Goal: Task Accomplishment & Management: Complete application form

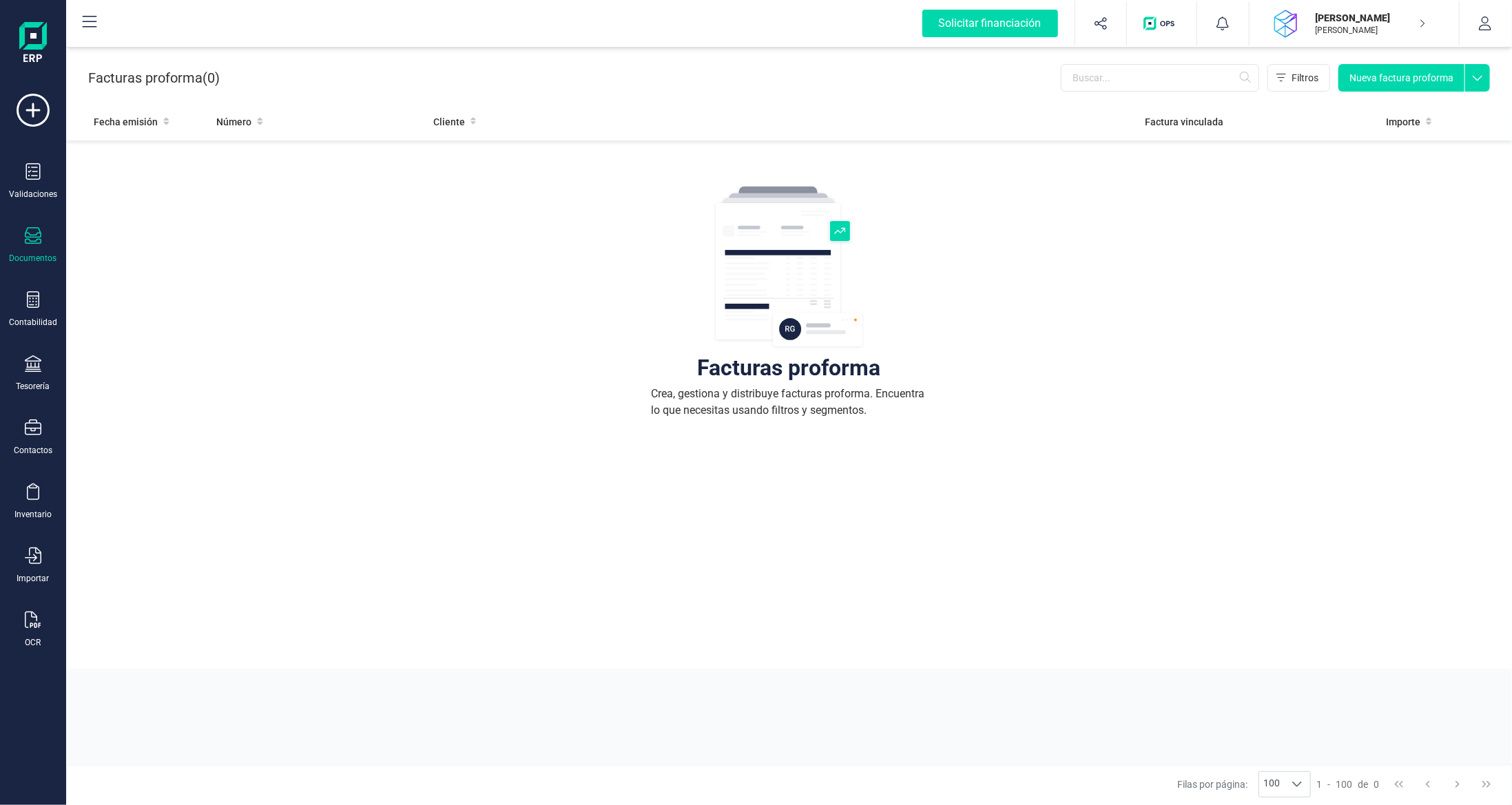
click at [1395, 83] on button "Nueva factura proforma" at bounding box center [1402, 77] width 126 height 27
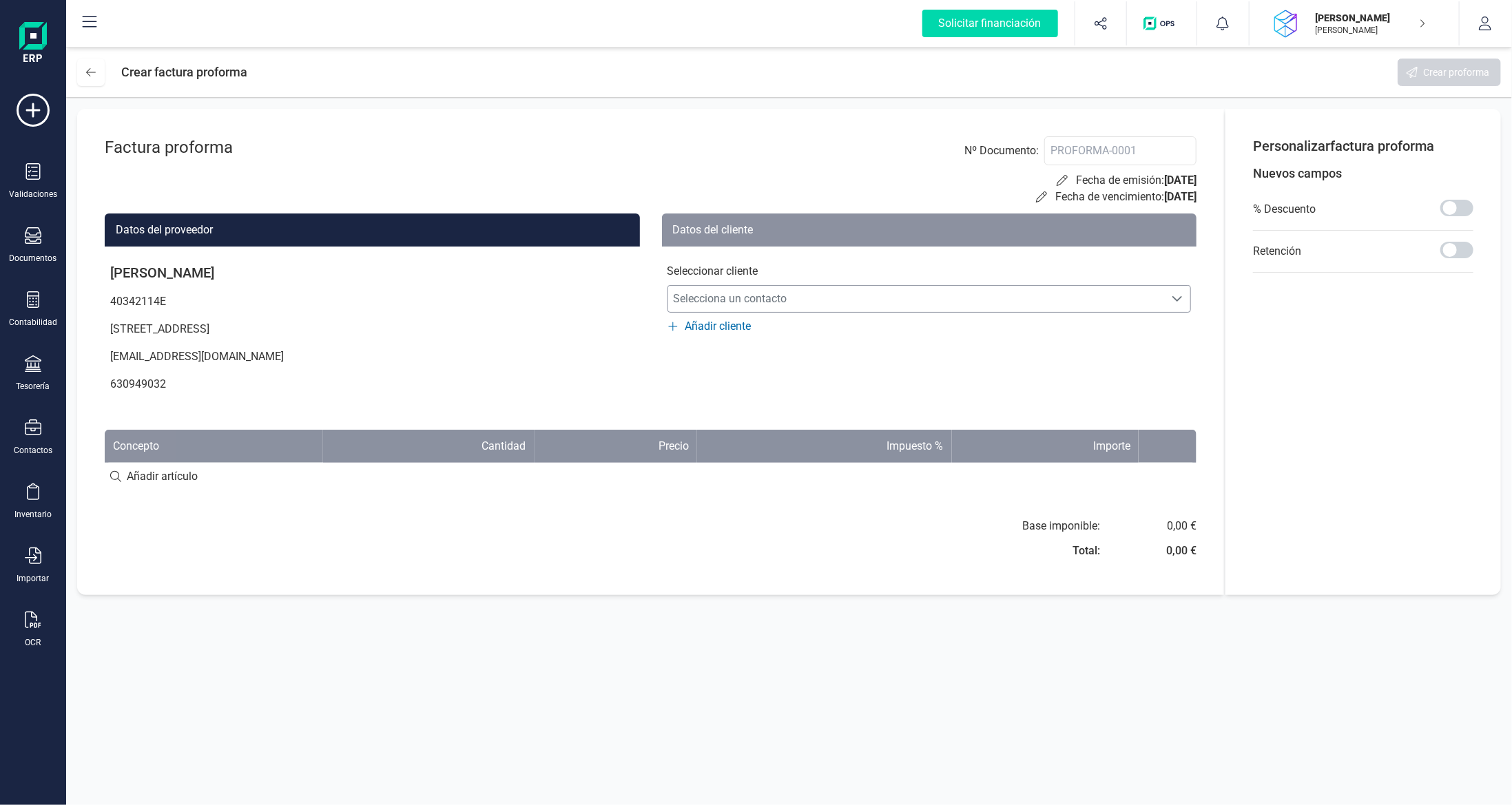
click at [763, 300] on span "Selecciona un contacto" at bounding box center [916, 298] width 497 height 27
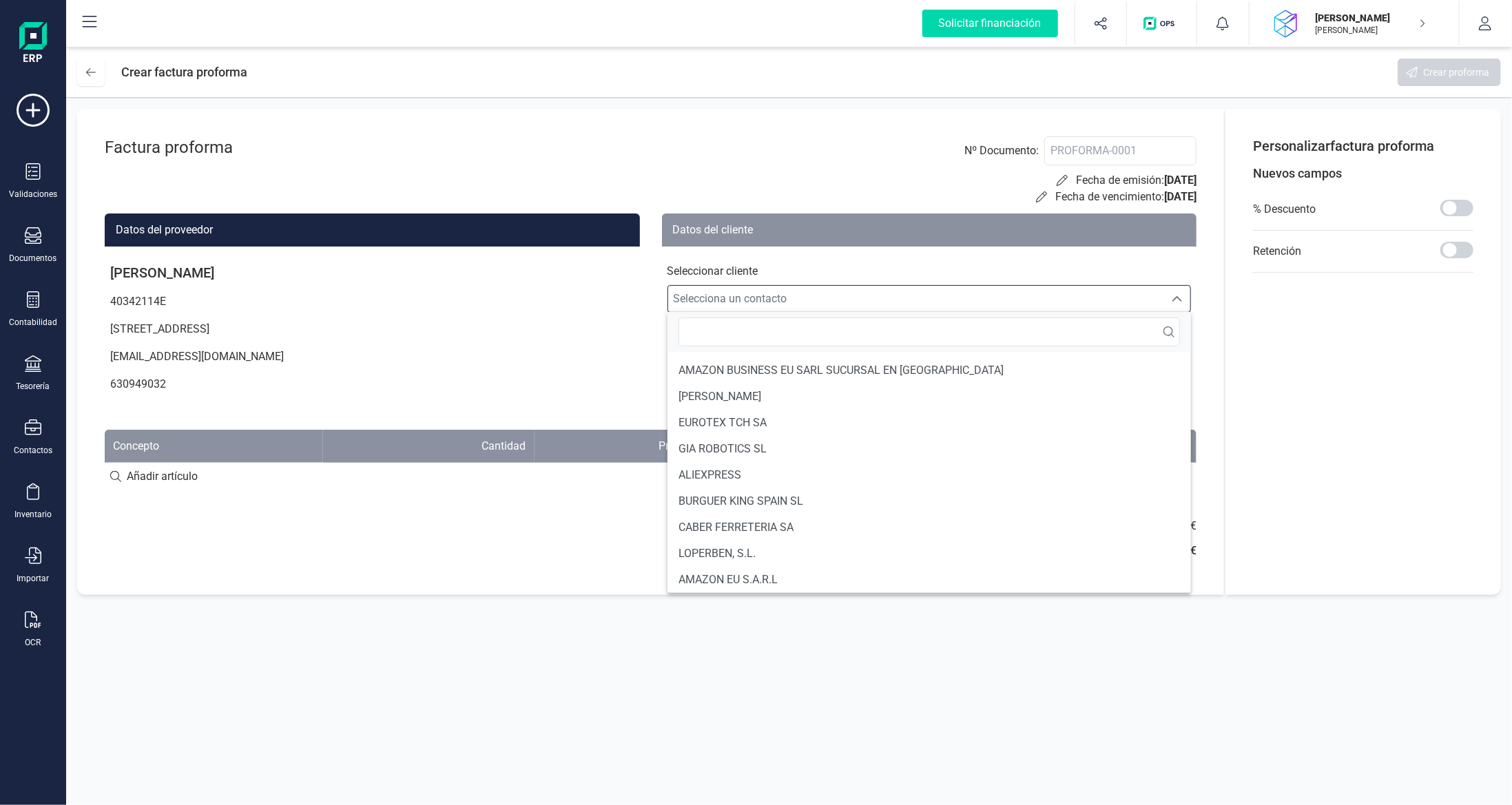
click at [763, 300] on span "Selecciona un contacto" at bounding box center [916, 298] width 497 height 27
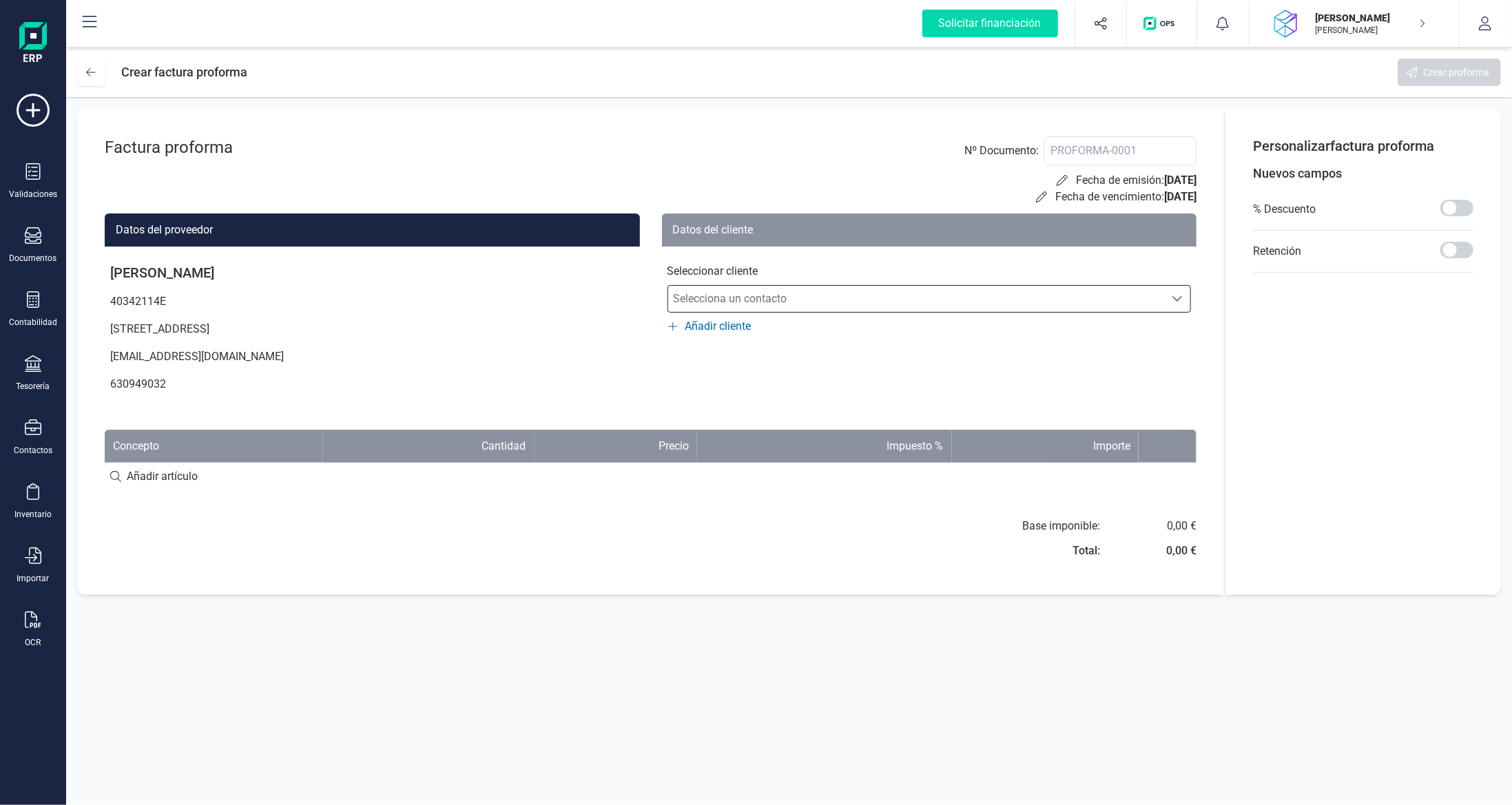
click at [723, 333] on span "Añadir cliente" at bounding box center [718, 327] width 66 height 17
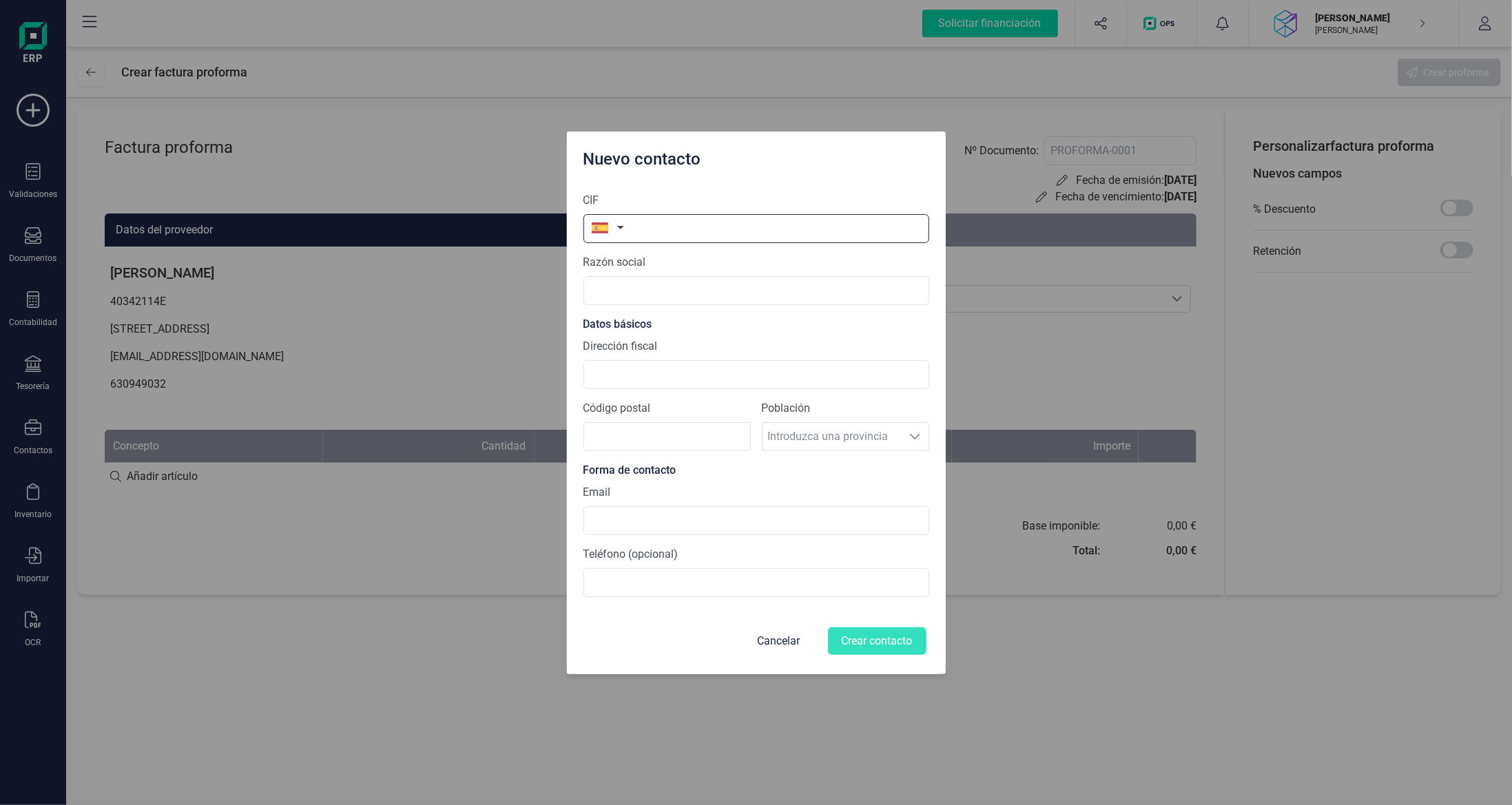
click at [659, 228] on input "text" at bounding box center [756, 228] width 346 height 29
type input "b"
type input "B17516956"
click at [597, 255] on li "B17516956" at bounding box center [756, 263] width 346 height 27
type input "SERRALLERIA GICH SL"
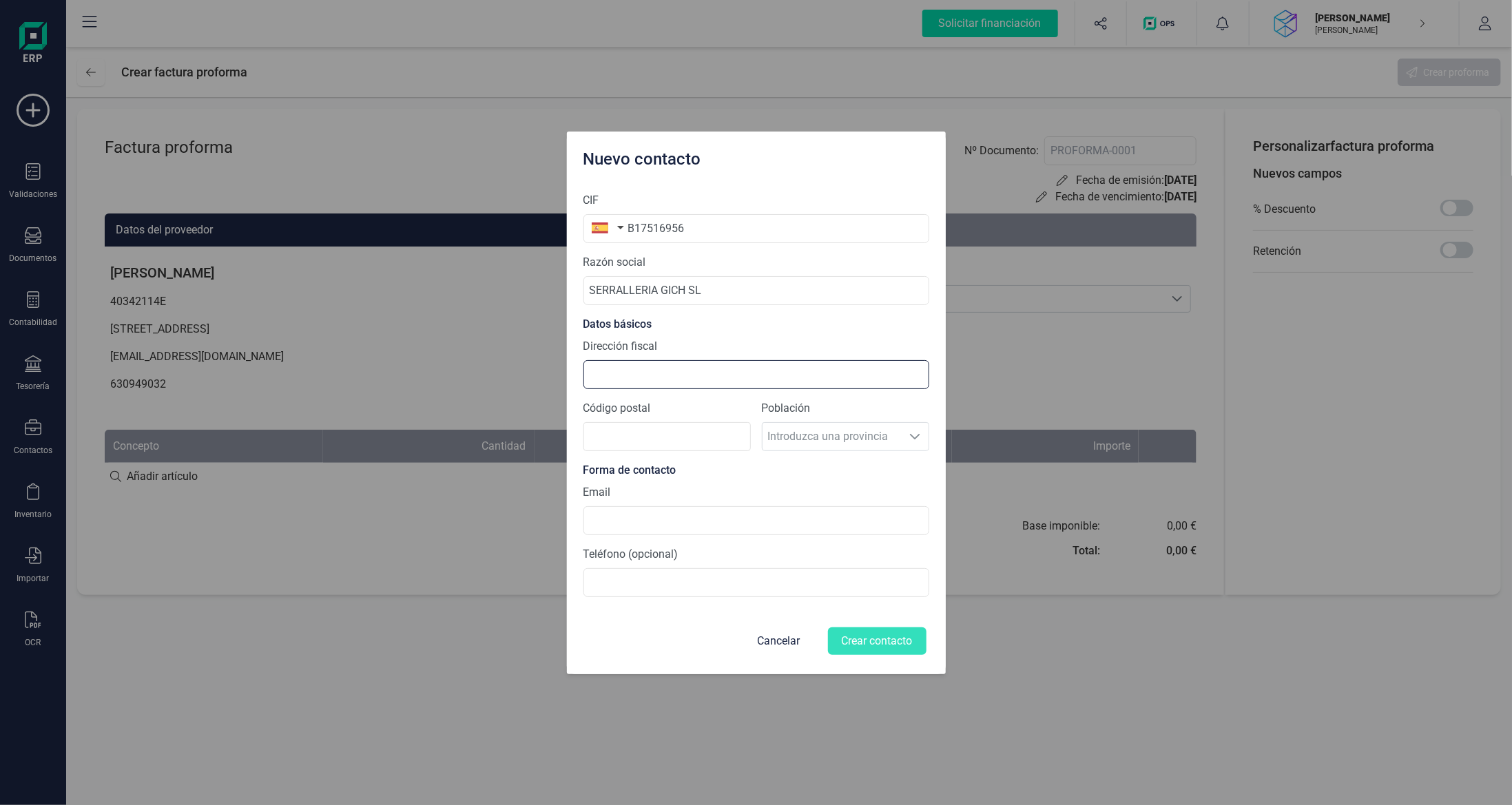
click at [659, 374] on input "Dirección fiscal" at bounding box center [756, 374] width 346 height 29
type input "p"
click at [659, 374] on input "c/ tORRO3ELLA 120" at bounding box center [756, 374] width 346 height 29
drag, startPoint x: 705, startPoint y: 376, endPoint x: 602, endPoint y: 370, distance: 103.2
click at [602, 370] on input "c/ tORRO3ELLA 120" at bounding box center [756, 374] width 346 height 29
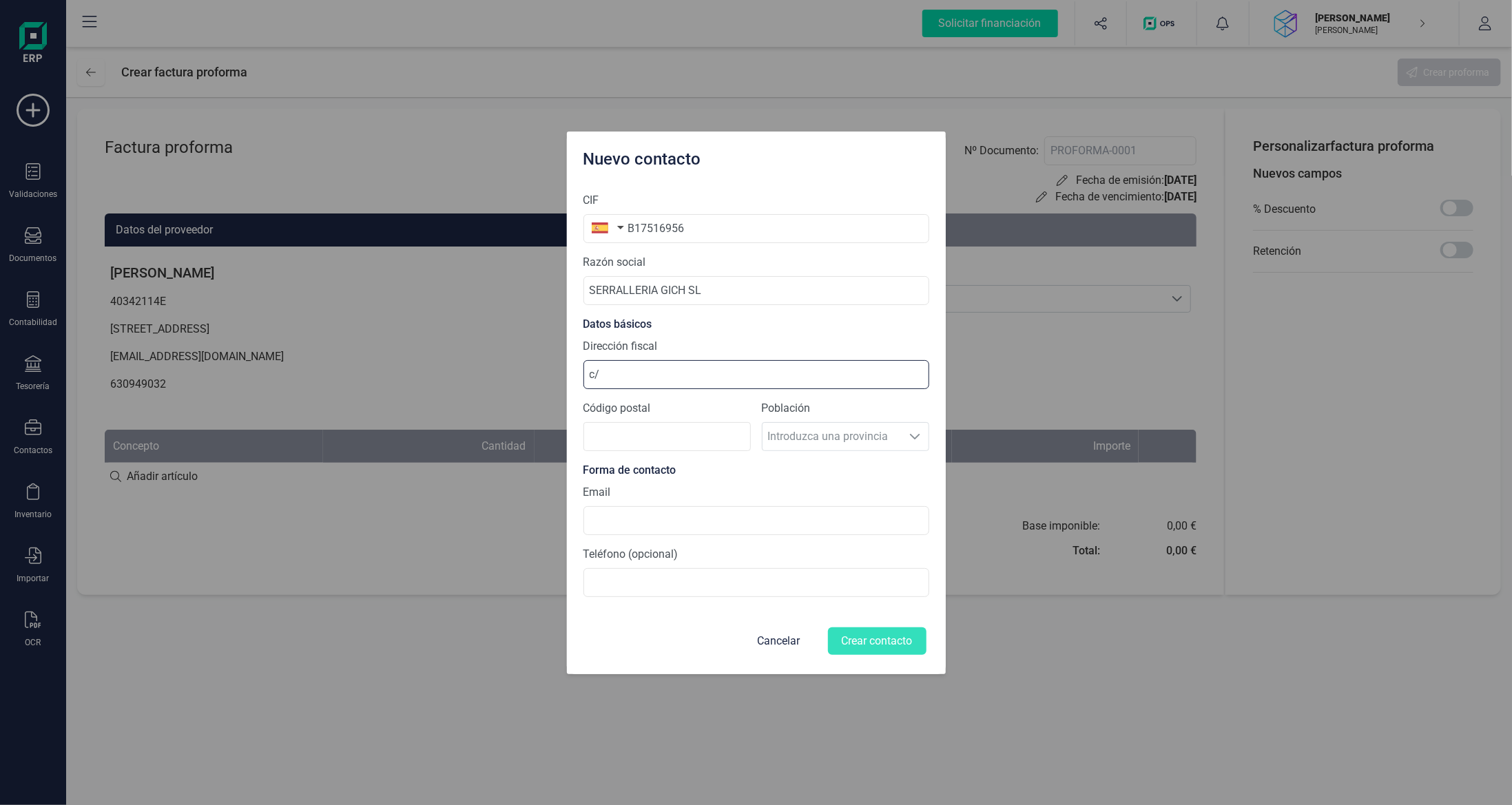
type input "c"
type input "[STREET_ADDRESS]"
click at [669, 438] on input "Código postal" at bounding box center [667, 436] width 168 height 29
type input "17200"
click at [824, 482] on section "CIF B17516956 Razón social SERRALLERIA GICH SL Datos básicos Dirección fiscal […" at bounding box center [756, 394] width 346 height 427
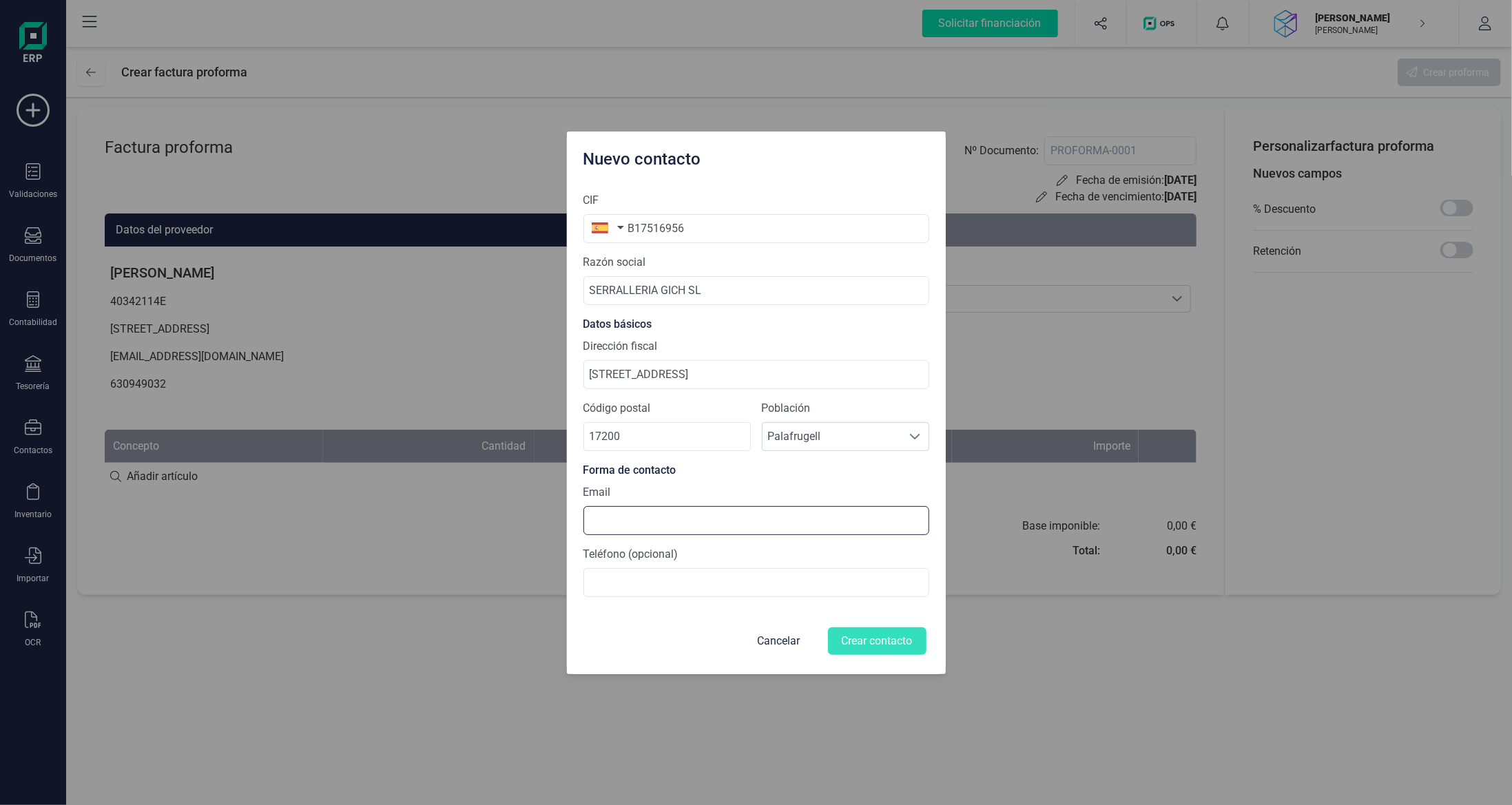
click at [693, 514] on input at bounding box center [756, 520] width 346 height 29
type input "[EMAIL_ADDRESS][DOMAIN_NAME]"
click at [596, 580] on input at bounding box center [756, 583] width 346 height 29
type input "669431196"
click at [871, 611] on form "CIF B17516956 Razón social SERRALLERIA GICH SL Datos básicos Dirección fiscal […" at bounding box center [756, 419] width 346 height 477
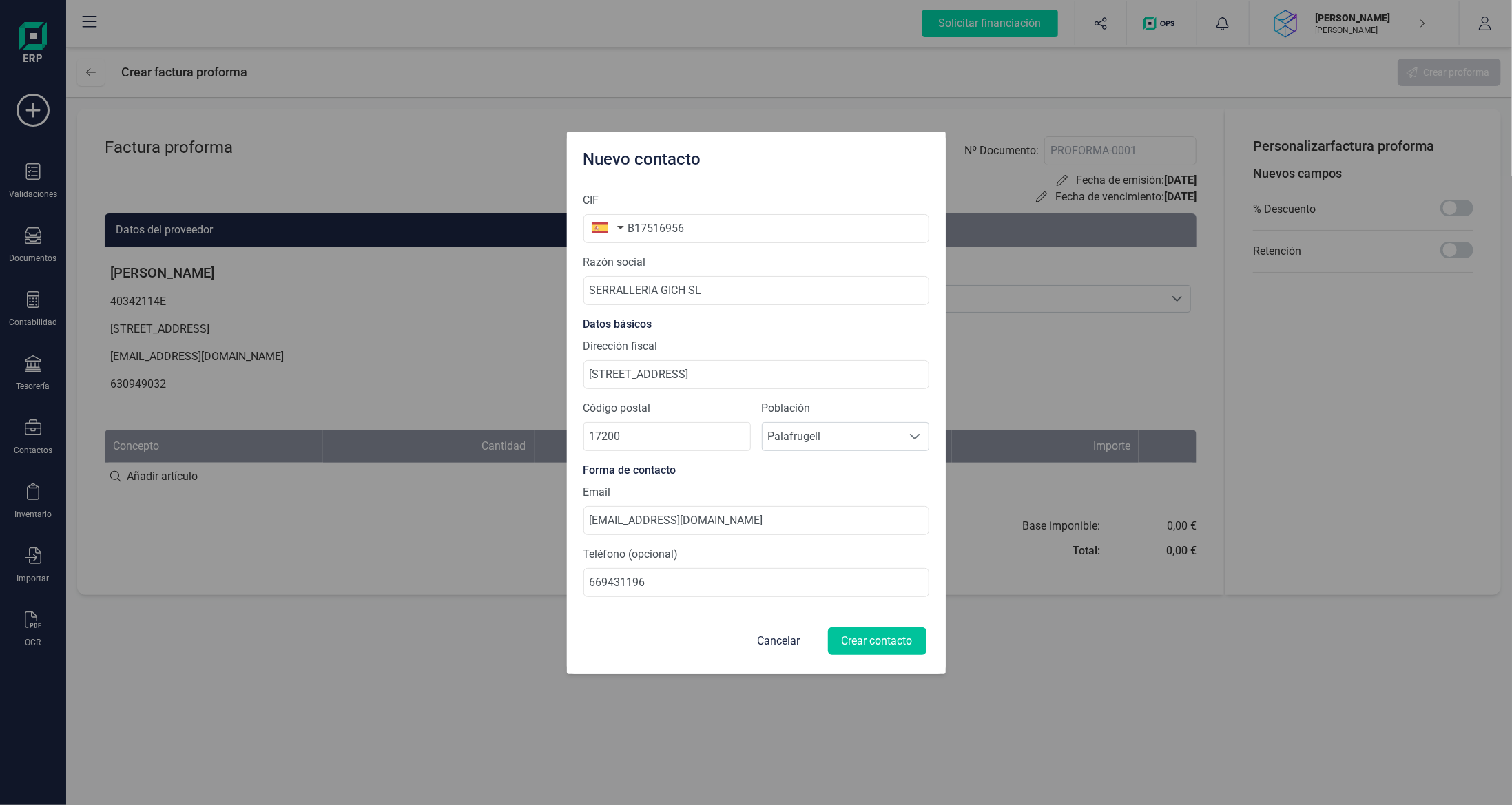
click at [868, 638] on button "Crear contacto" at bounding box center [877, 641] width 98 height 27
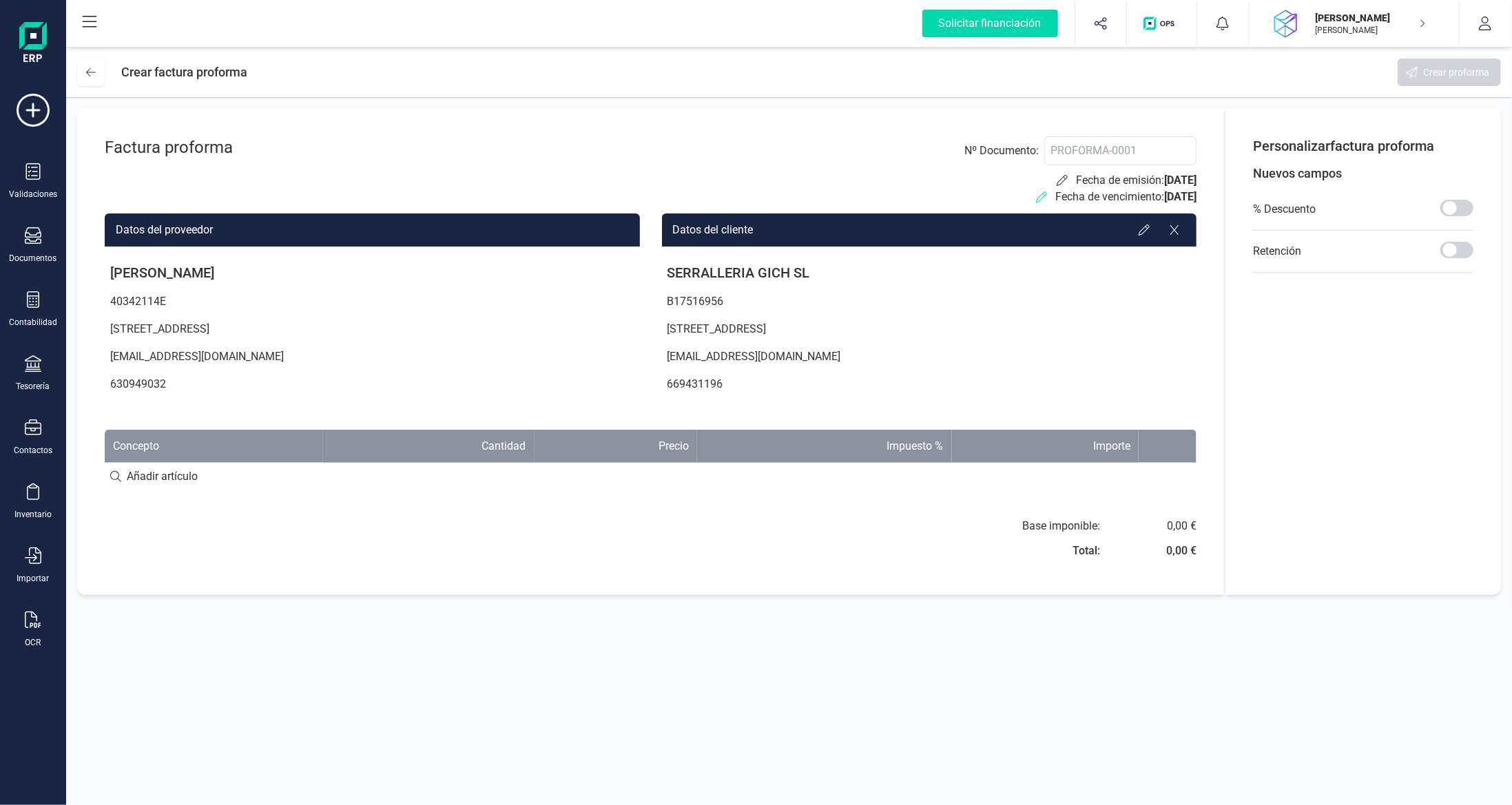
click at [1036, 194] on icon at bounding box center [1042, 197] width 11 height 11
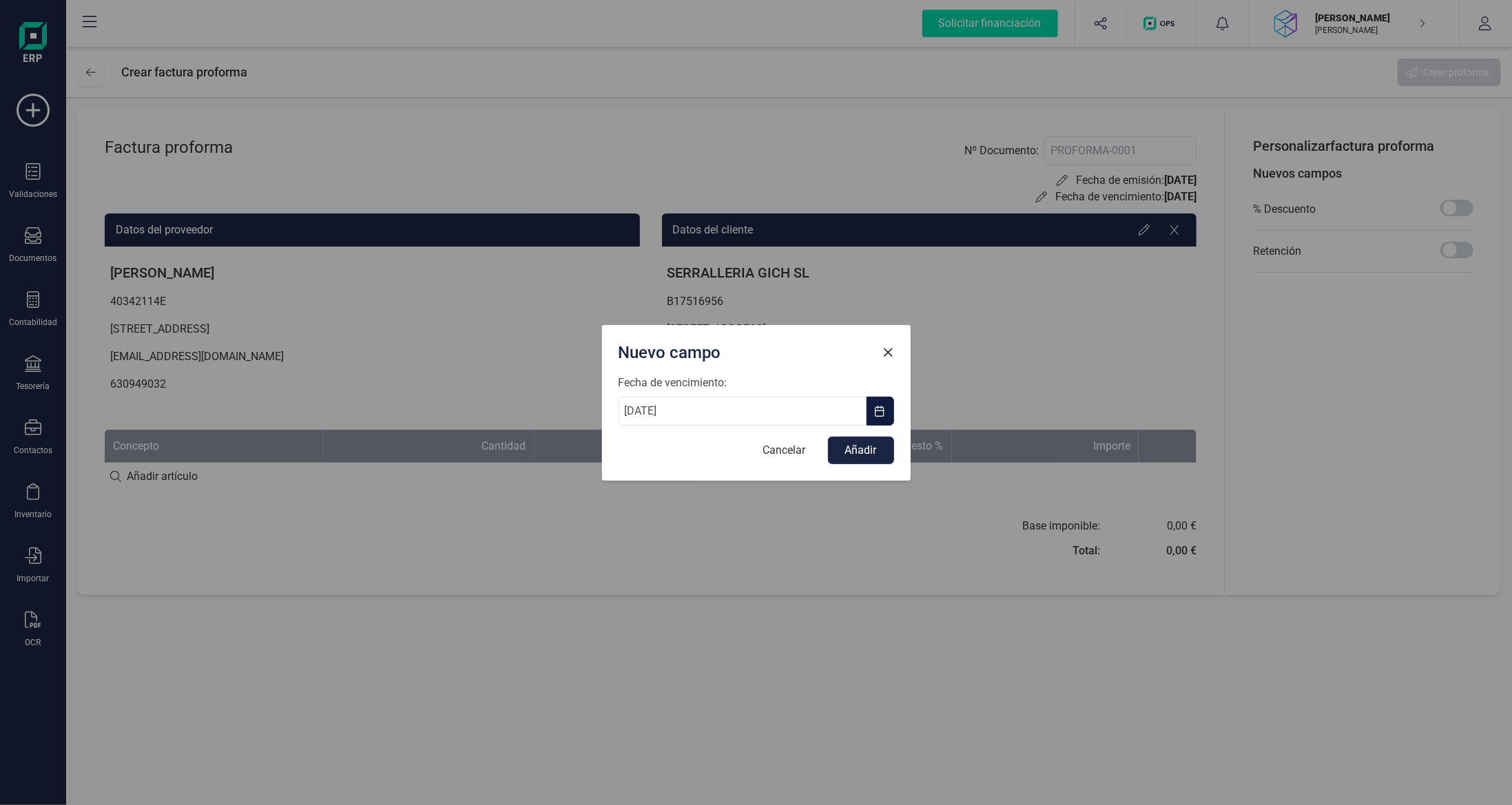
click at [881, 412] on span "button" at bounding box center [880, 411] width 11 height 11
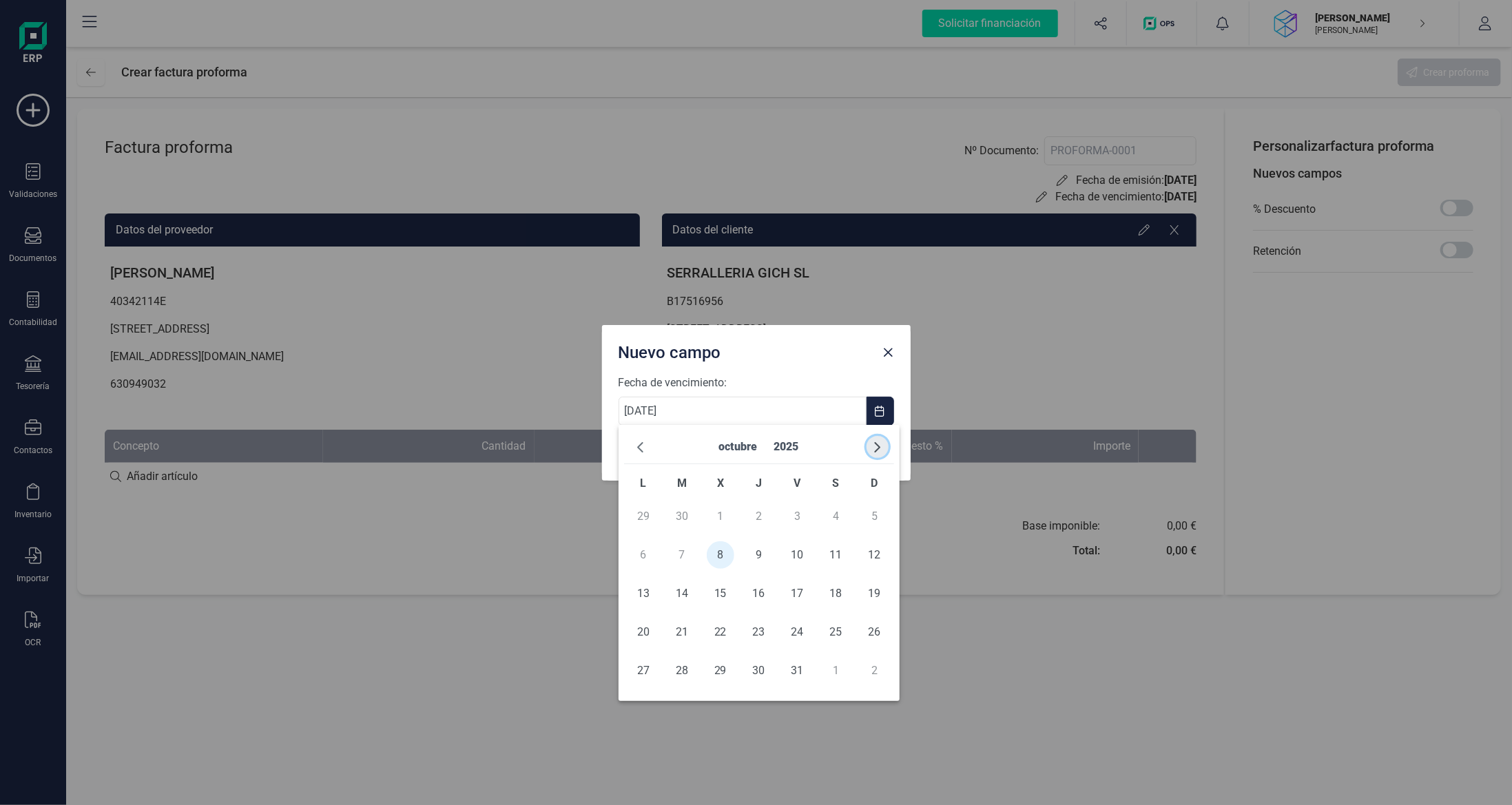
click at [879, 446] on span "button" at bounding box center [878, 447] width 11 height 11
click at [643, 584] on span "10" at bounding box center [643, 593] width 27 height 27
type input "[DATE]"
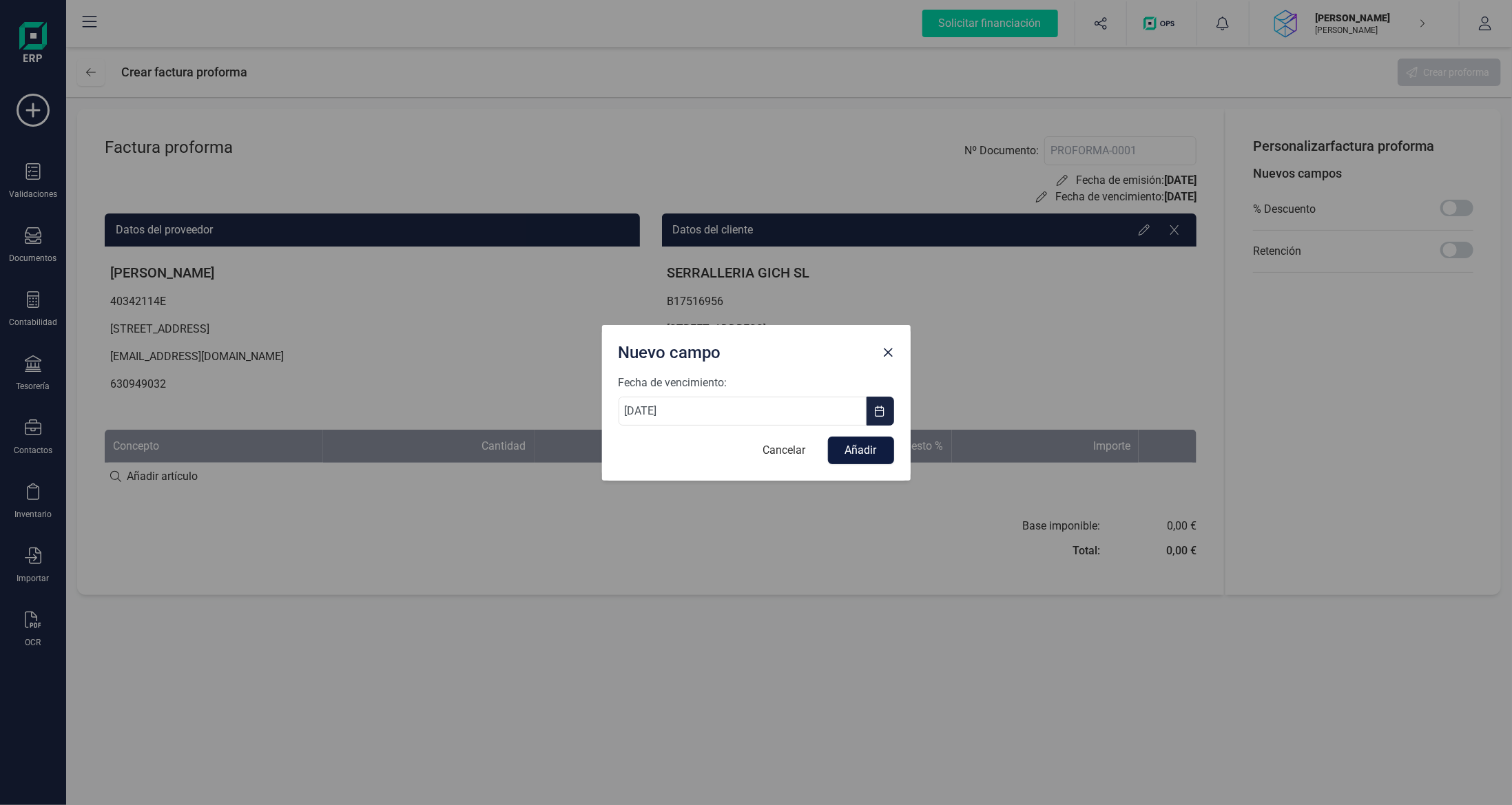
click at [851, 452] on button "Añadir" at bounding box center [861, 450] width 66 height 27
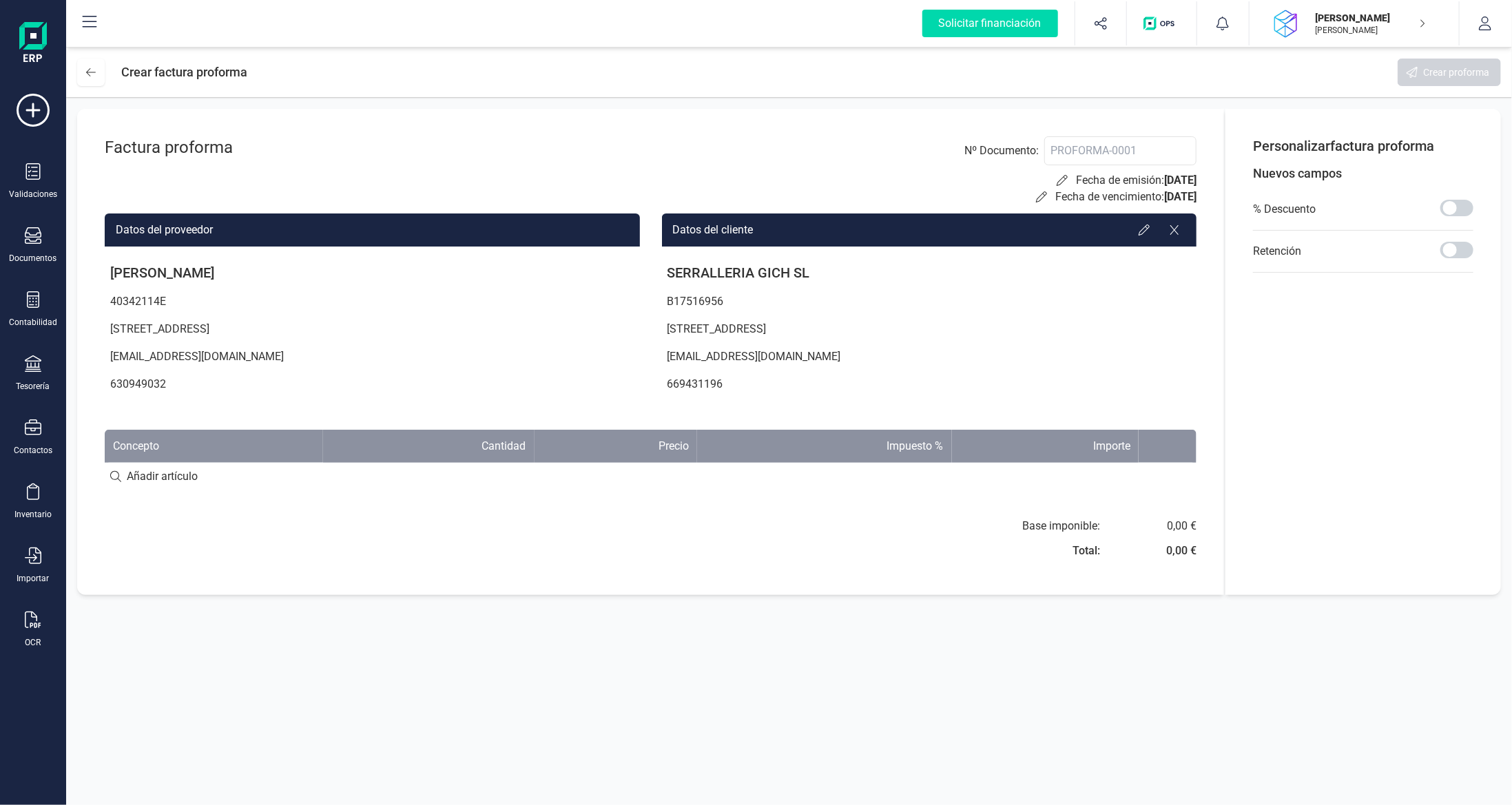
click at [219, 482] on input at bounding box center [650, 476] width 1092 height 27
type input "C"
type input "c"
type input "Captura de dades"
click at [1058, 476] on div "+ Añadir artículo : Captura de dades" at bounding box center [650, 476] width 1092 height 29
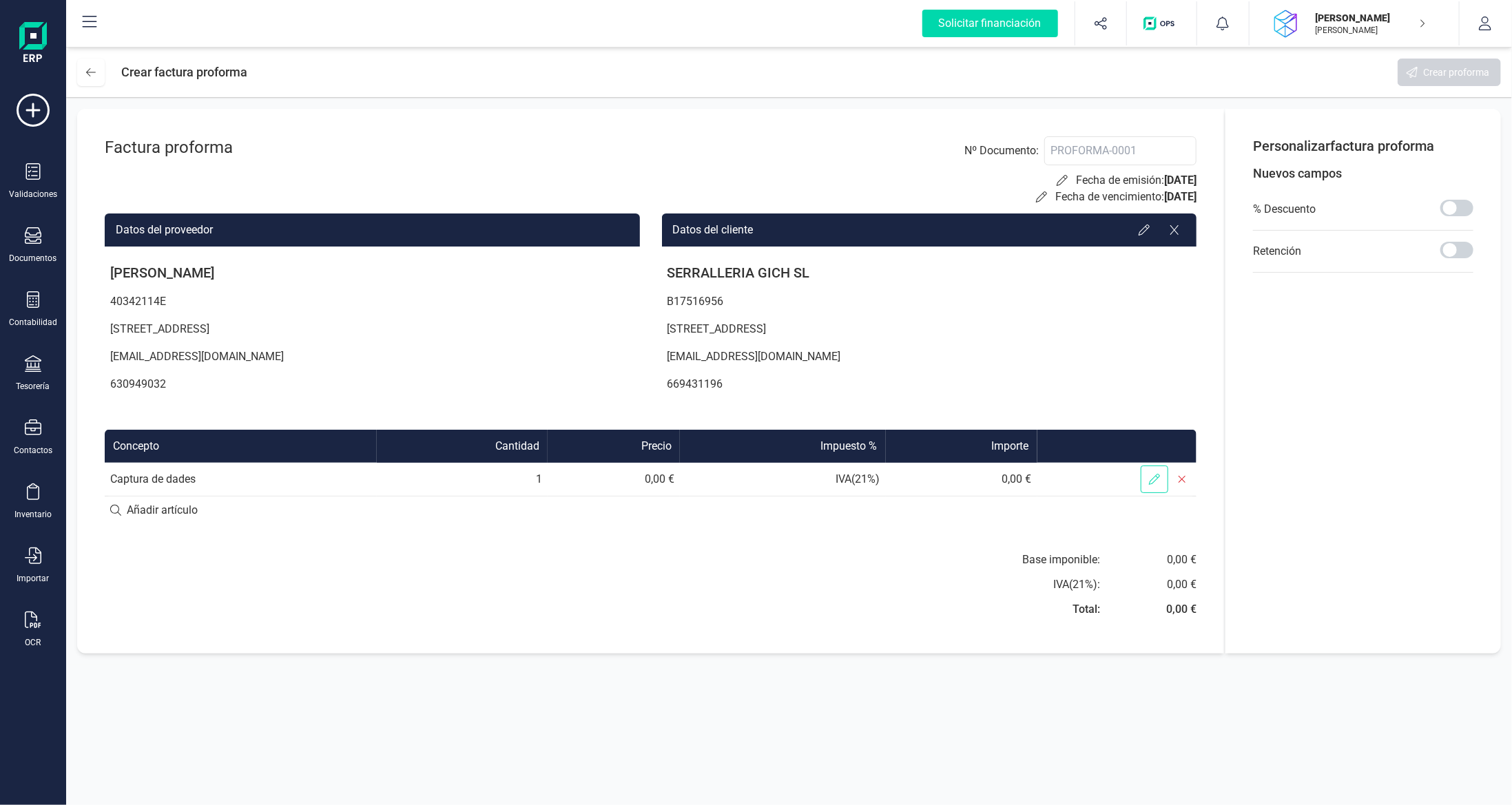
click at [1144, 479] on span at bounding box center [1154, 479] width 27 height 27
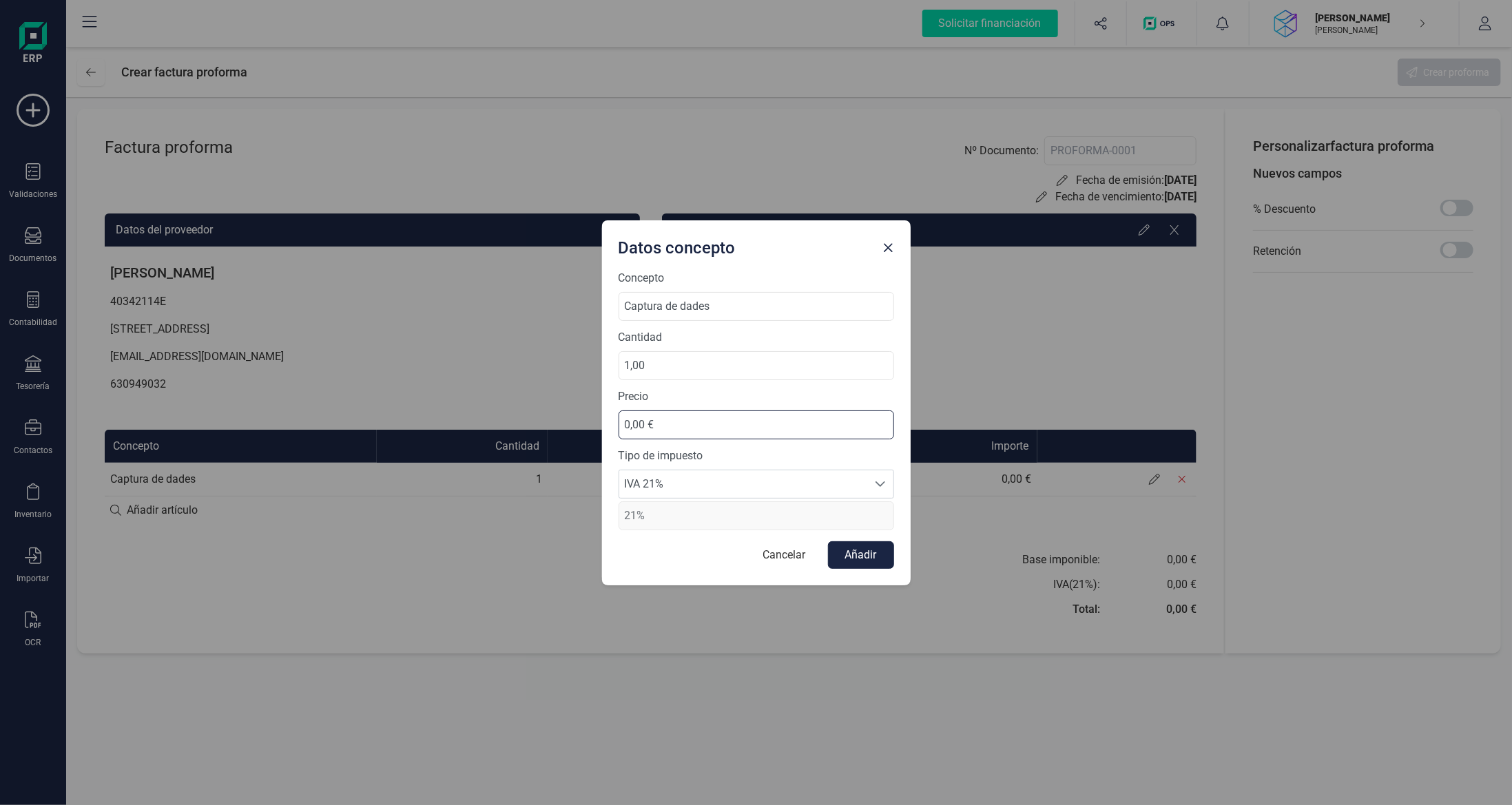
click at [686, 418] on input "0,00 €" at bounding box center [756, 424] width 275 height 29
drag, startPoint x: 686, startPoint y: 418, endPoint x: 567, endPoint y: 406, distance: 119.6
click at [567, 406] on div "Datos concepto Concepto Captura de dades Cantidad 1,00 Precio 0,00 € Tipo de im…" at bounding box center [756, 402] width 1512 height 805
type input "285,00 €"
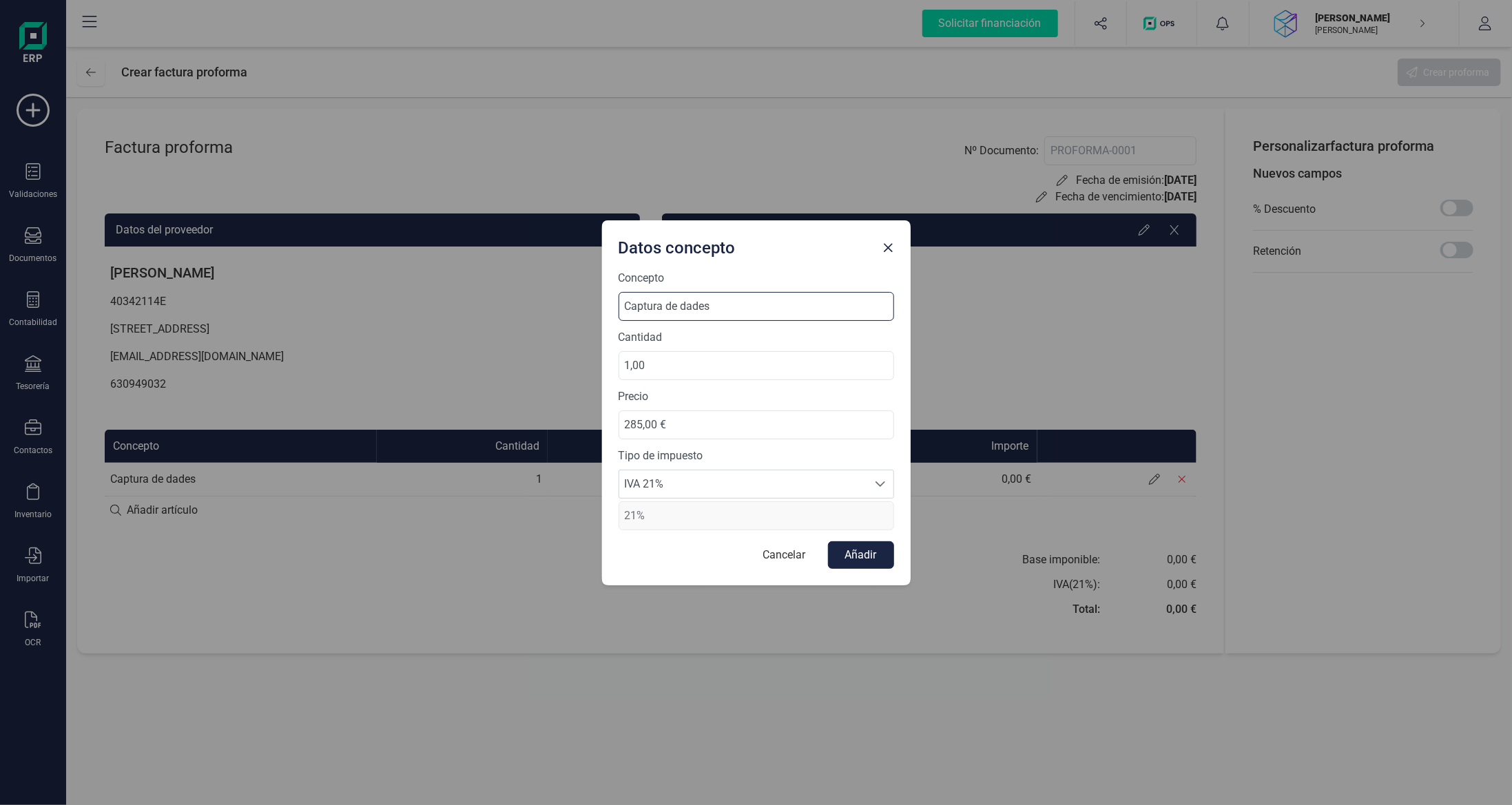
click at [736, 307] on input "Captura de dades" at bounding box center [756, 306] width 275 height 29
type input "Captura de dades Escala Sagaró"
click at [852, 548] on button "Añadir" at bounding box center [861, 554] width 66 height 27
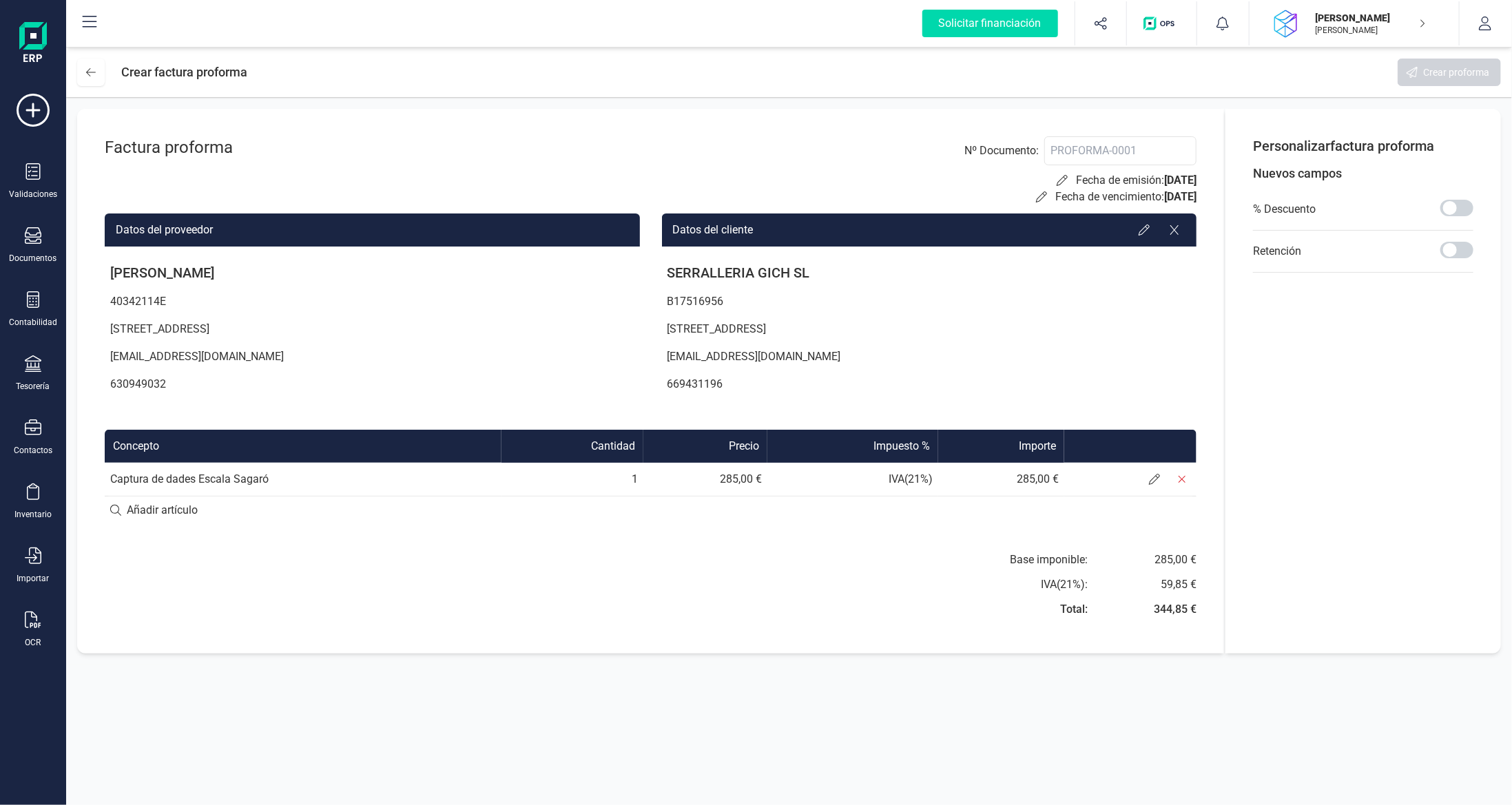
click at [162, 511] on input at bounding box center [650, 510] width 1092 height 27
type input "Enginyeria Inversa"
click at [686, 528] on div "Factura proforma Nº Documento : Fecha de emisión: [DATE] Fecha de vencimiento: …" at bounding box center [650, 381] width 1147 height 545
click at [691, 505] on div "+ Añadir artículo : Enginyeria Inversa" at bounding box center [650, 509] width 1092 height 29
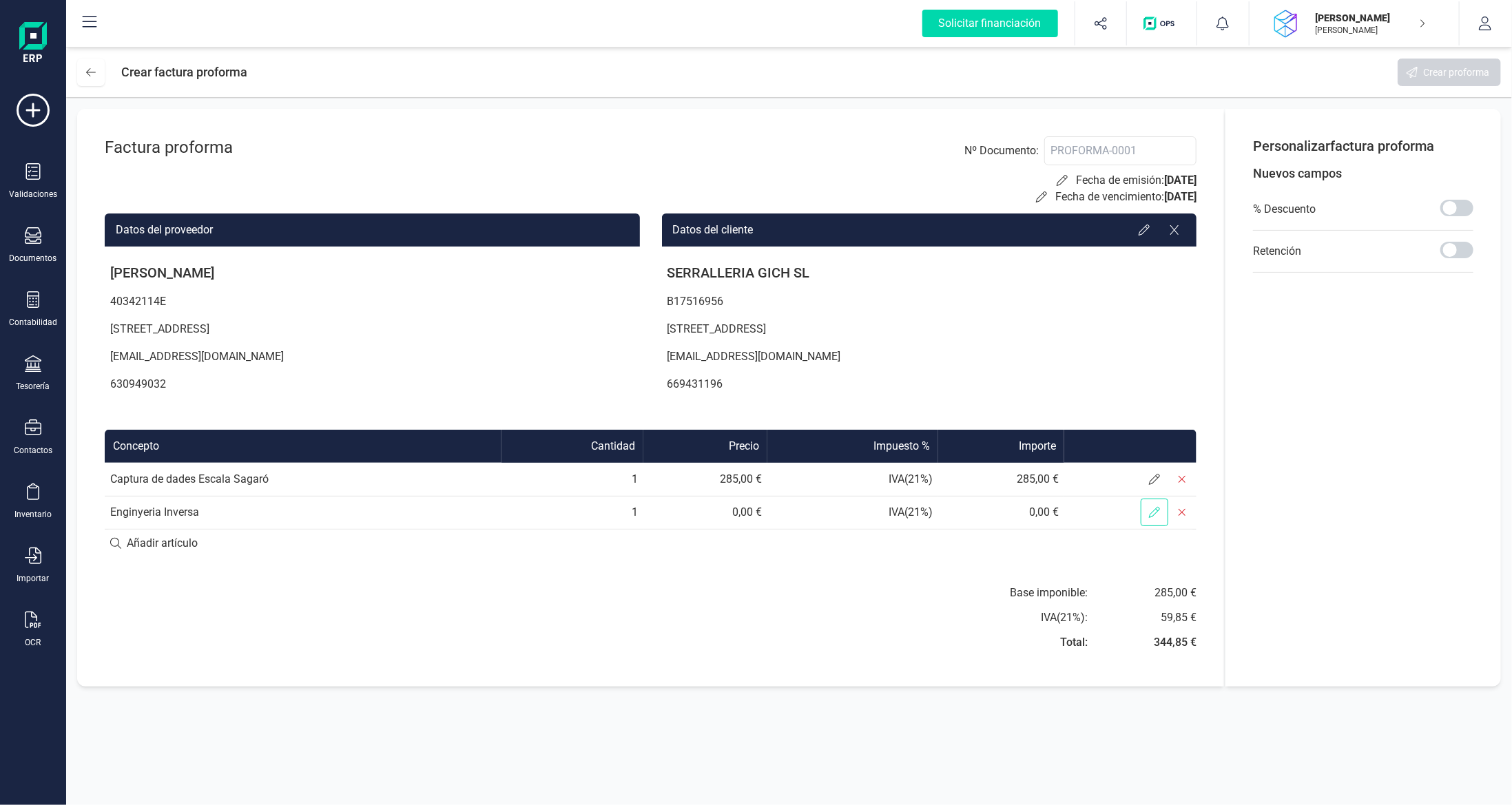
click at [1158, 512] on icon at bounding box center [1155, 513] width 11 height 11
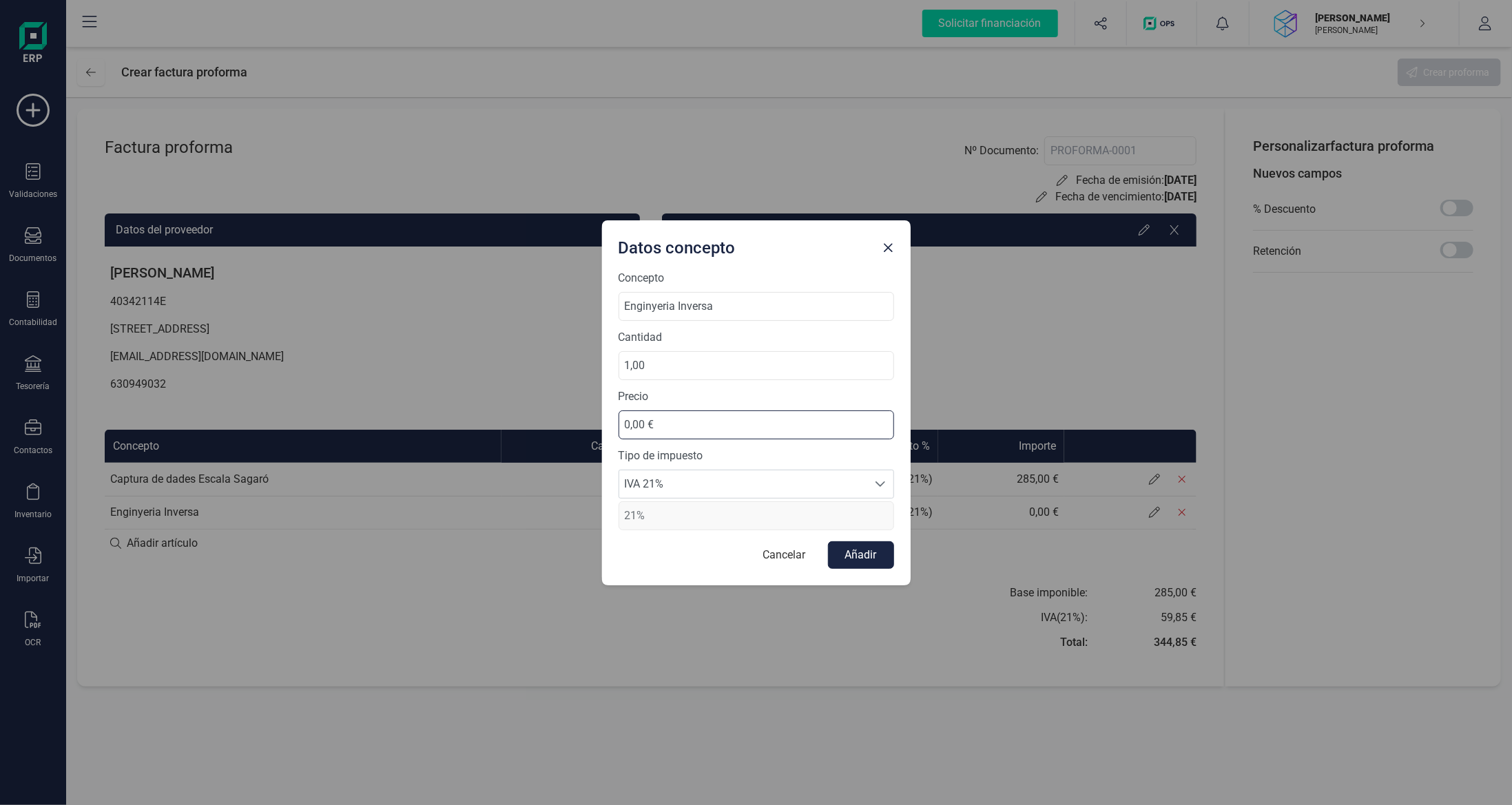
drag, startPoint x: 710, startPoint y: 424, endPoint x: 431, endPoint y: 413, distance: 279.2
click at [431, 413] on div "Datos concepto Concepto Enginyeria Inversa Cantidad 1,00 Precio 0,00 € Tipo de …" at bounding box center [756, 402] width 1512 height 805
type input "718,00 €"
click at [835, 556] on button "Añadir" at bounding box center [861, 554] width 66 height 27
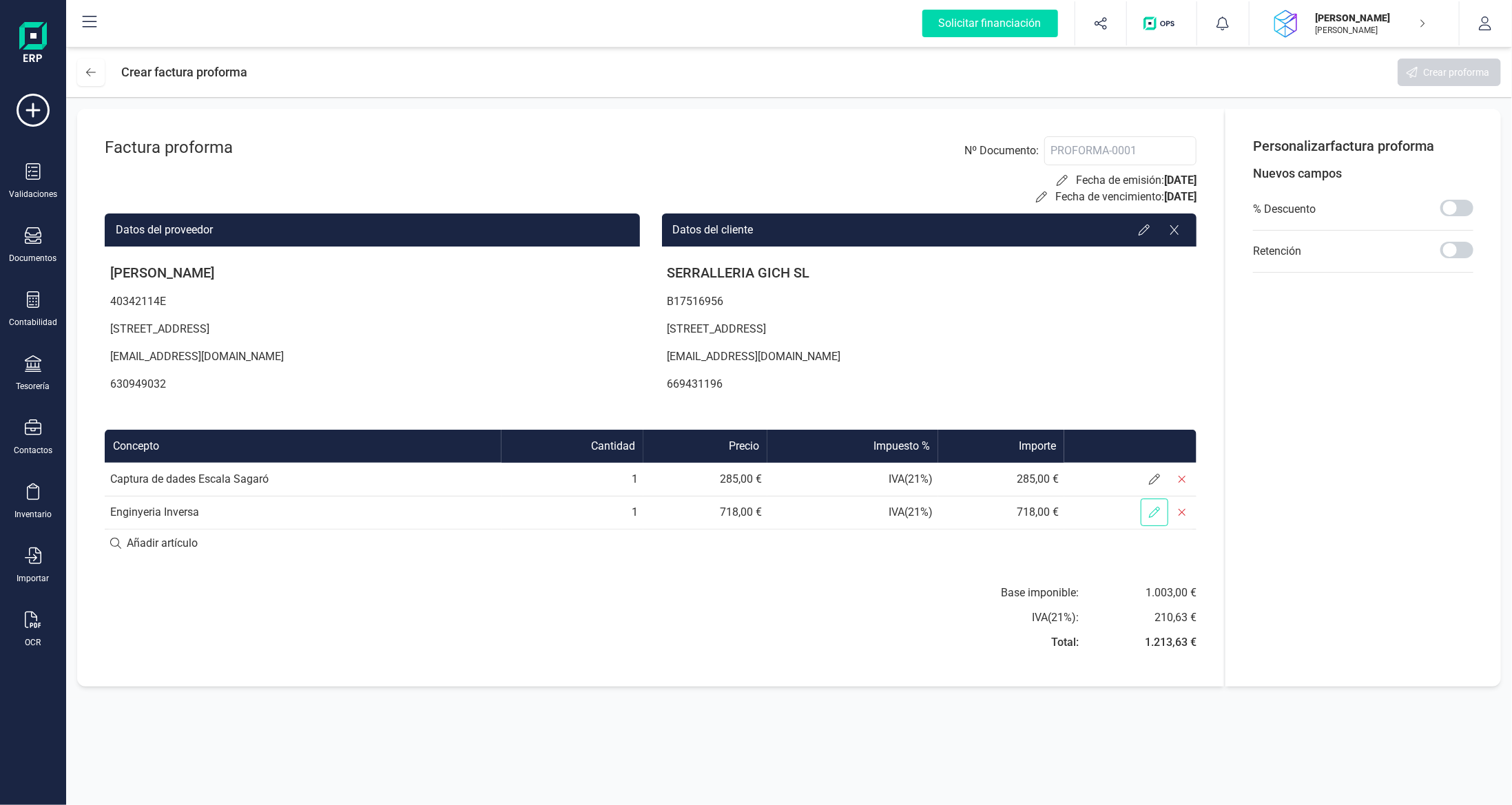
click at [1156, 508] on icon at bounding box center [1155, 513] width 11 height 11
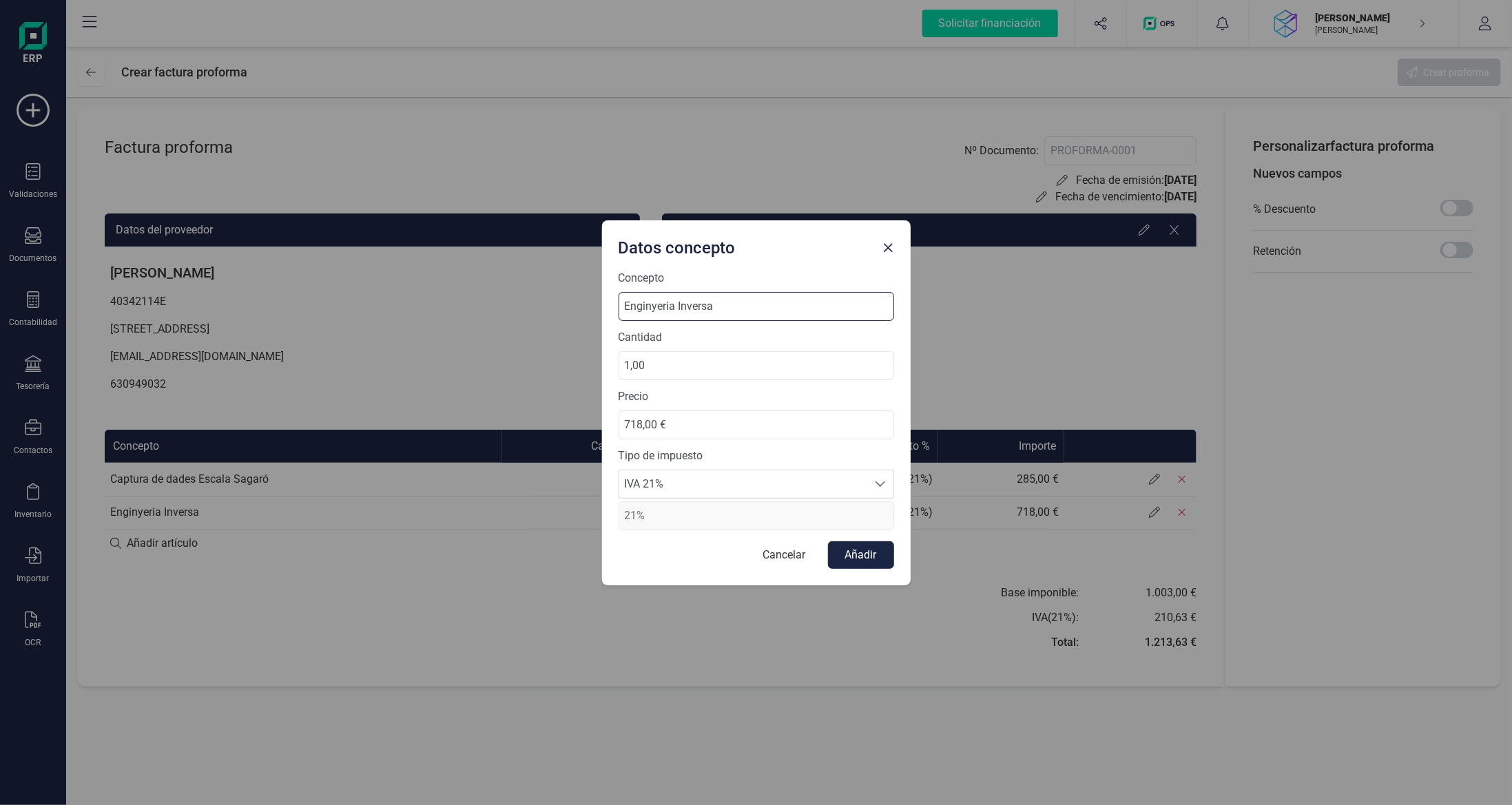
click at [784, 313] on input "Enginyeria Inversa" at bounding box center [756, 306] width 275 height 29
type input "Enginyeria Inversa i confecció DXF"
click at [853, 561] on button "Añadir" at bounding box center [861, 554] width 66 height 27
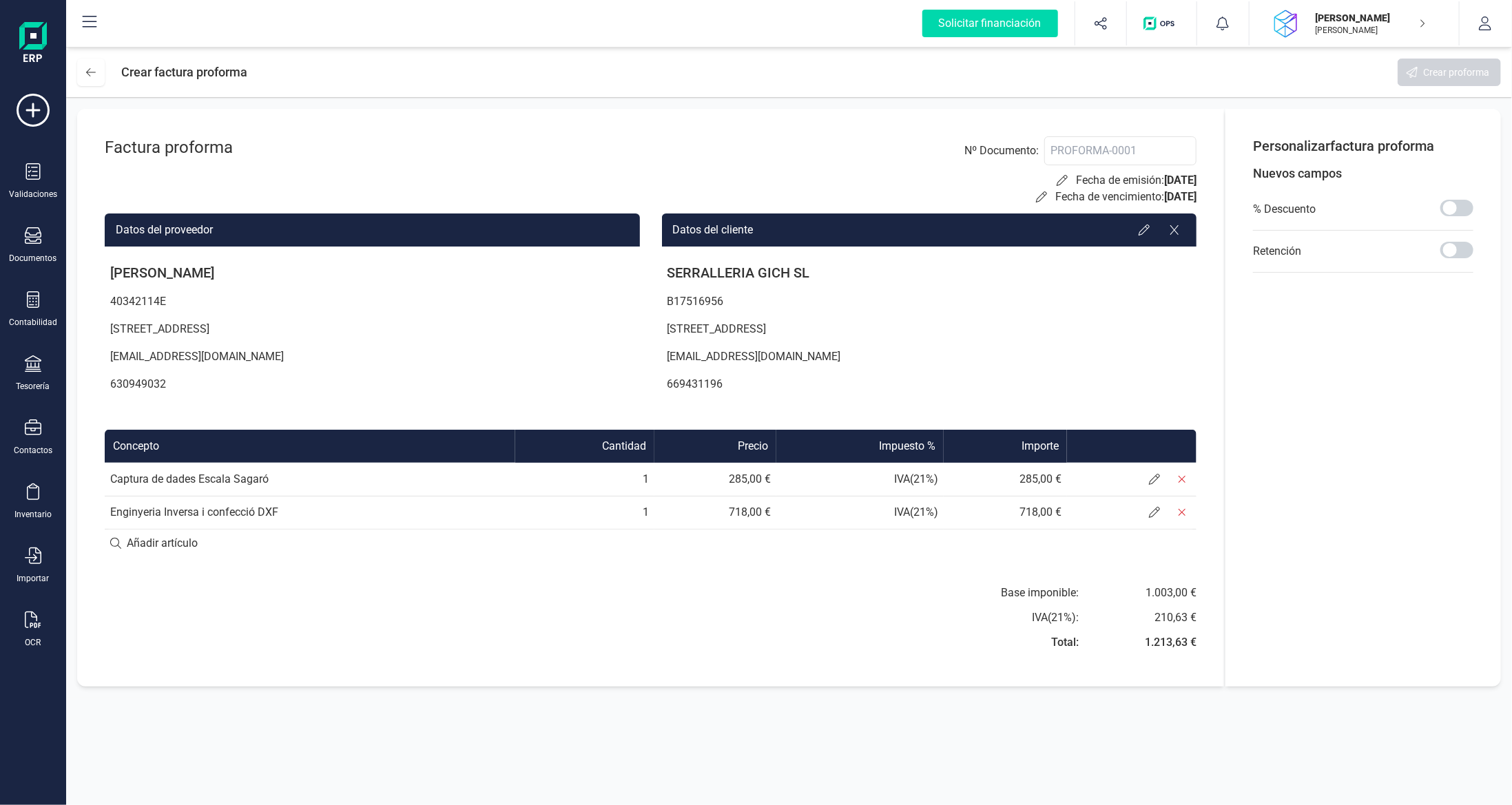
drag, startPoint x: 534, startPoint y: 367, endPoint x: 538, endPoint y: 377, distance: 10.8
click at [532, 366] on p "[EMAIL_ADDRESS][DOMAIN_NAME]" at bounding box center [372, 356] width 535 height 27
click at [1452, 244] on span at bounding box center [1456, 250] width 33 height 17
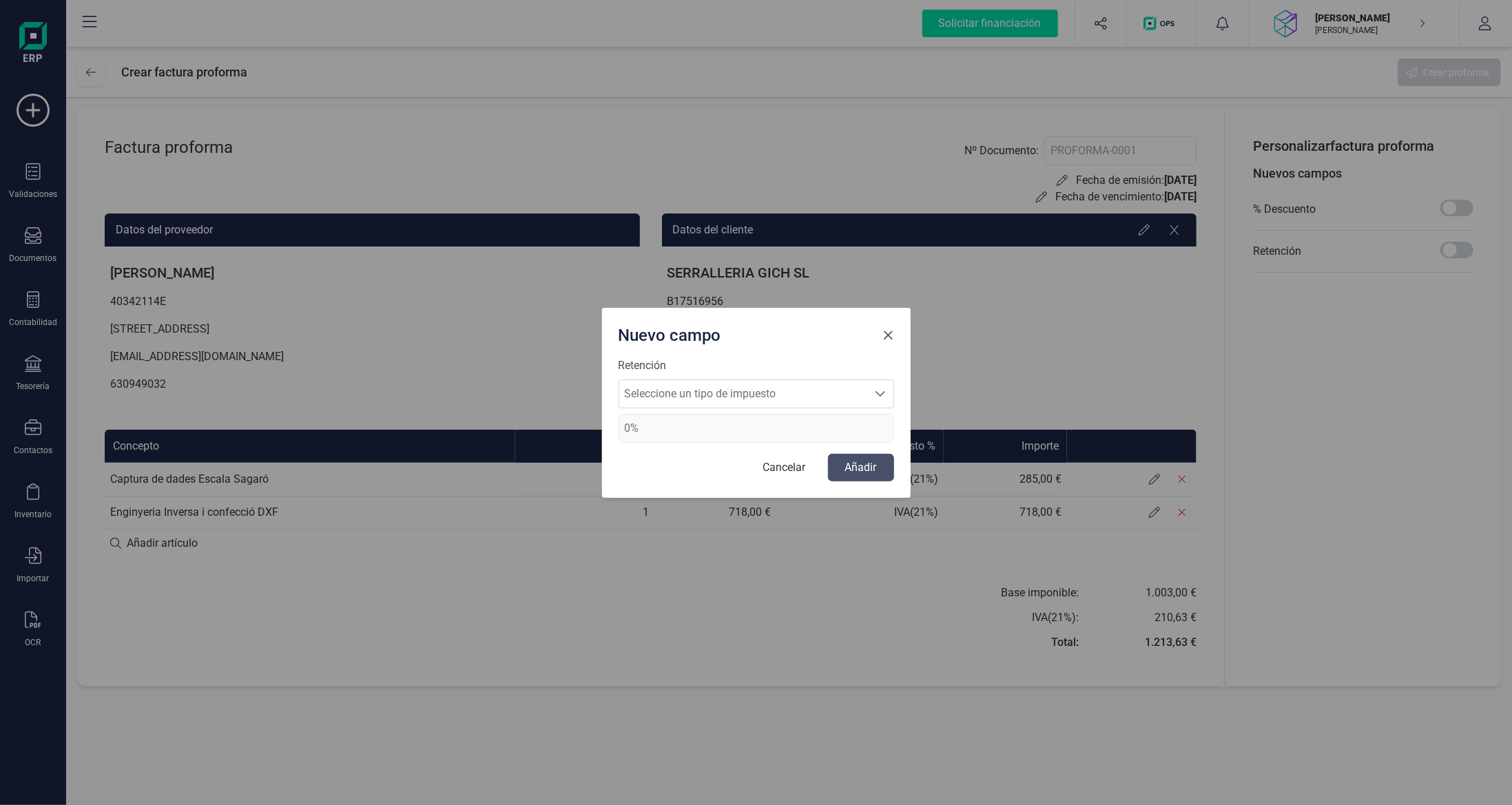
click at [887, 329] on button "Close" at bounding box center [888, 335] width 22 height 22
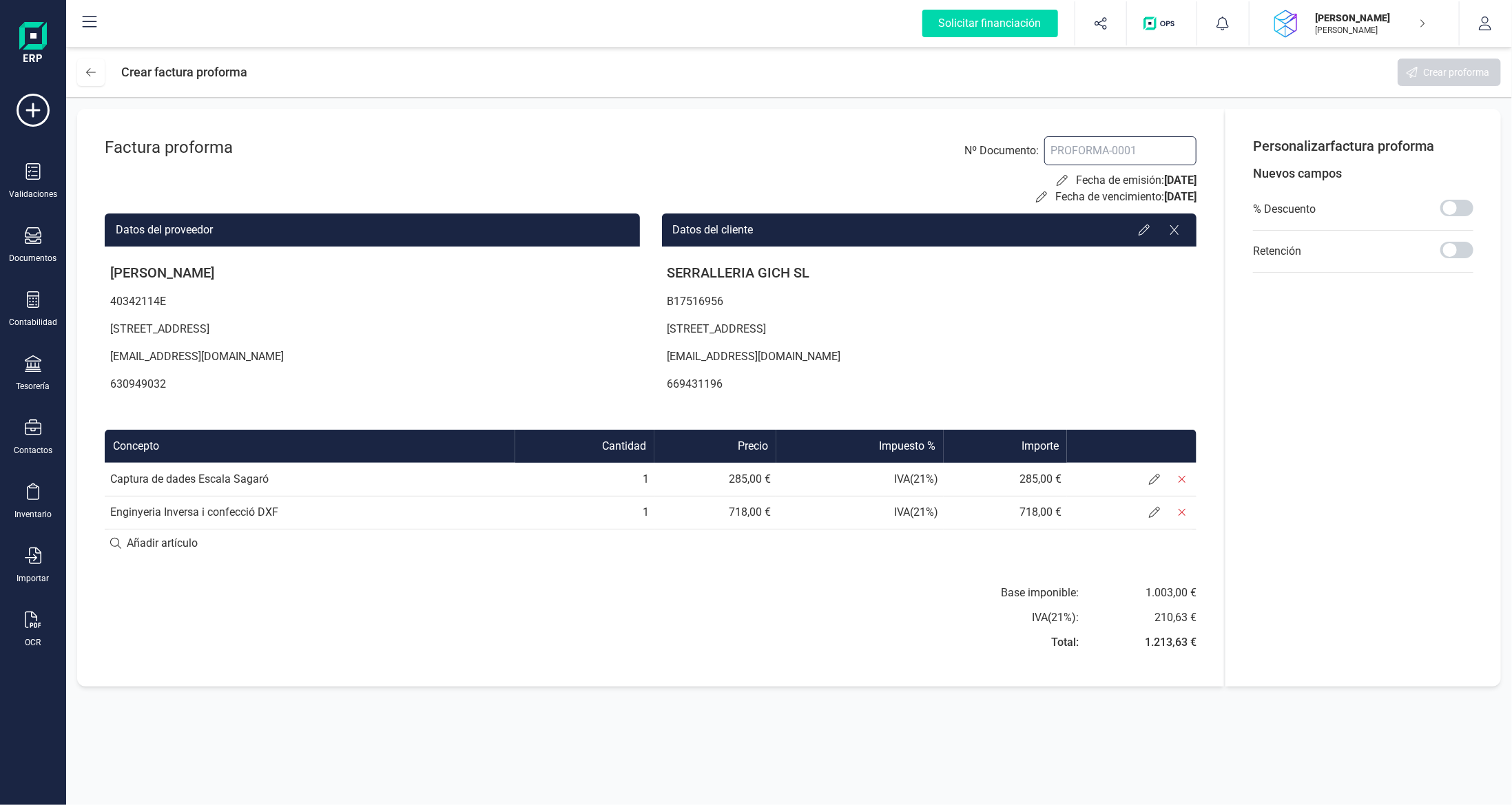
click at [1124, 153] on input at bounding box center [1120, 151] width 152 height 29
drag, startPoint x: 1186, startPoint y: 153, endPoint x: 767, endPoint y: 147, distance: 419.0
click at [767, 147] on div "Factura proforma Nº Documento : Fecha de emisión: [DATE] Fecha de vencimiento: …" at bounding box center [650, 171] width 1092 height 69
drag, startPoint x: 477, startPoint y: 583, endPoint x: 494, endPoint y: 580, distance: 17.3
click at [477, 583] on div "Factura proforma Nº Documento : Fecha de emisión: [DATE] Fecha de vencimiento: …" at bounding box center [650, 397] width 1147 height 578
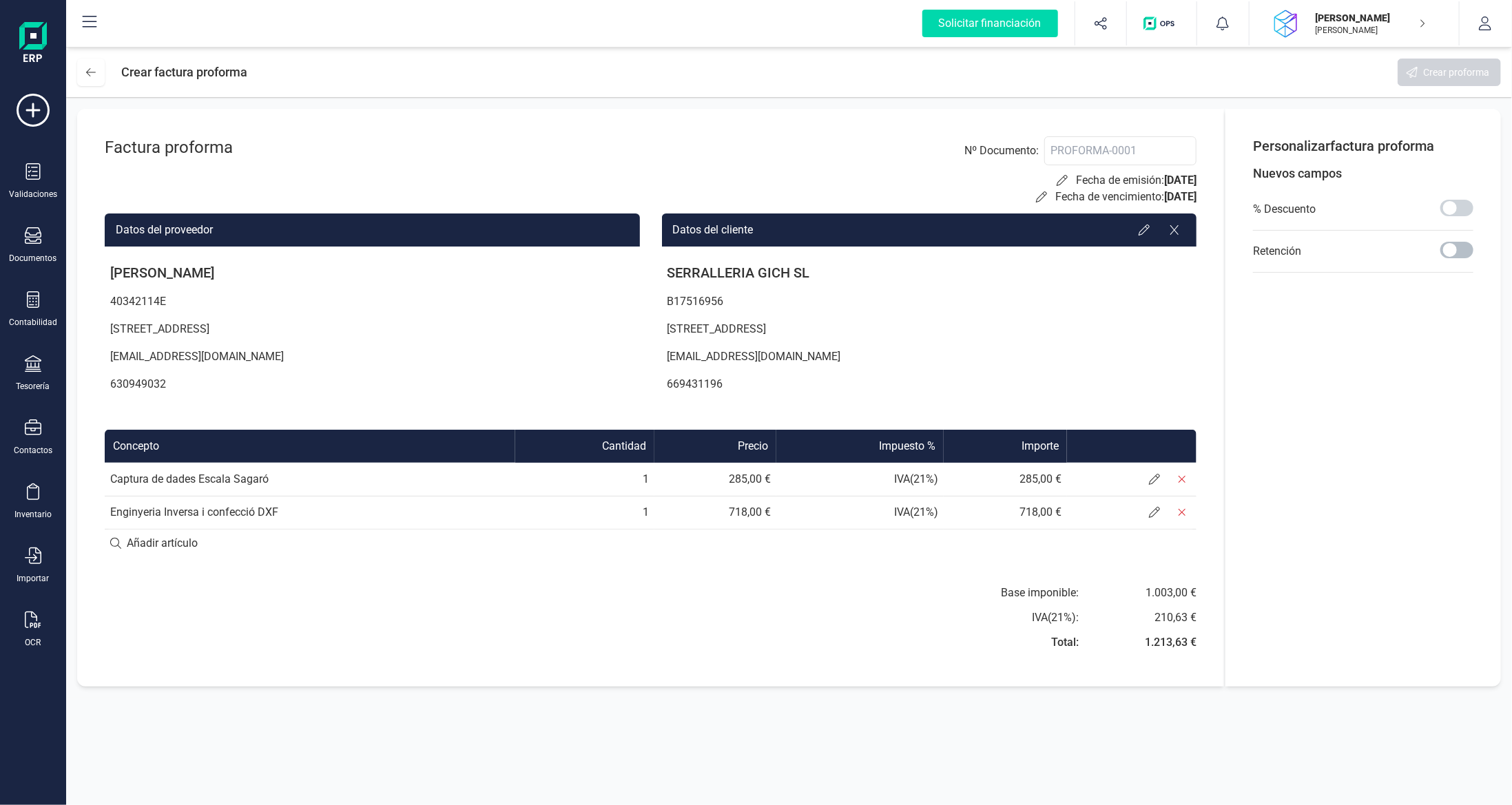
click at [1456, 250] on span at bounding box center [1456, 250] width 33 height 17
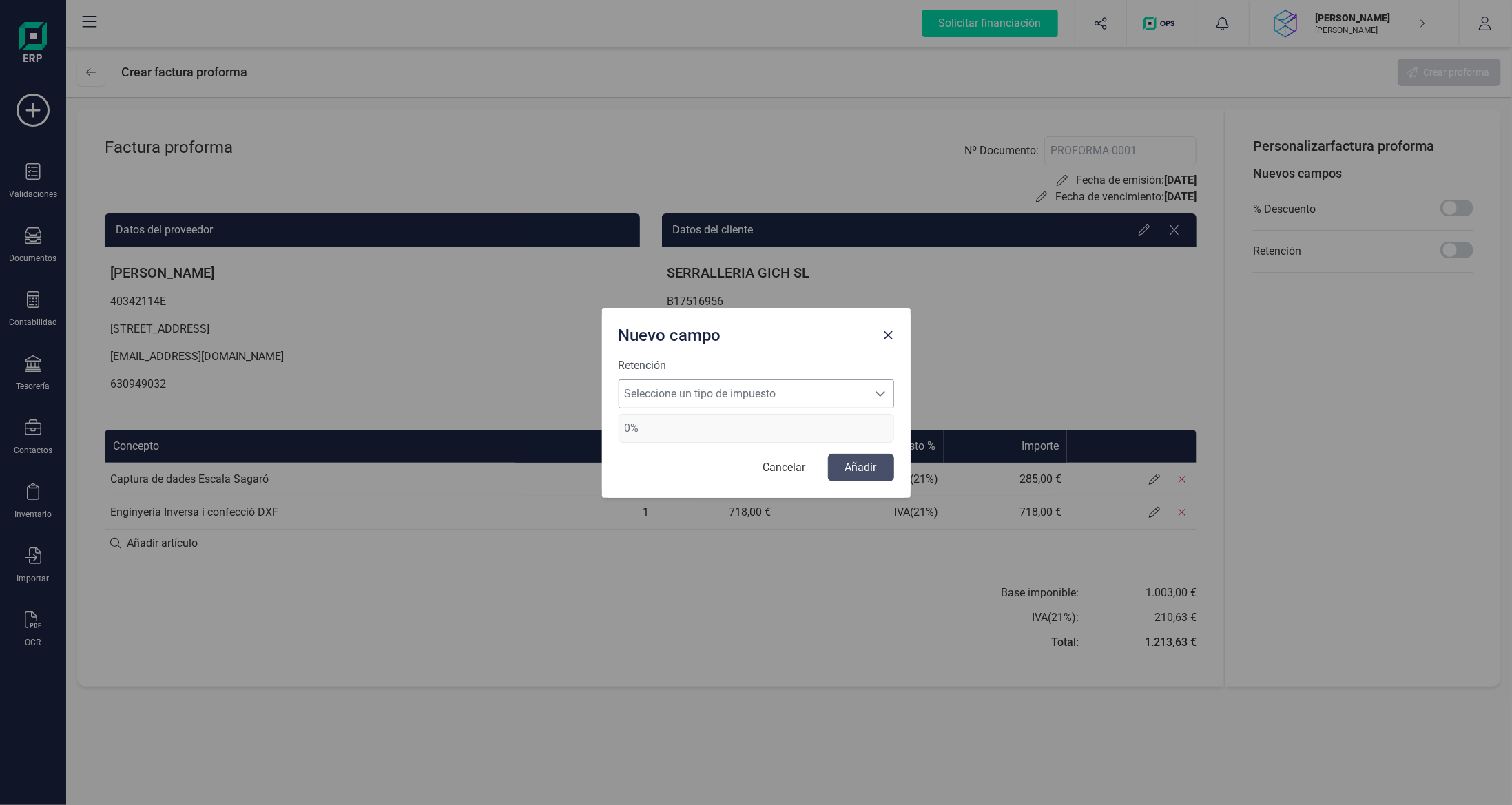
click at [829, 402] on span "Seleccione un tipo de impuesto" at bounding box center [743, 393] width 248 height 27
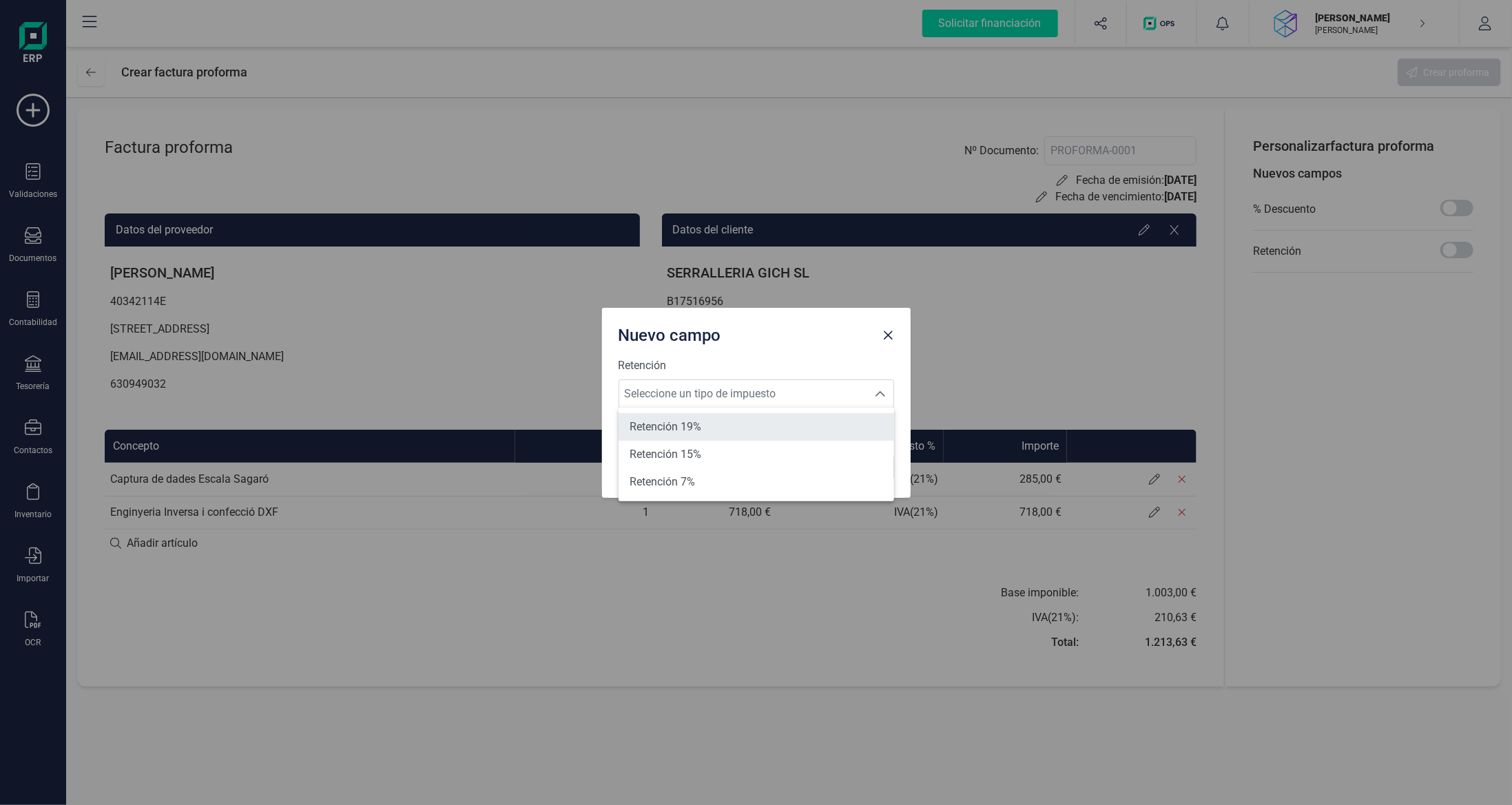
click at [825, 432] on li "Retención 19%" at bounding box center [756, 426] width 275 height 27
type input "19%"
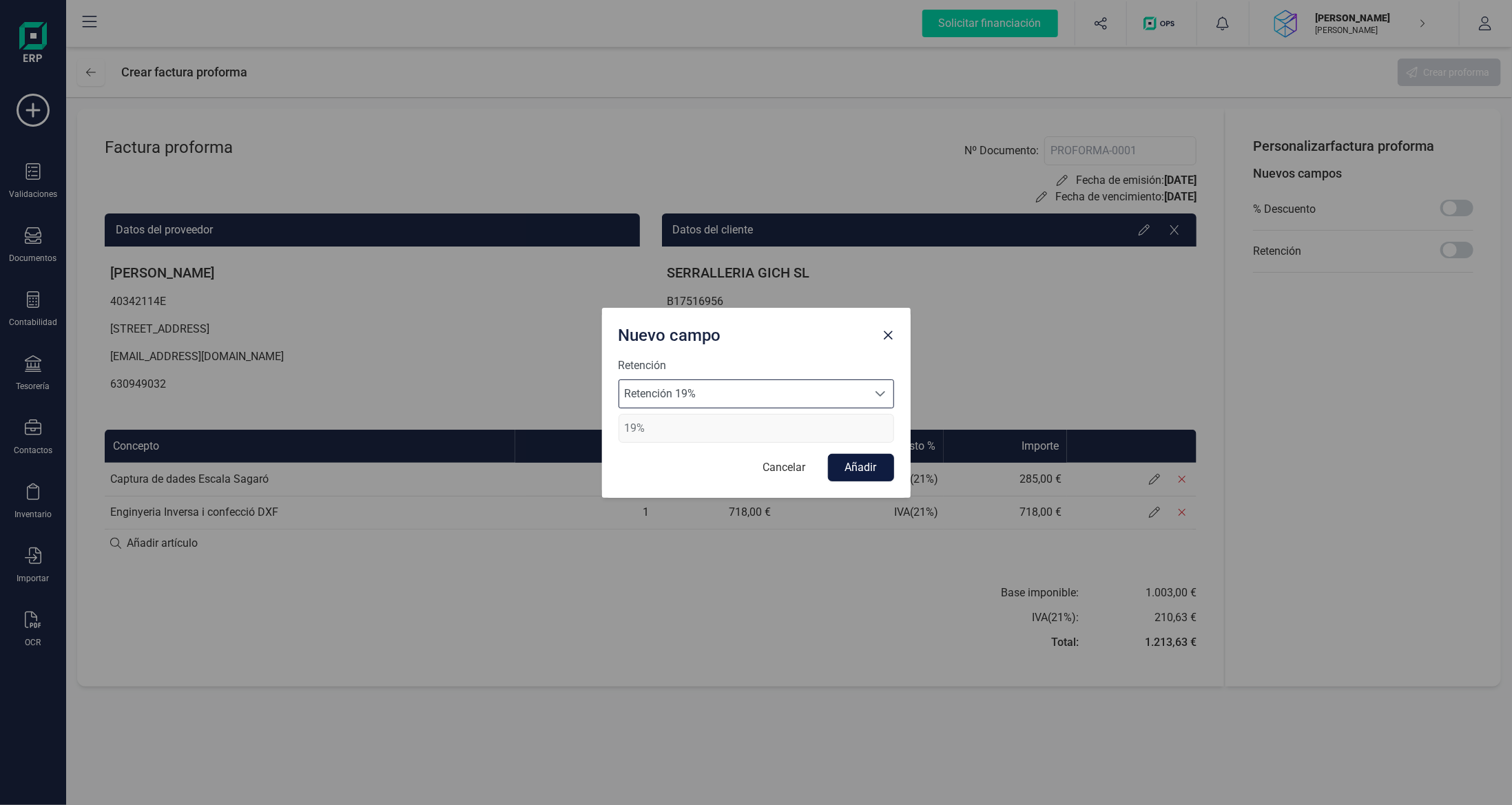
click at [853, 460] on button "Añadir" at bounding box center [861, 468] width 66 height 27
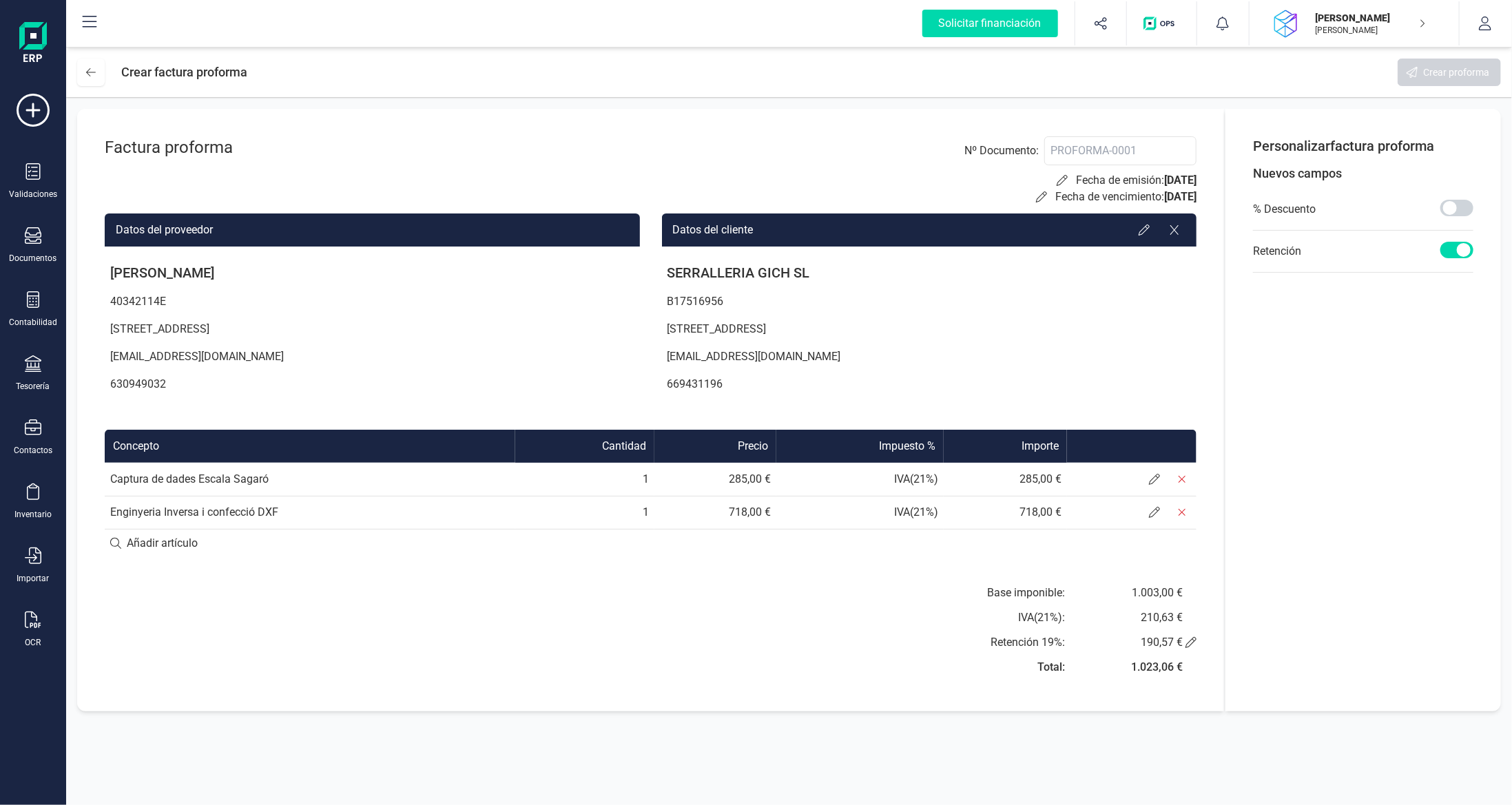
click at [1461, 252] on span at bounding box center [1456, 250] width 33 height 17
click at [34, 237] on icon at bounding box center [33, 236] width 17 height 17
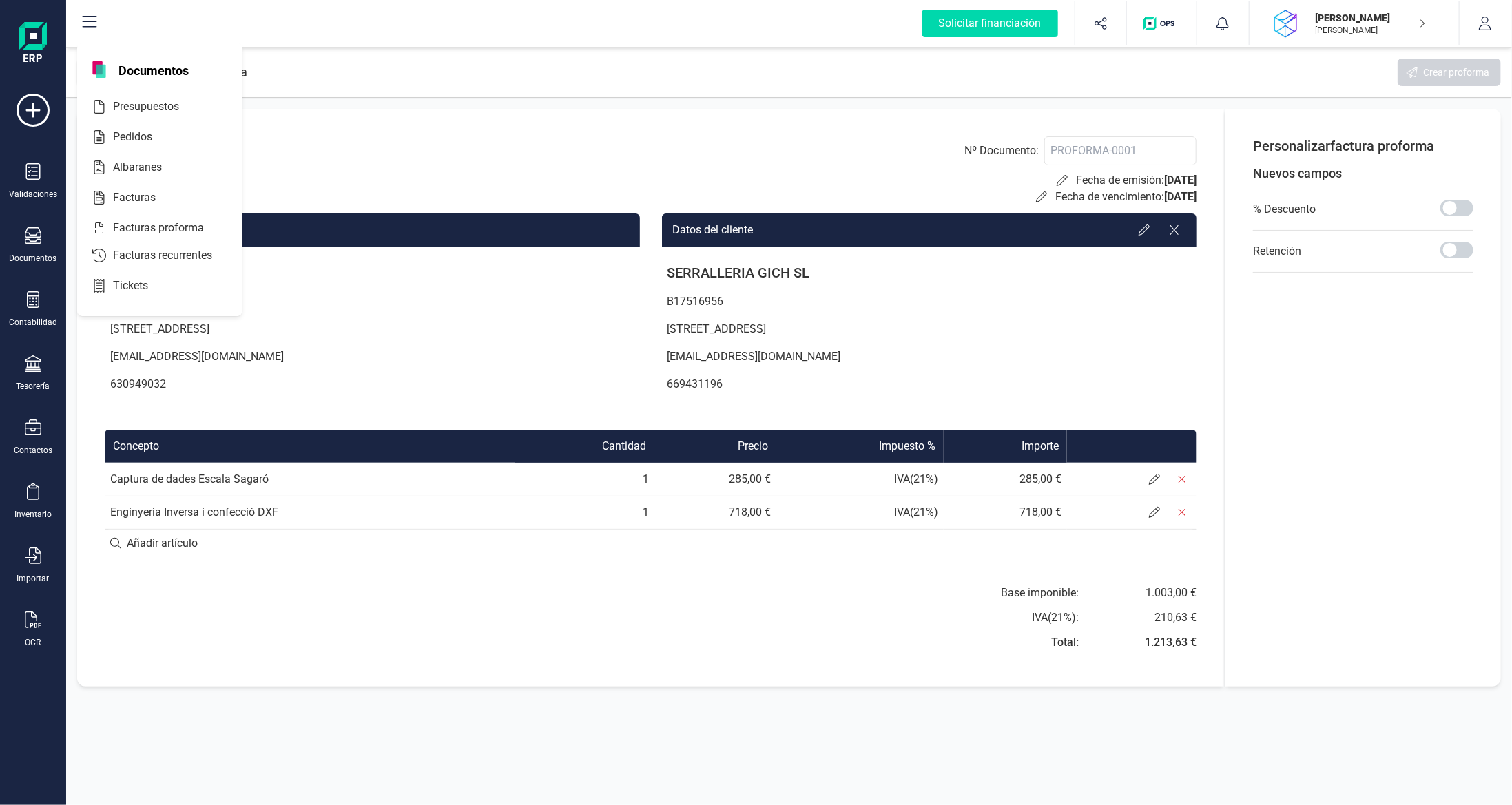
click at [502, 156] on div "Factura proforma Nº Documento : Fecha de emisión: [DATE] Fecha de vencimiento: …" at bounding box center [650, 171] width 1092 height 69
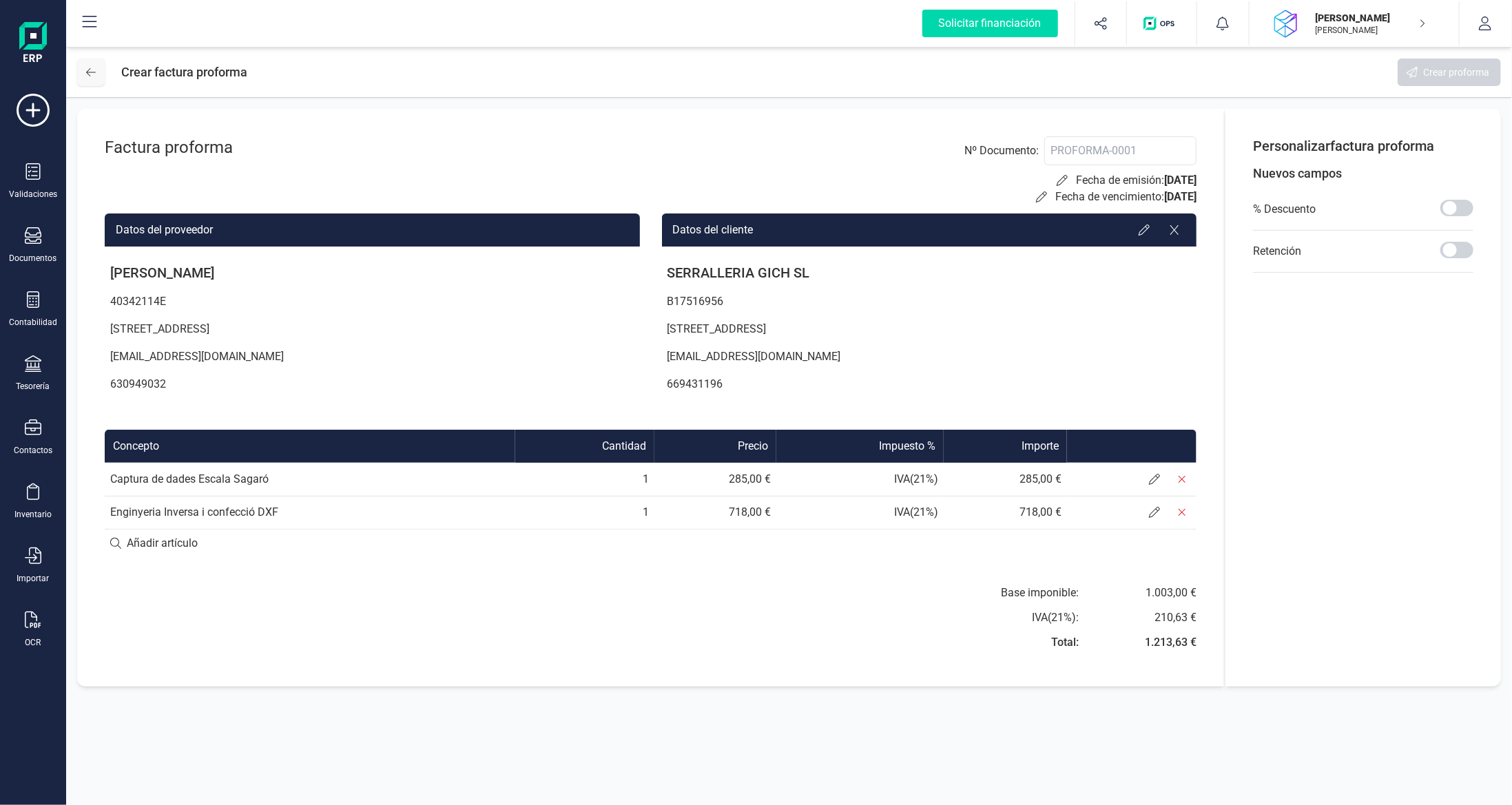
click at [94, 74] on icon at bounding box center [90, 73] width 9 height 11
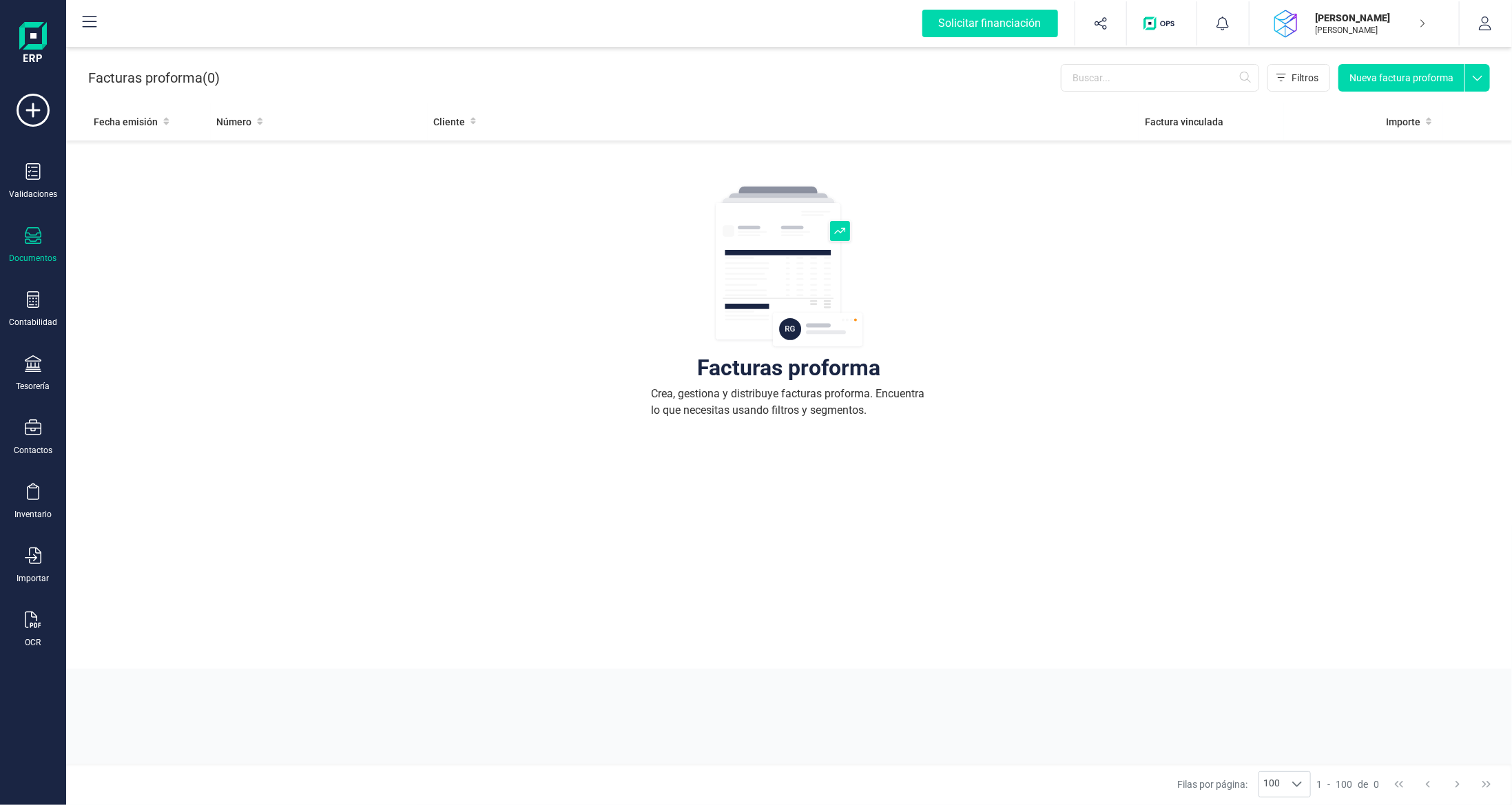
click at [1478, 75] on icon at bounding box center [1477, 74] width 25 height 21
click at [1485, 76] on icon at bounding box center [1477, 74] width 25 height 21
click at [1410, 75] on button "Nueva factura proforma" at bounding box center [1402, 77] width 126 height 27
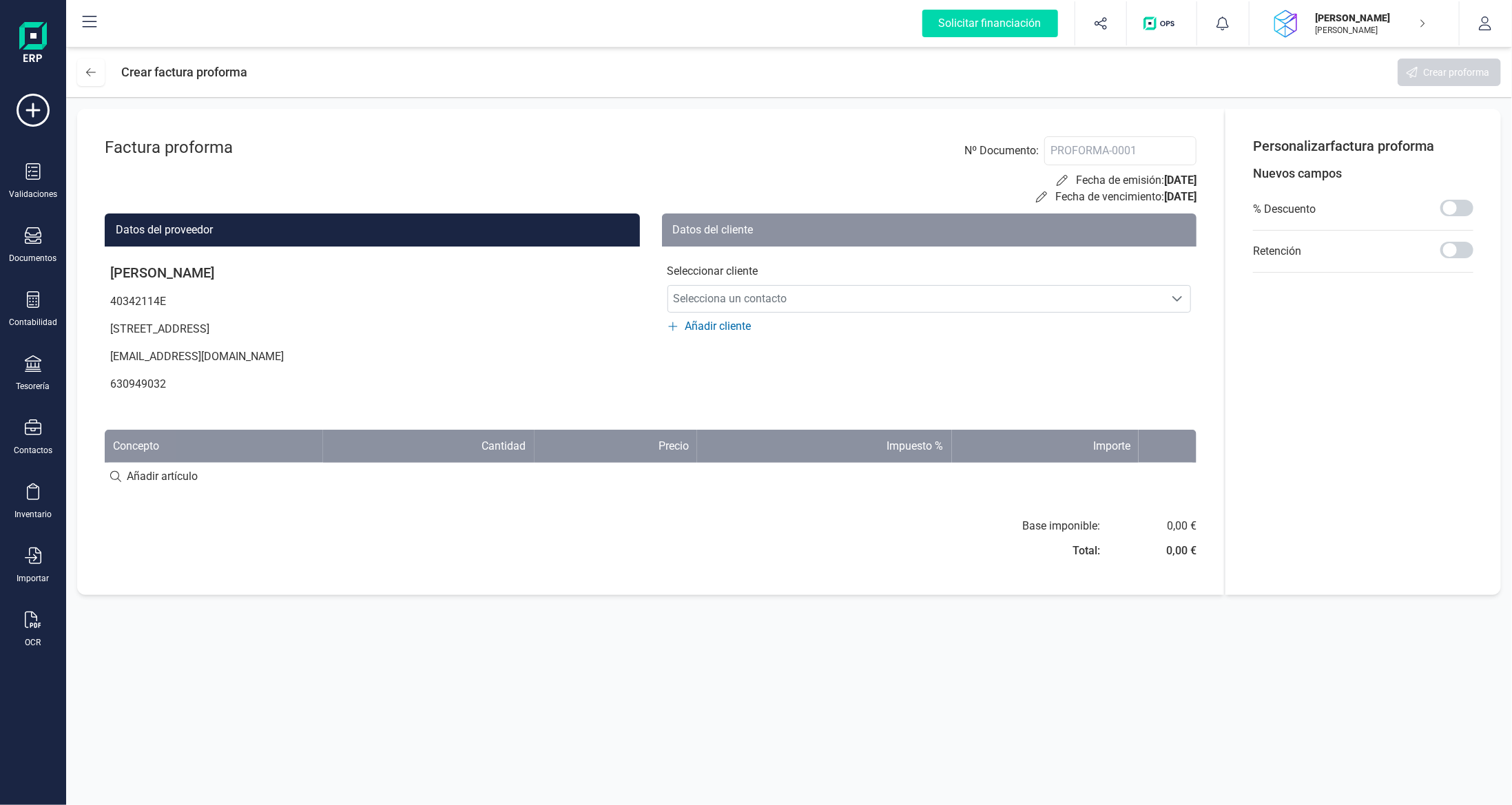
click at [742, 323] on span "Añadir cliente" at bounding box center [718, 327] width 66 height 17
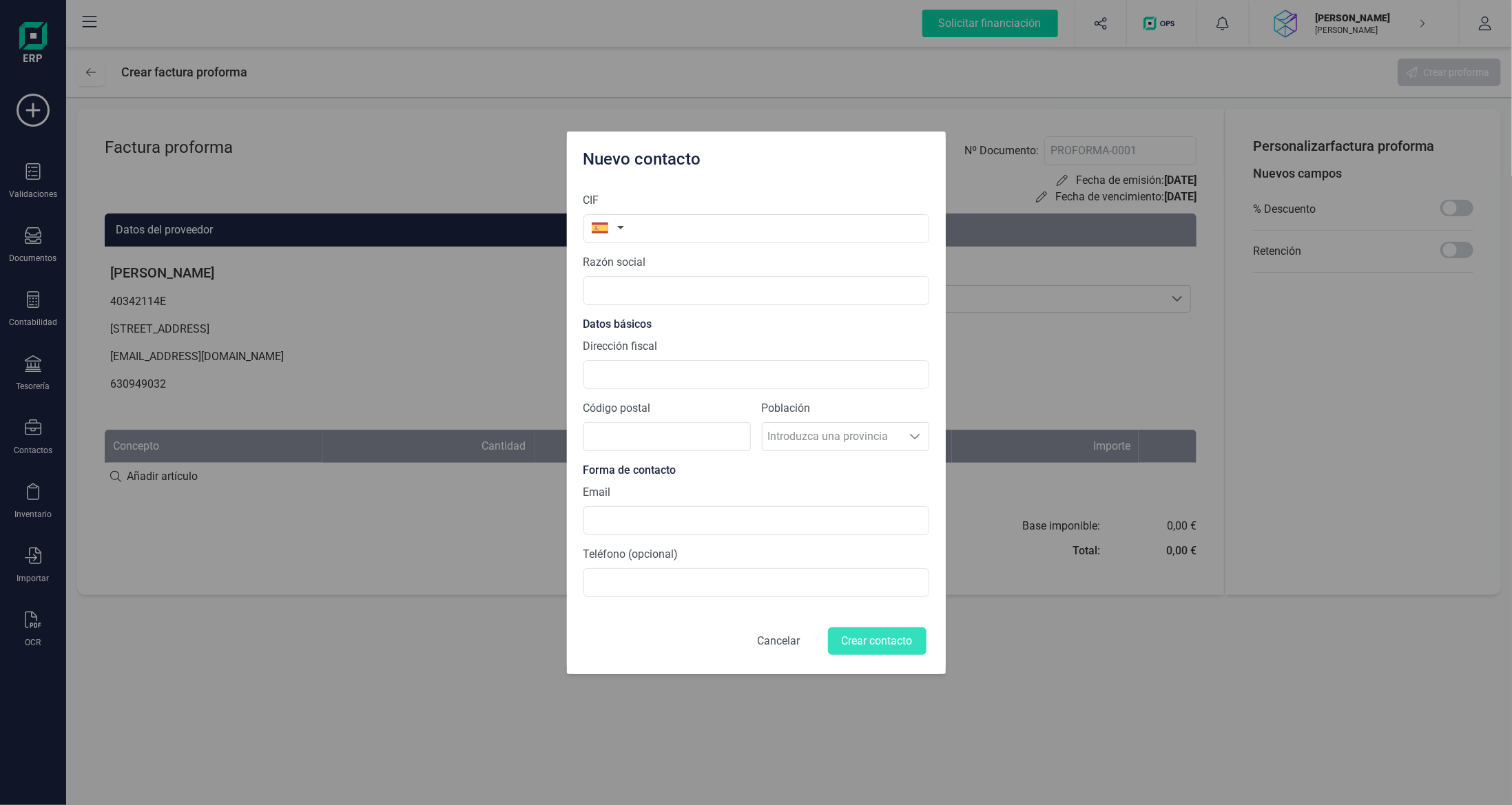
click at [760, 633] on button "Cancelar" at bounding box center [779, 641] width 75 height 33
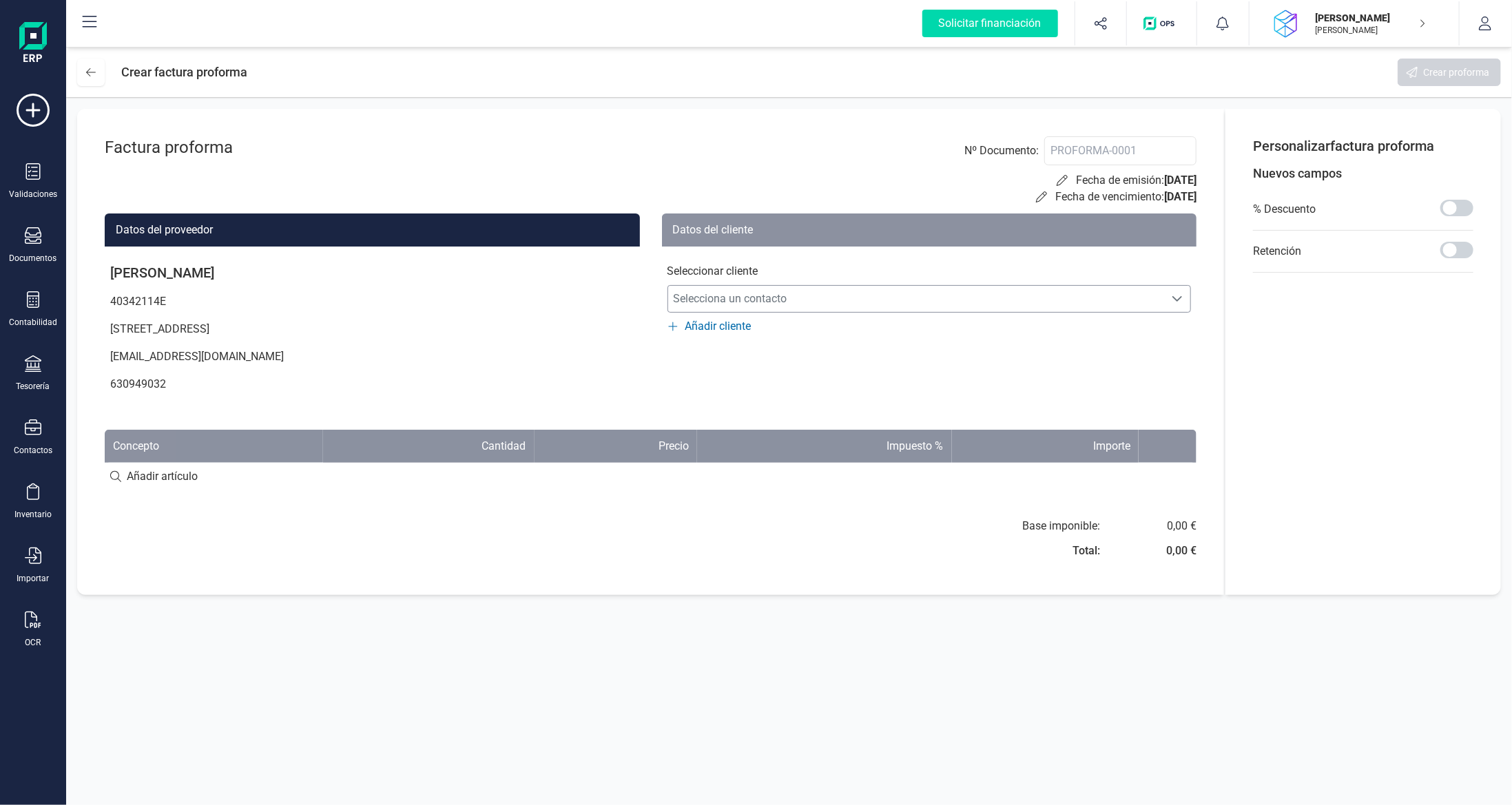
click at [773, 295] on span "Selecciona un contacto" at bounding box center [916, 298] width 497 height 27
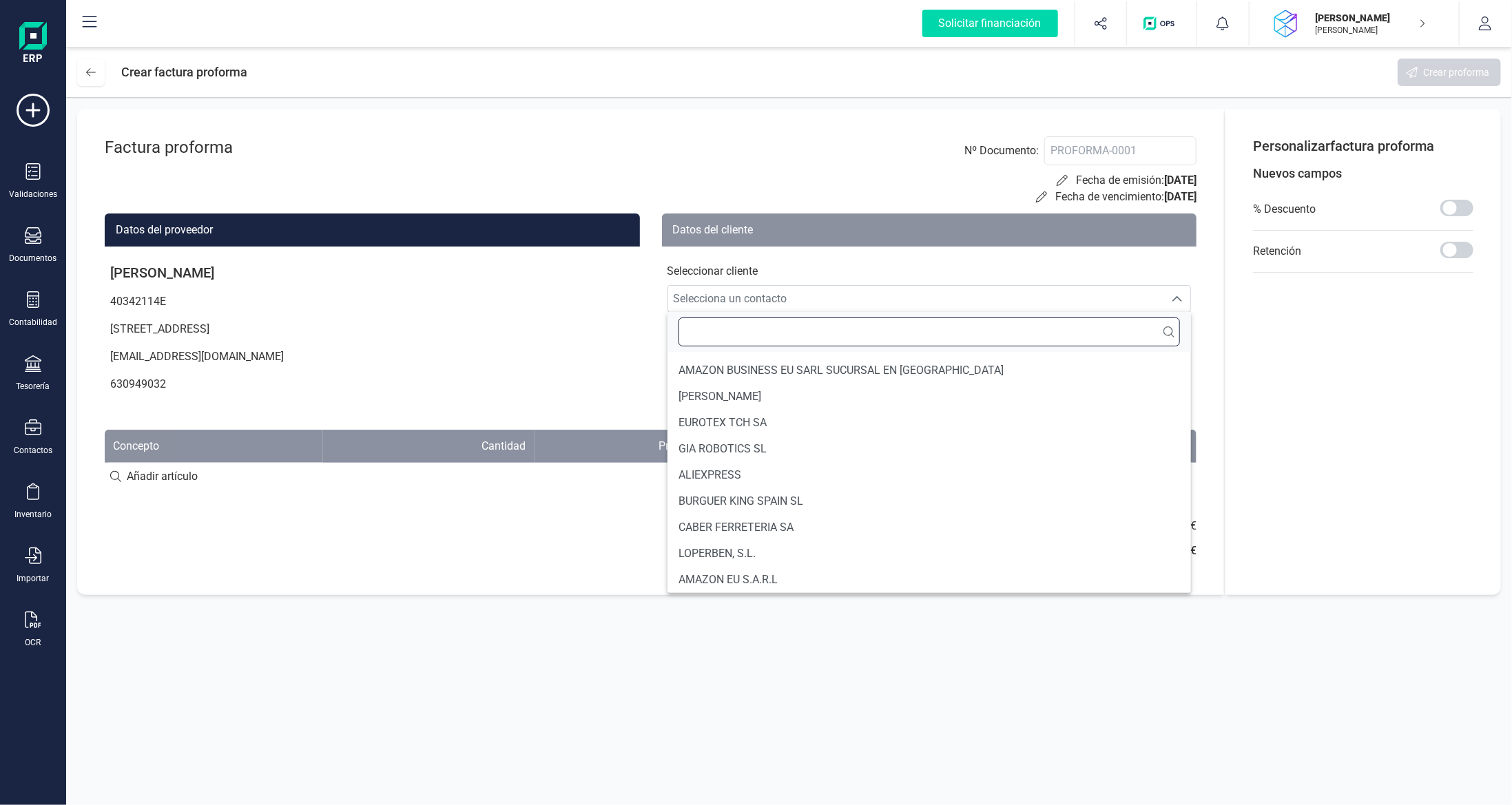
click at [835, 324] on input "text" at bounding box center [929, 332] width 502 height 29
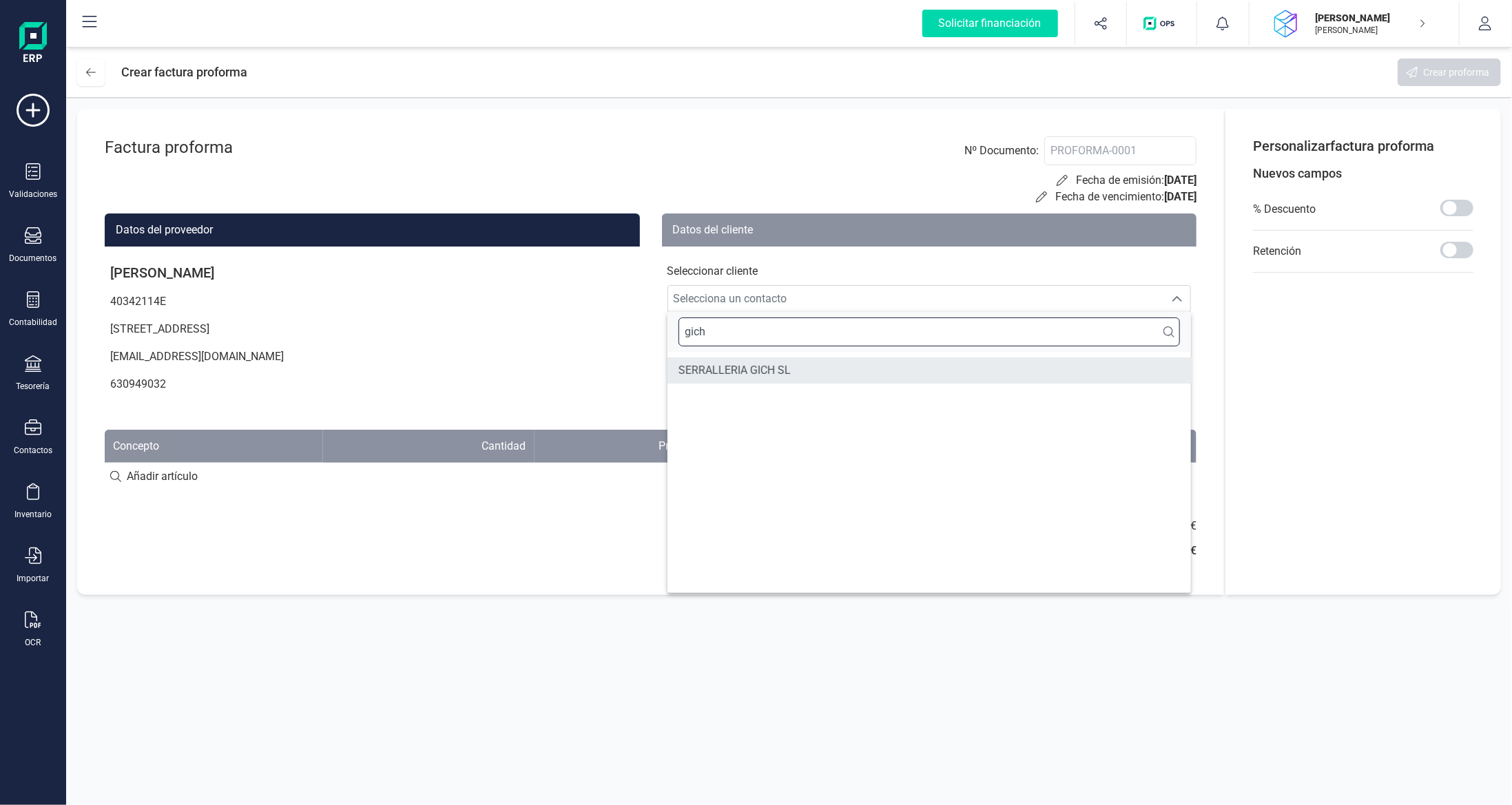
type input "gich"
click at [794, 370] on li "SERRALLERIA GICH SL" at bounding box center [929, 370] width 524 height 26
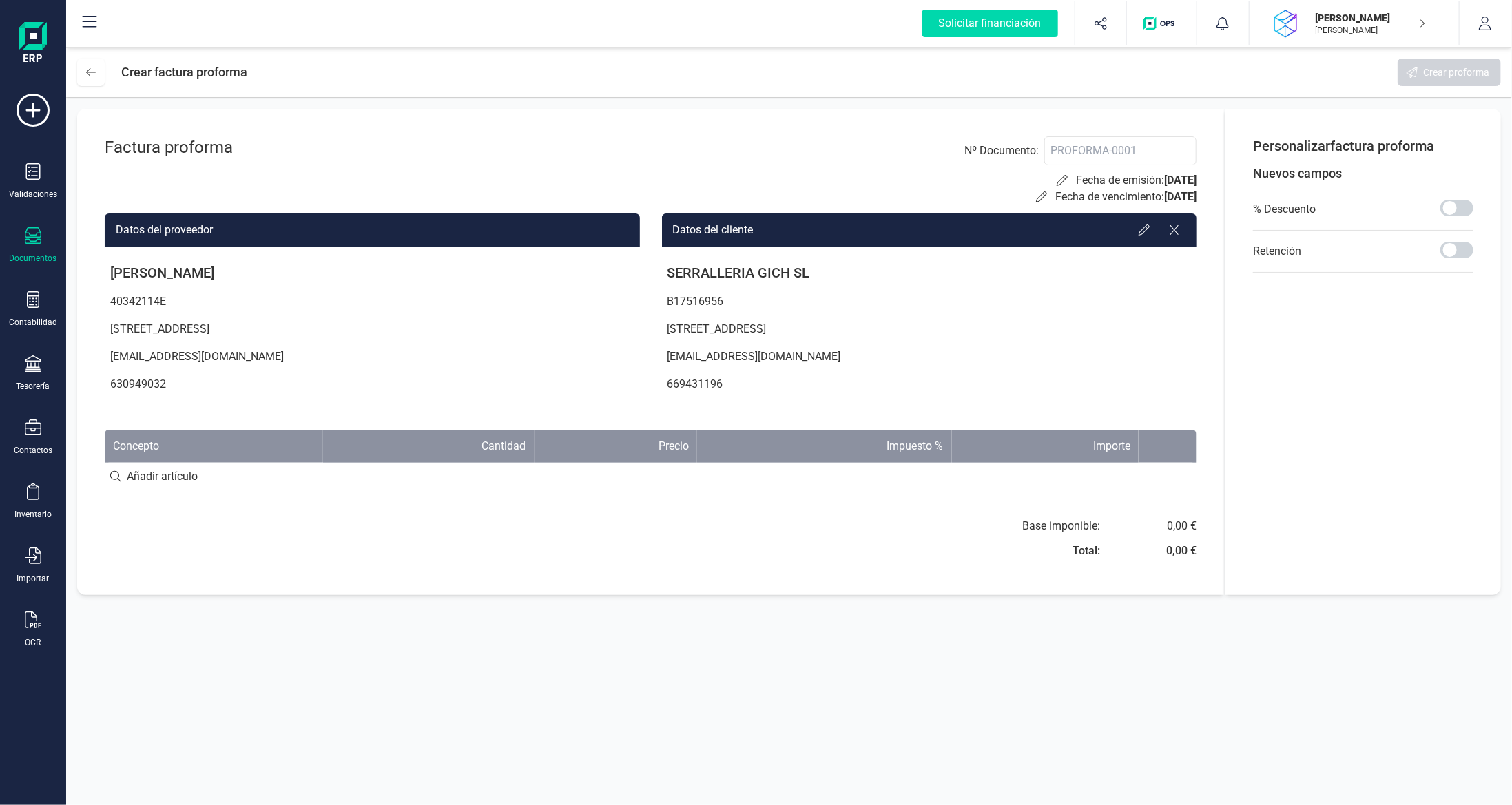
click at [24, 248] on div "Documentos" at bounding box center [33, 245] width 55 height 37
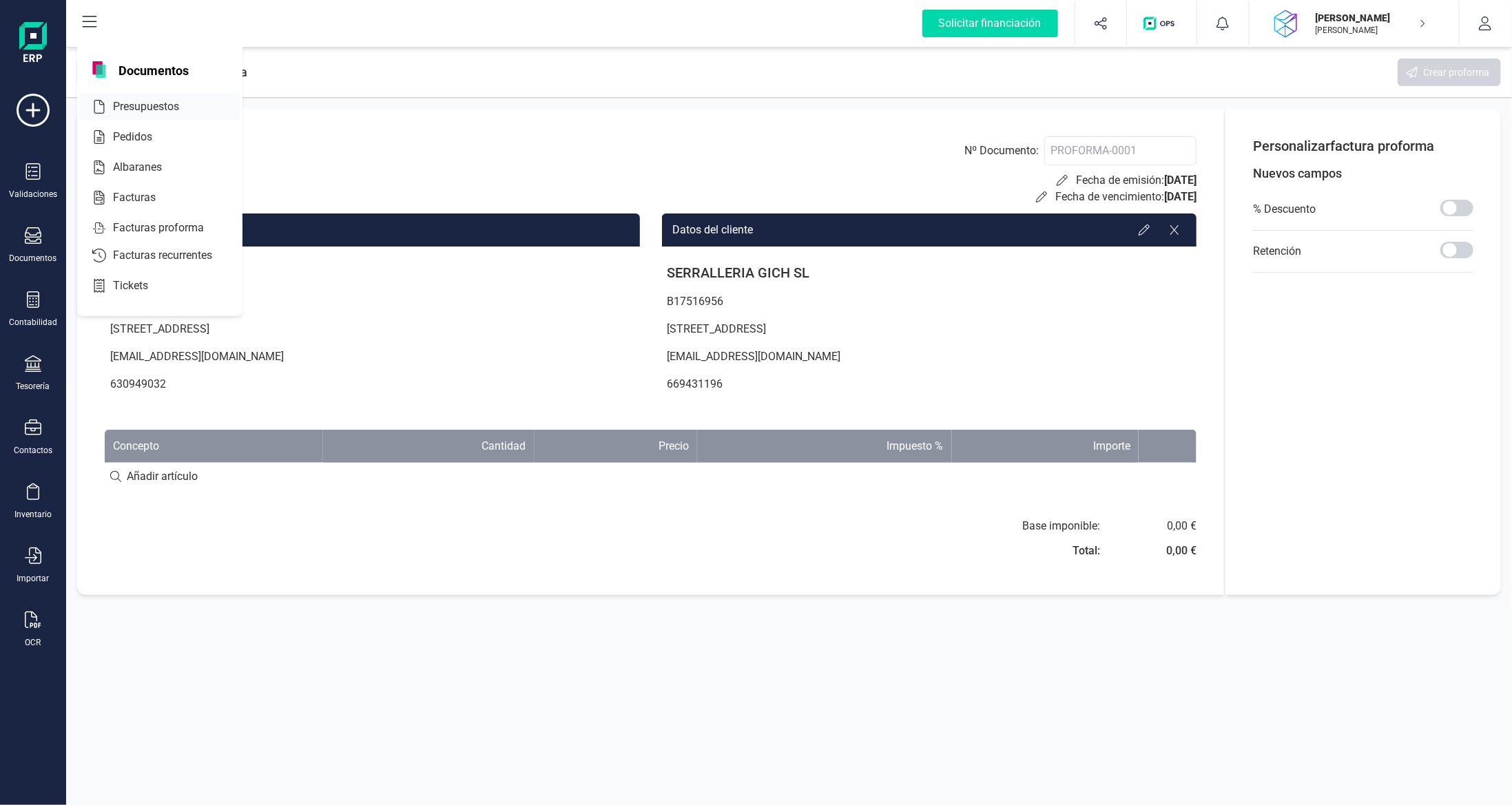
click at [157, 101] on span "Presupuestos" at bounding box center [156, 107] width 96 height 17
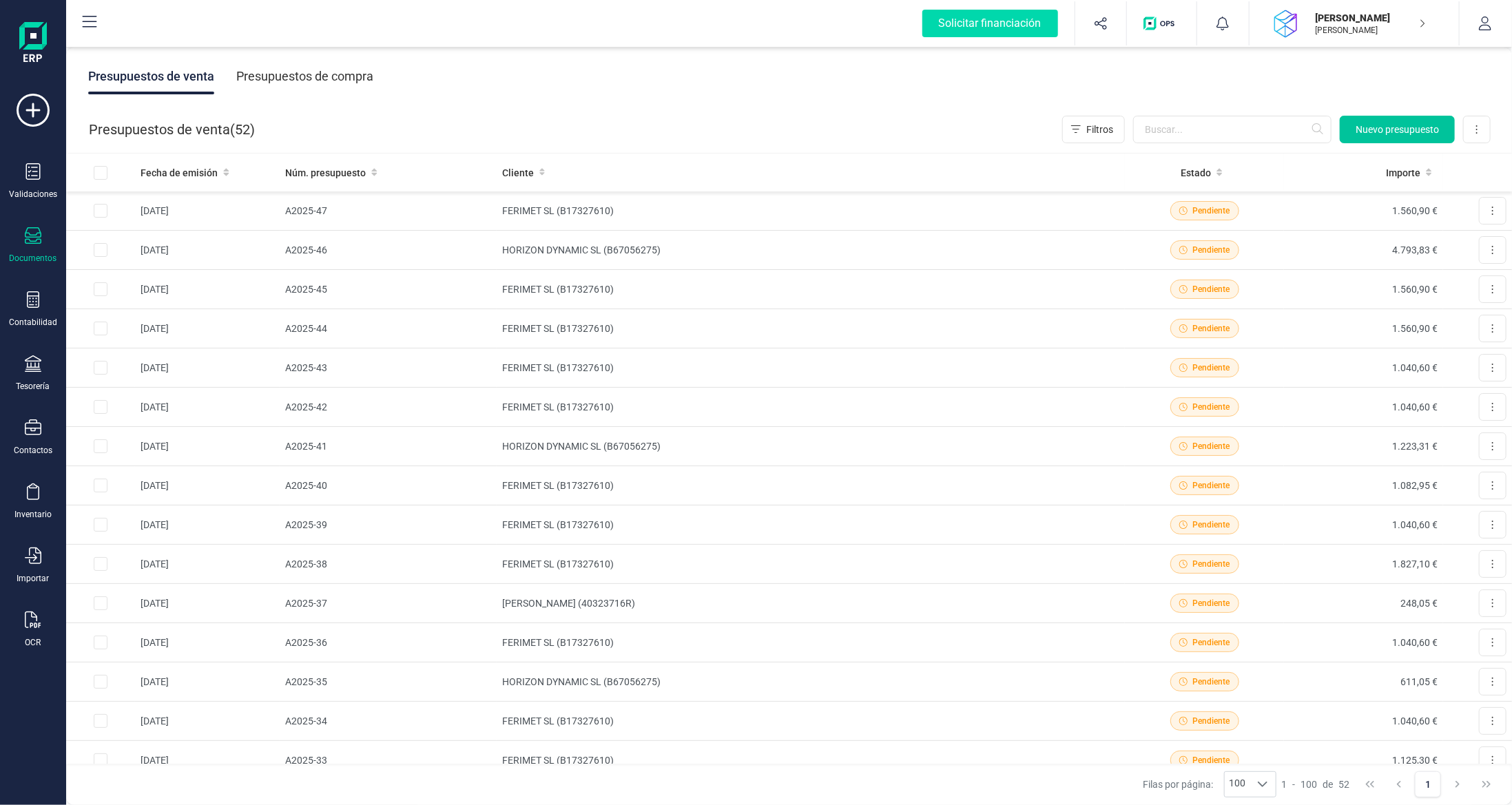
click at [1405, 123] on span "Nuevo presupuesto" at bounding box center [1397, 129] width 83 height 14
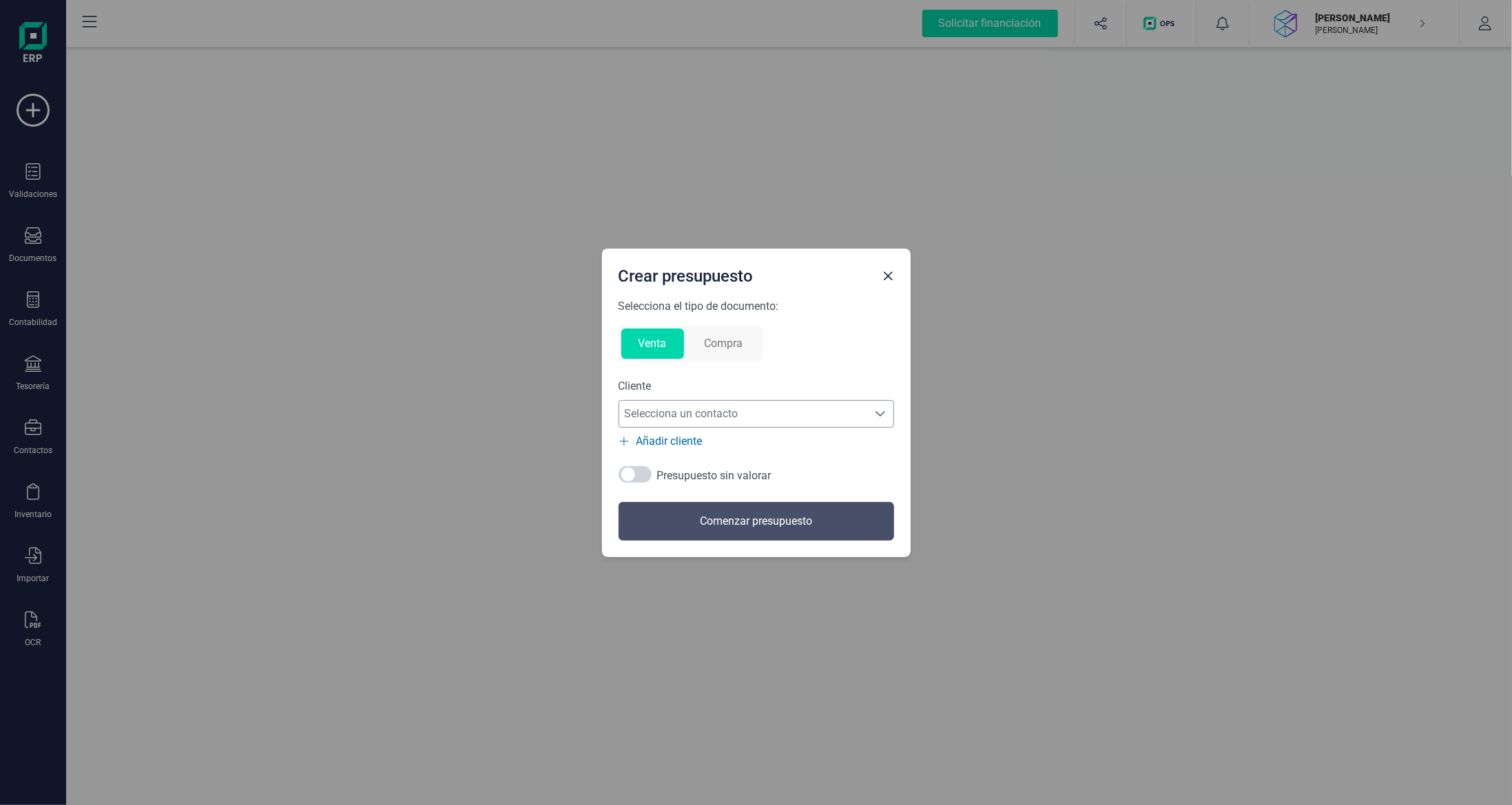
click at [771, 410] on span "Selecciona un contacto" at bounding box center [743, 414] width 248 height 27
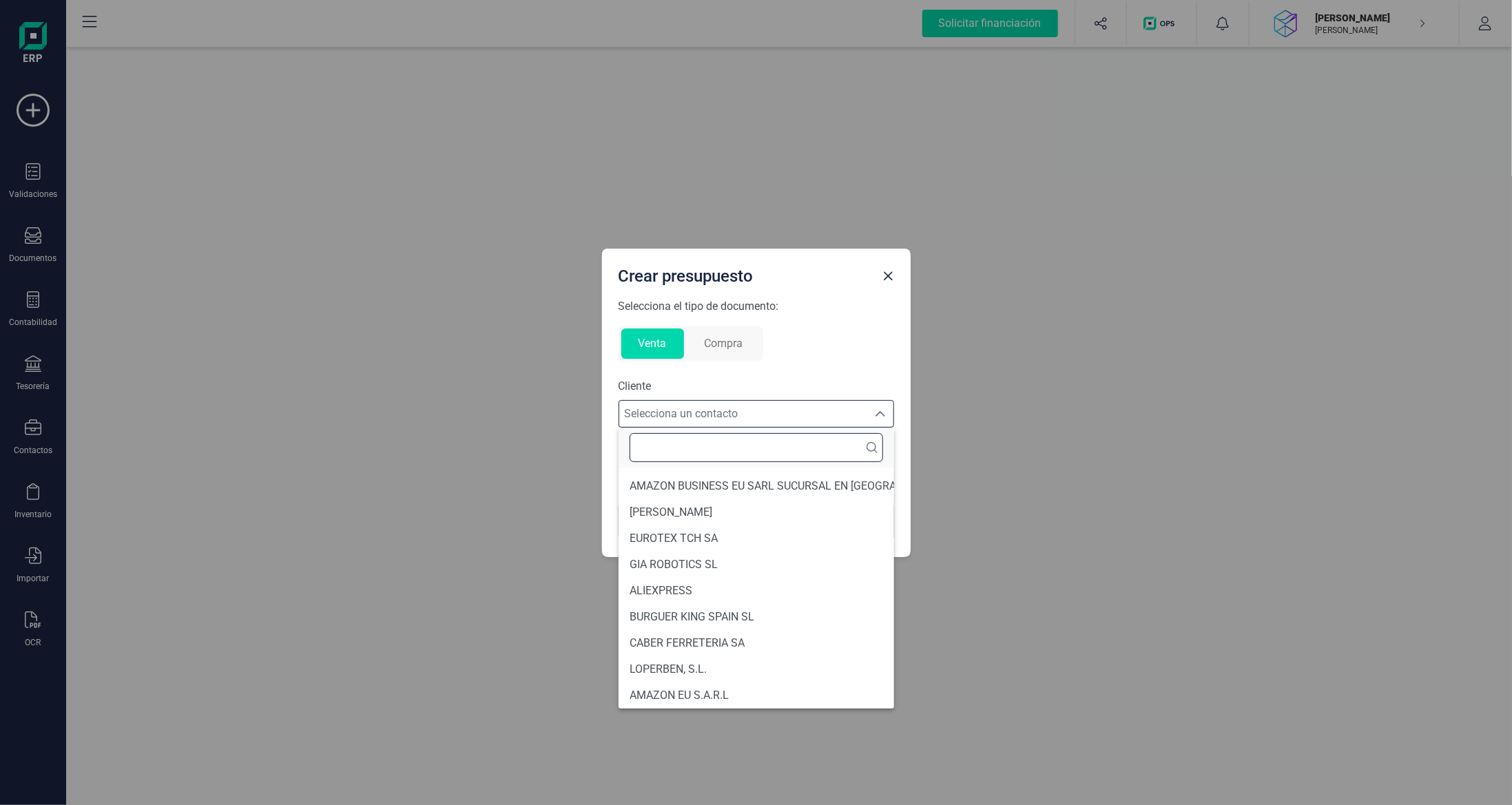
click at [766, 454] on input "text" at bounding box center [756, 448] width 254 height 29
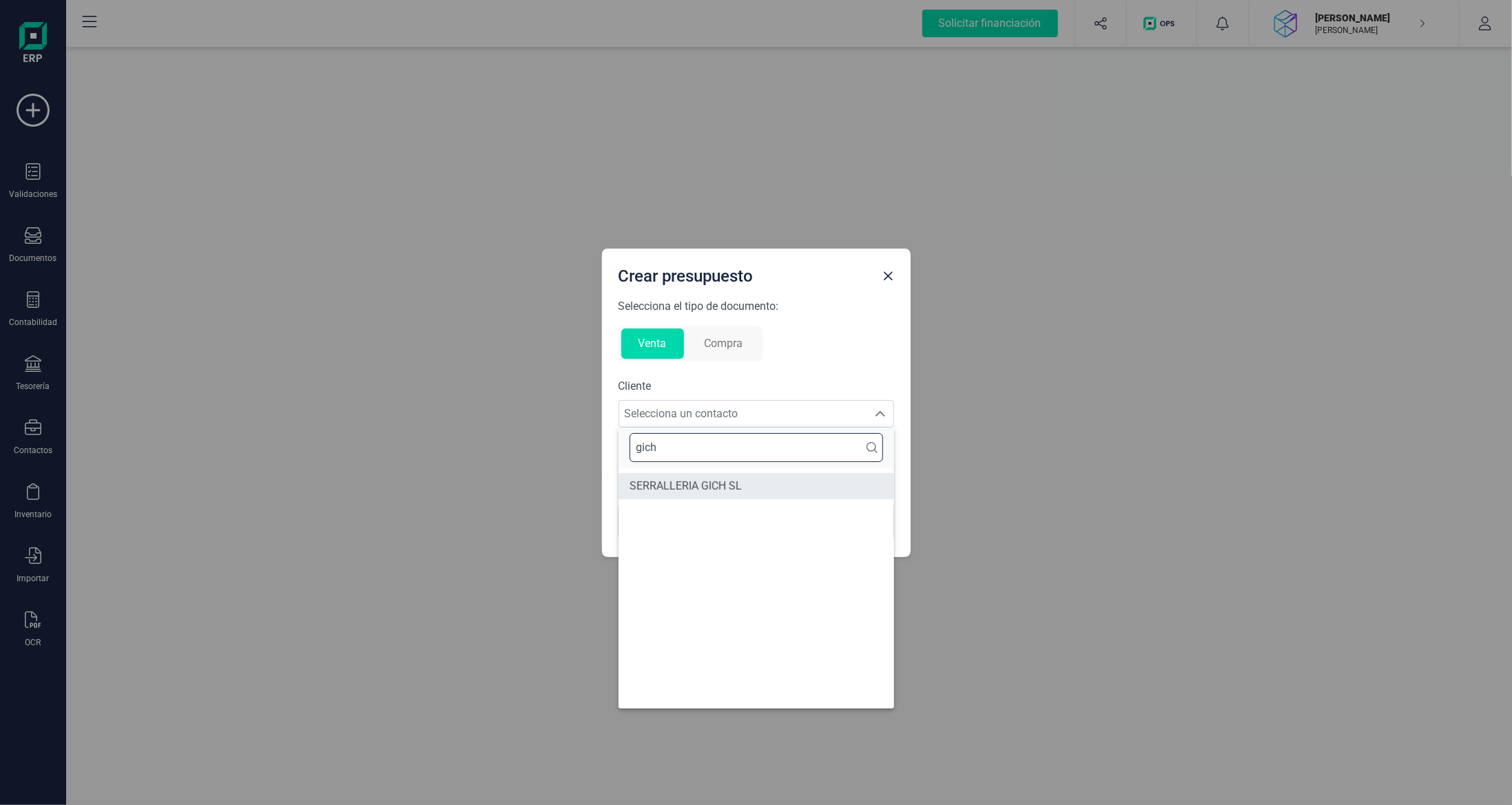
type input "gich"
click at [765, 492] on li "SERRALLERIA GICH SL" at bounding box center [756, 486] width 275 height 26
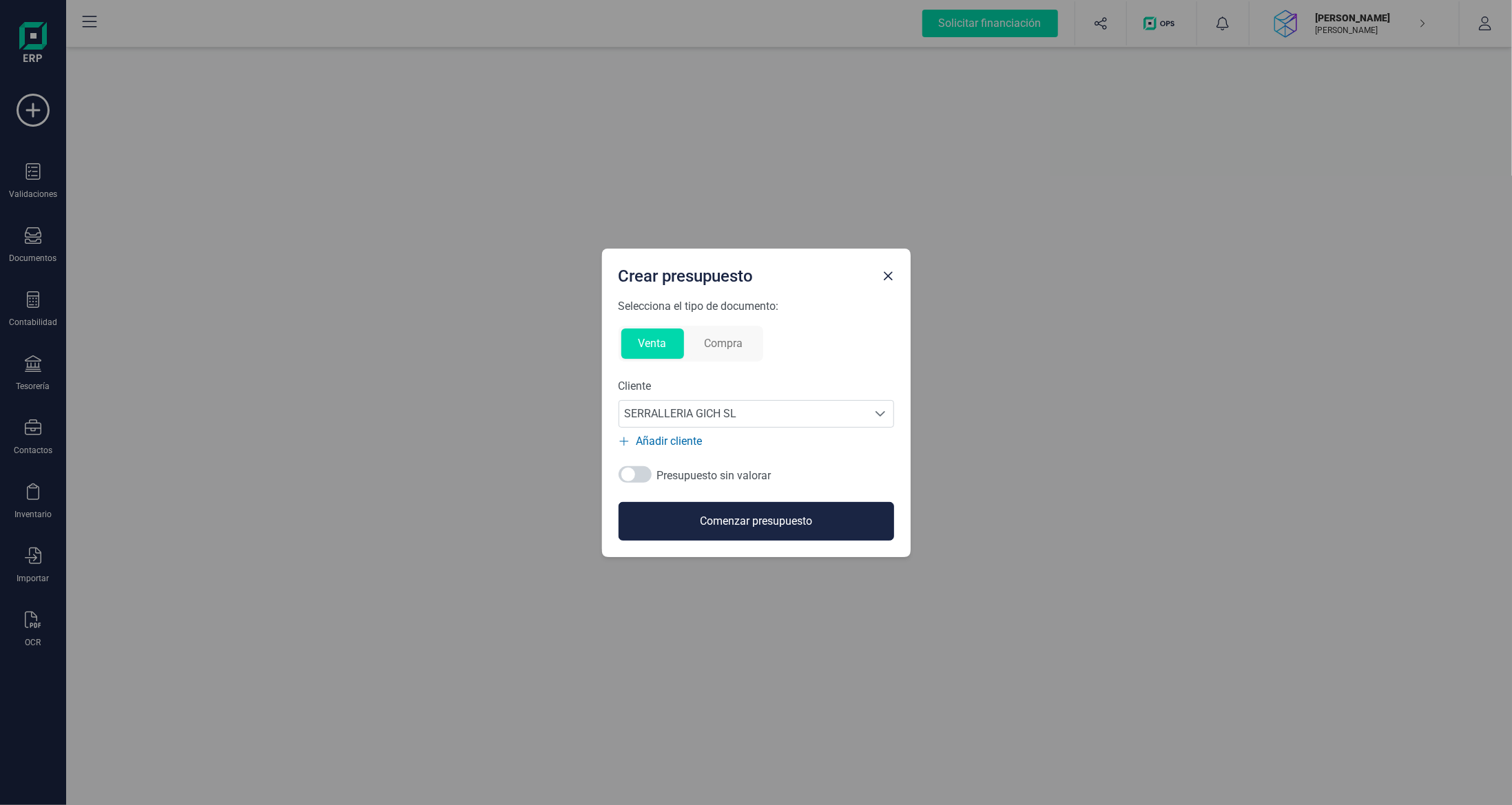
click at [764, 519] on button "Comenzar presupuesto" at bounding box center [756, 521] width 275 height 39
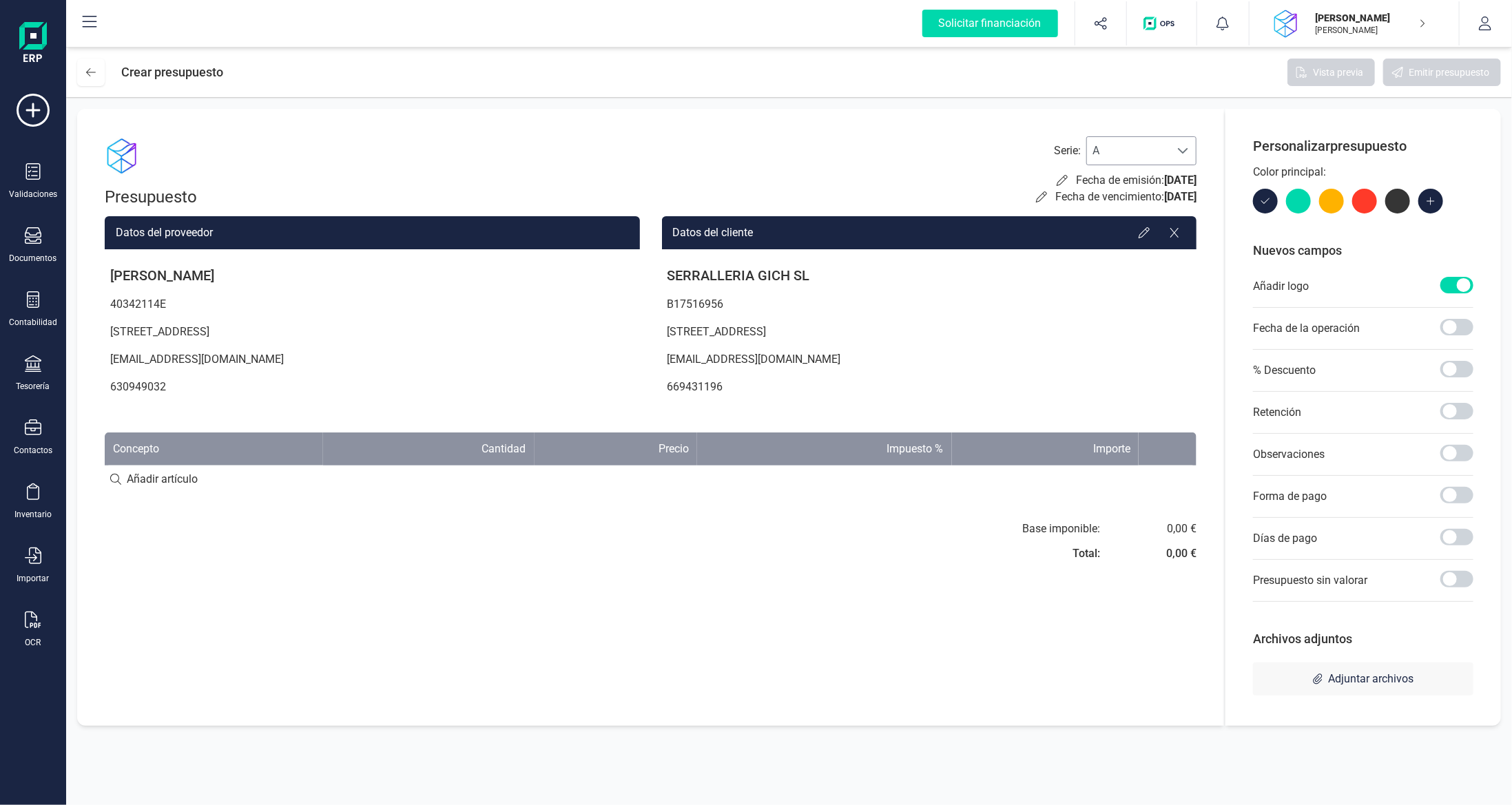
click at [1148, 154] on span "A" at bounding box center [1128, 150] width 83 height 27
click at [1146, 225] on li "C" at bounding box center [1141, 238] width 110 height 27
click at [1036, 193] on icon at bounding box center [1042, 197] width 11 height 11
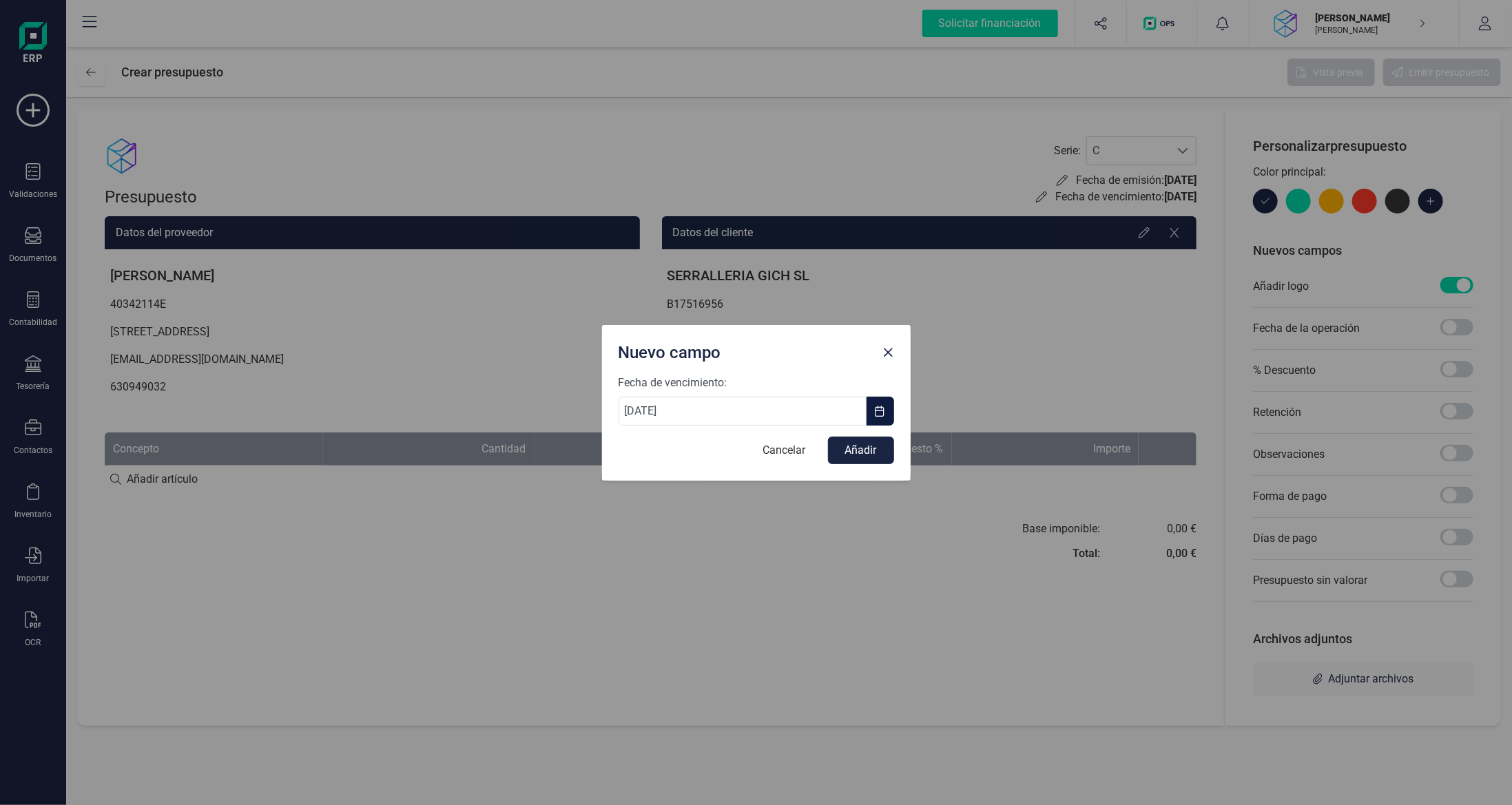
click at [882, 416] on span "button" at bounding box center [880, 411] width 11 height 11
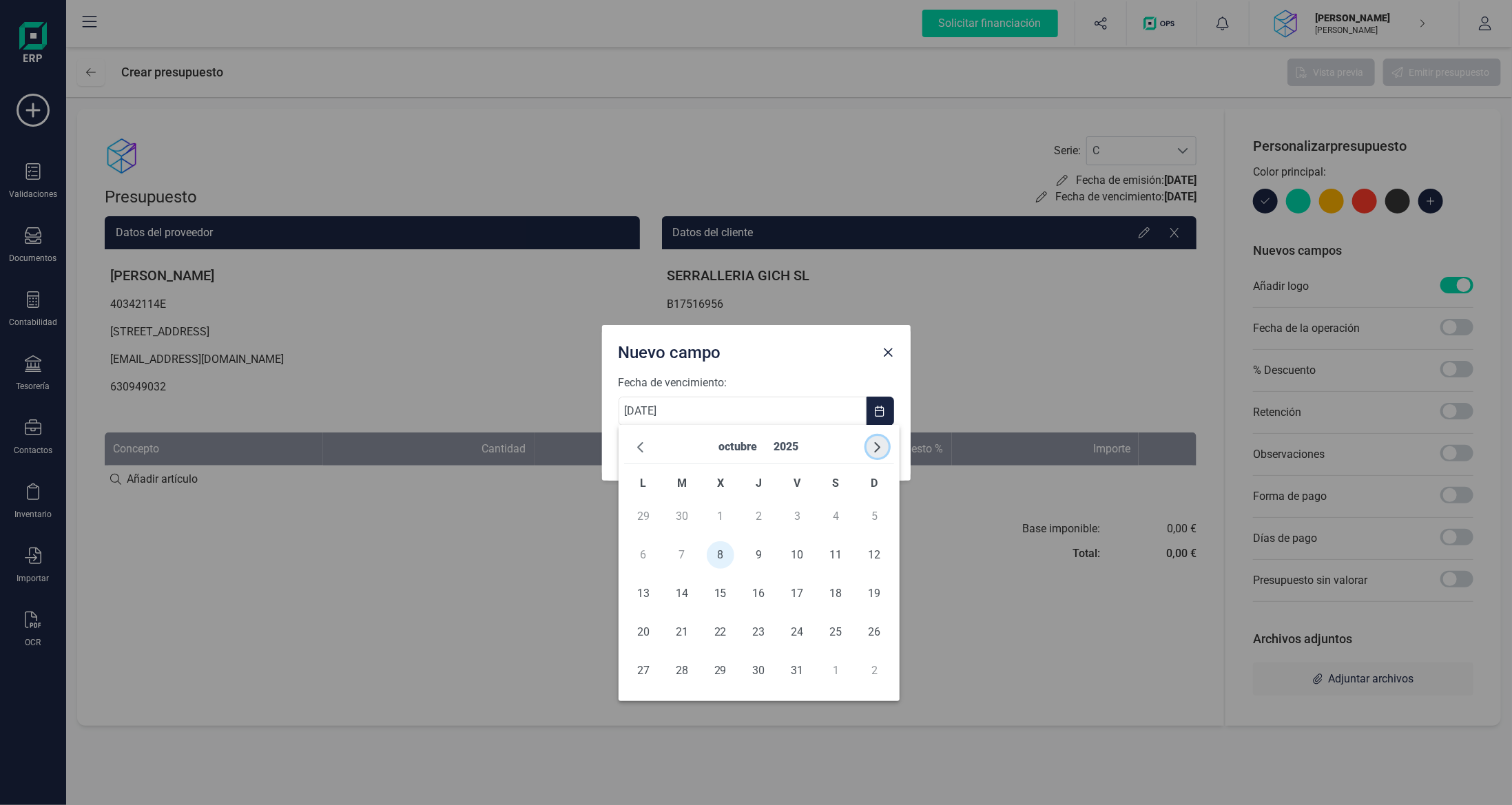
click at [872, 449] on span "button" at bounding box center [878, 447] width 11 height 11
click at [648, 597] on span "10" at bounding box center [643, 593] width 27 height 27
type input "[DATE]"
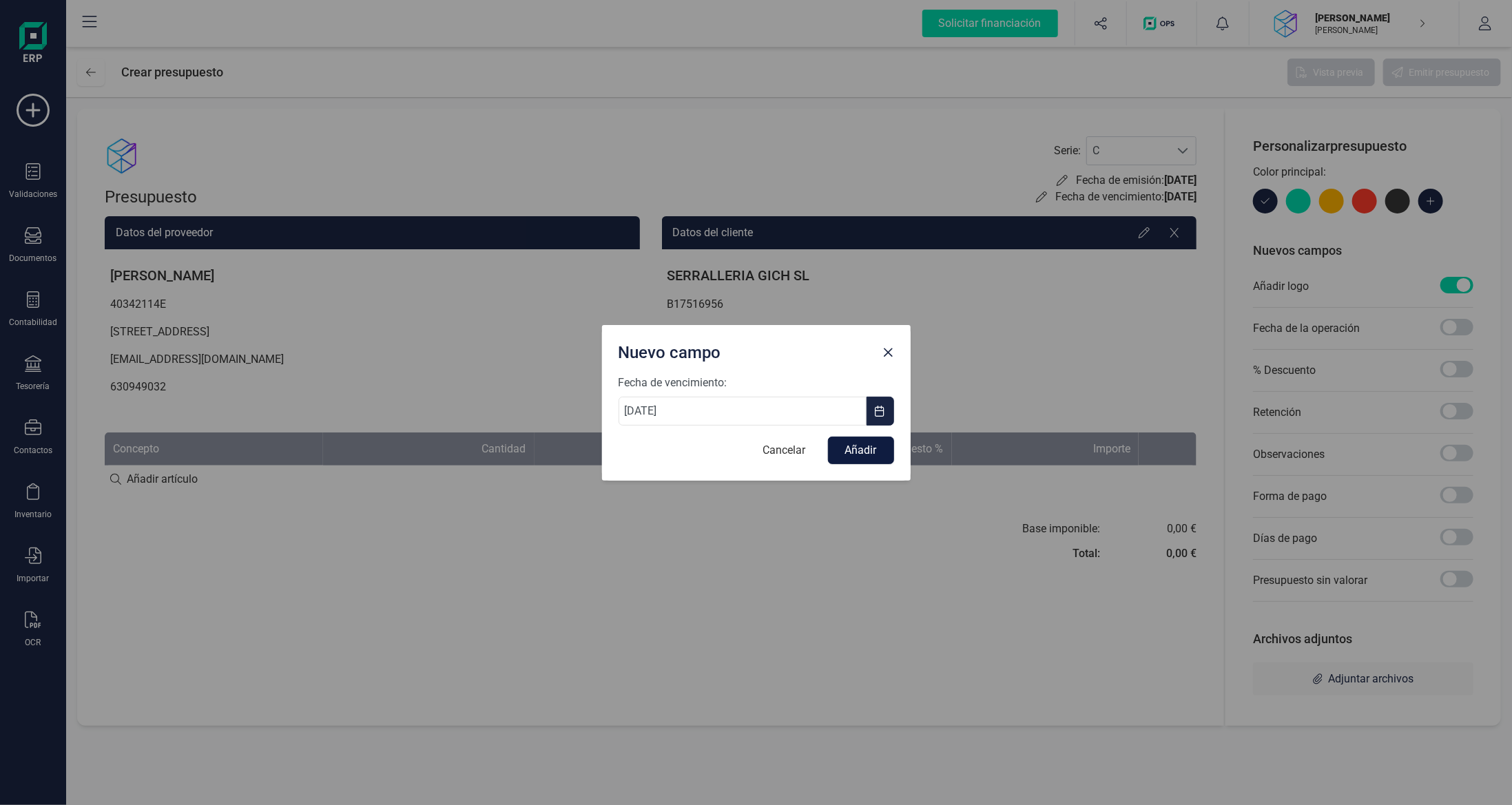
click at [855, 449] on button "Añadir" at bounding box center [861, 450] width 66 height 27
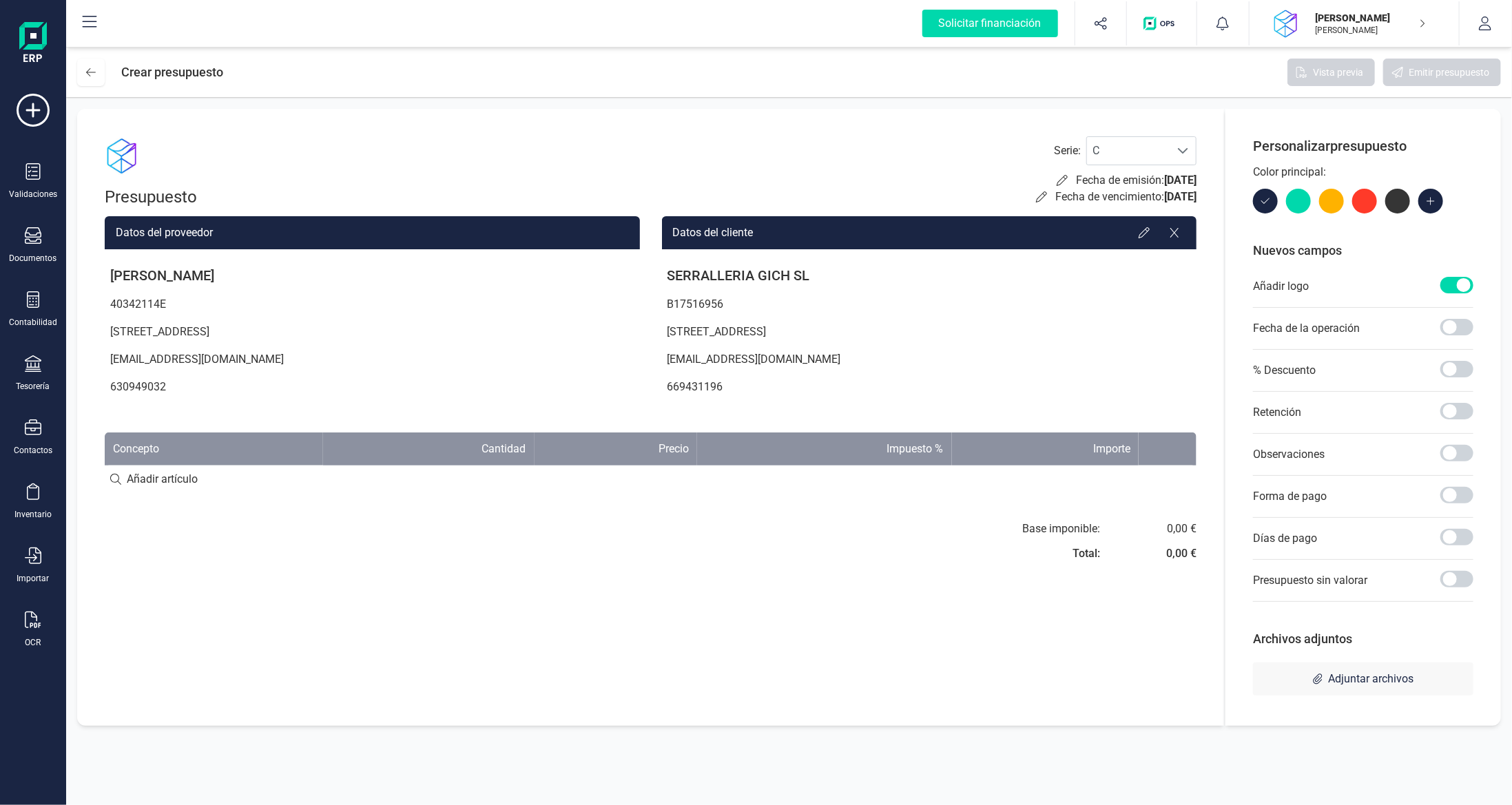
click at [228, 477] on input at bounding box center [650, 479] width 1092 height 27
type input "Escaneig Escala Sagaró"
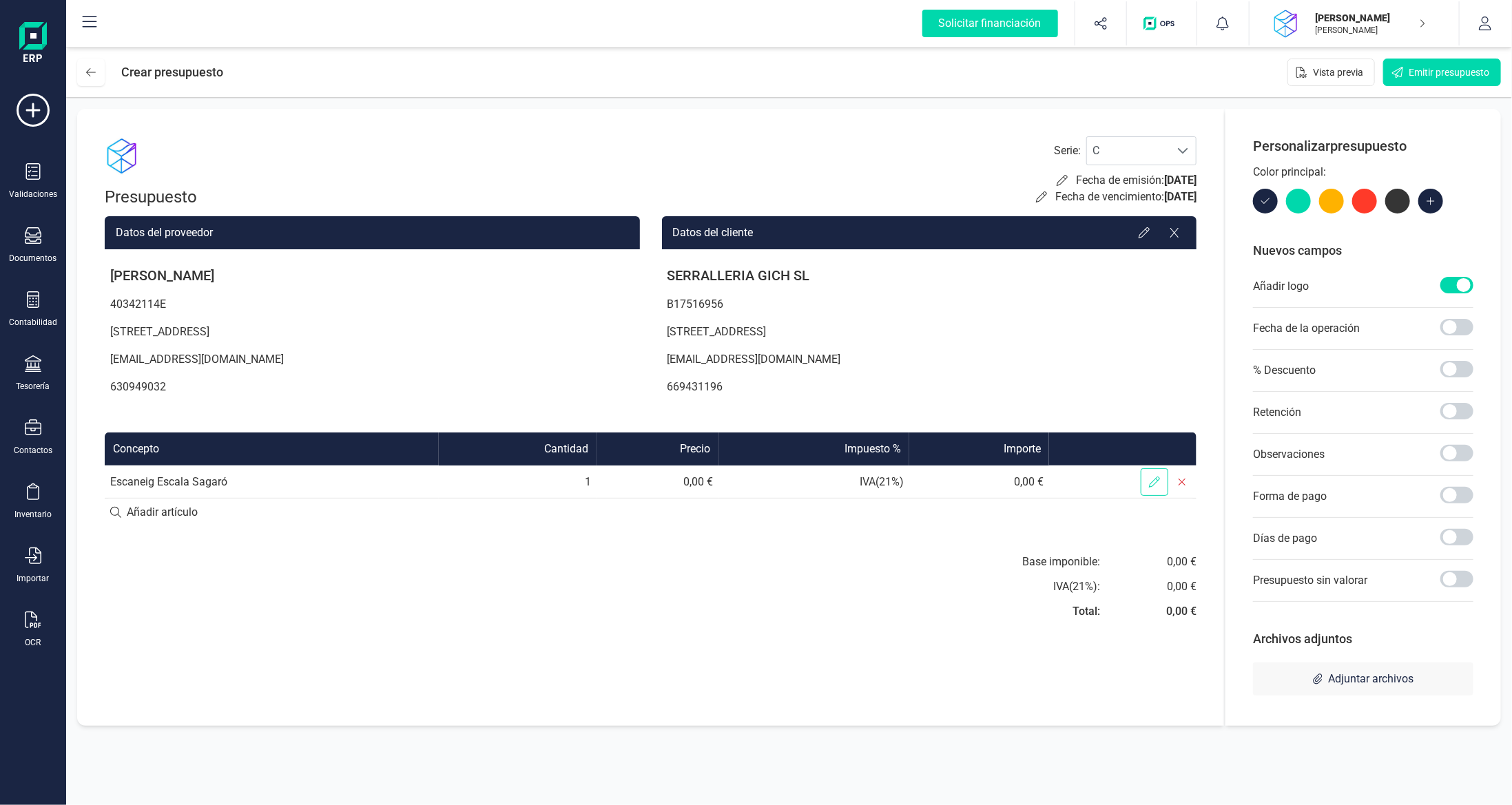
click at [1153, 481] on icon at bounding box center [1155, 483] width 11 height 11
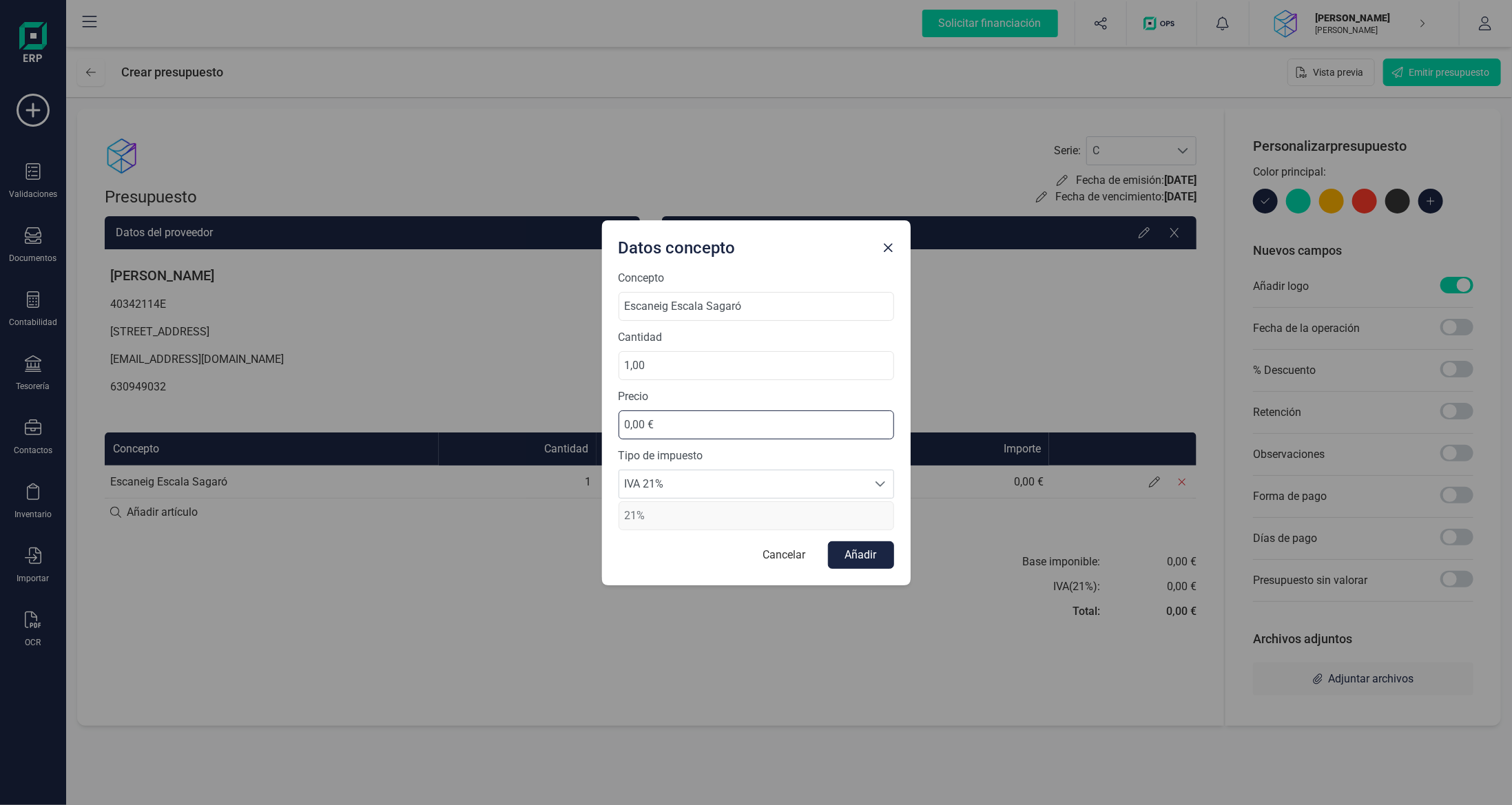
drag, startPoint x: 731, startPoint y: 431, endPoint x: 342, endPoint y: 383, distance: 392.0
click at [344, 383] on div "Datos concepto Concepto Escaneig Escala Sagaró Cantidad 1,00 Precio 0,00 € Tipo…" at bounding box center [756, 402] width 1512 height 805
type input "285,00 €"
click at [871, 556] on button "Añadir" at bounding box center [861, 554] width 66 height 27
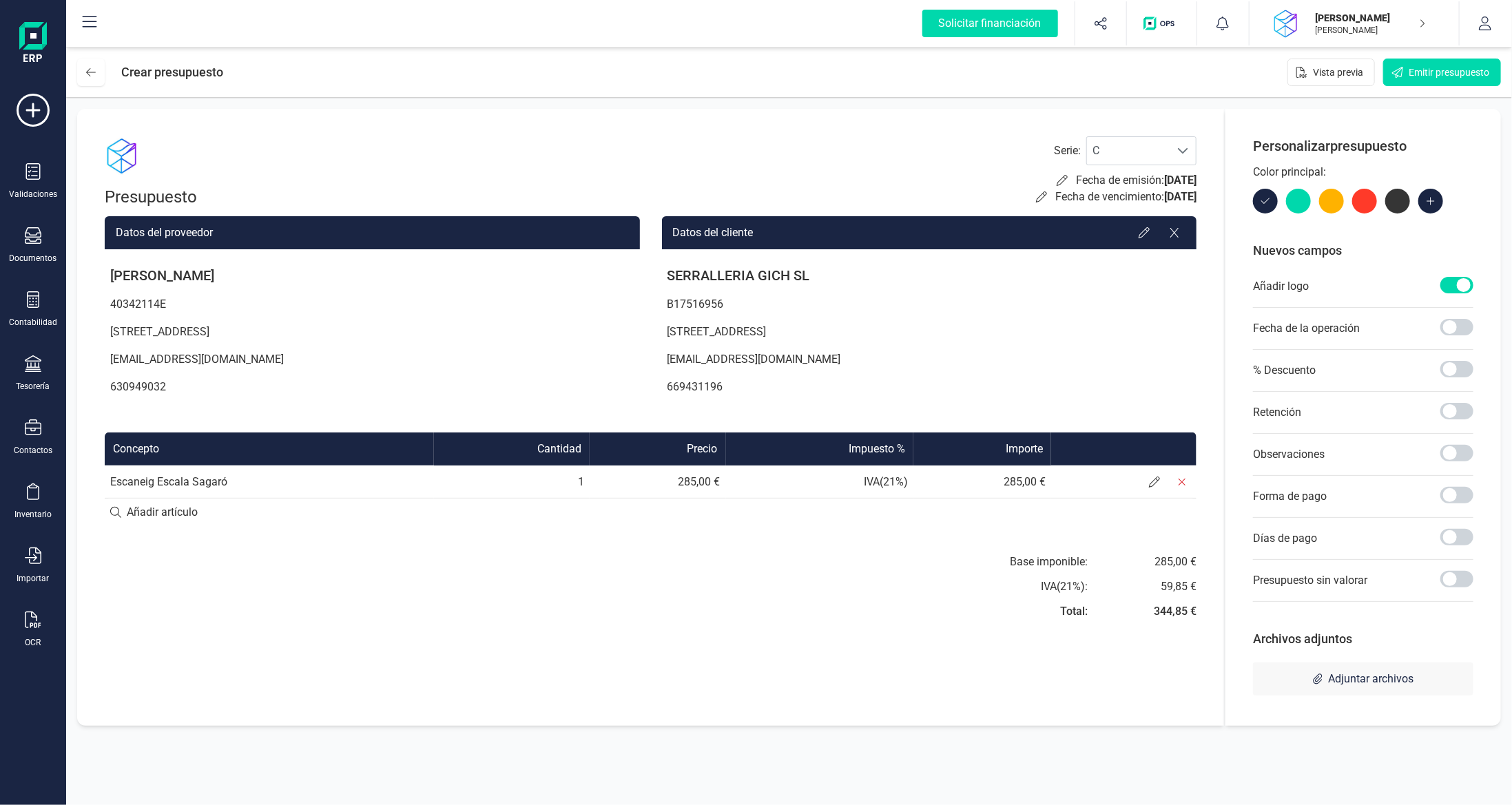
click at [252, 516] on input at bounding box center [650, 512] width 1092 height 27
type input "Enginyeria Inversa i Confecció DXF"
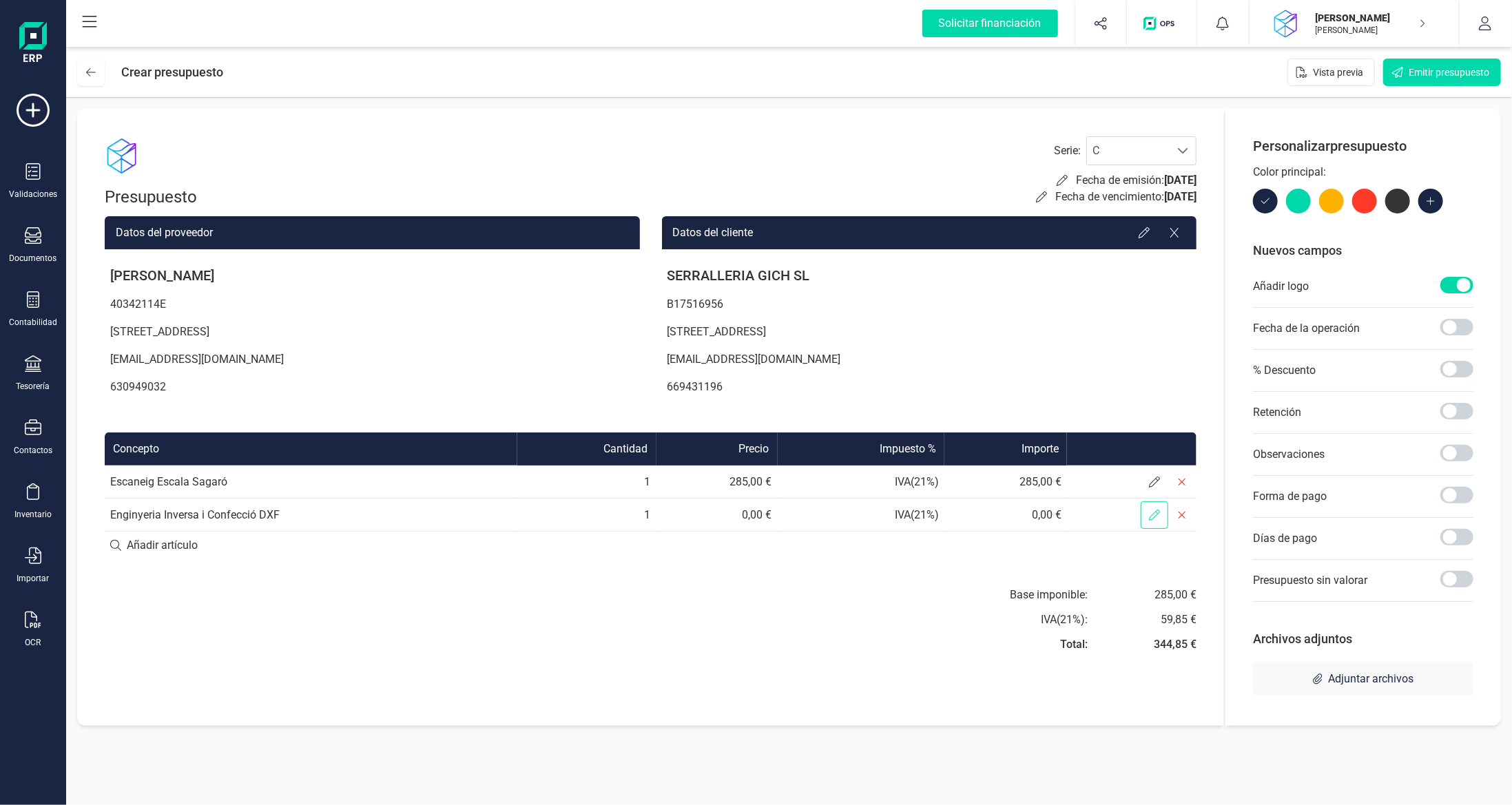
click at [1154, 512] on icon at bounding box center [1155, 516] width 11 height 11
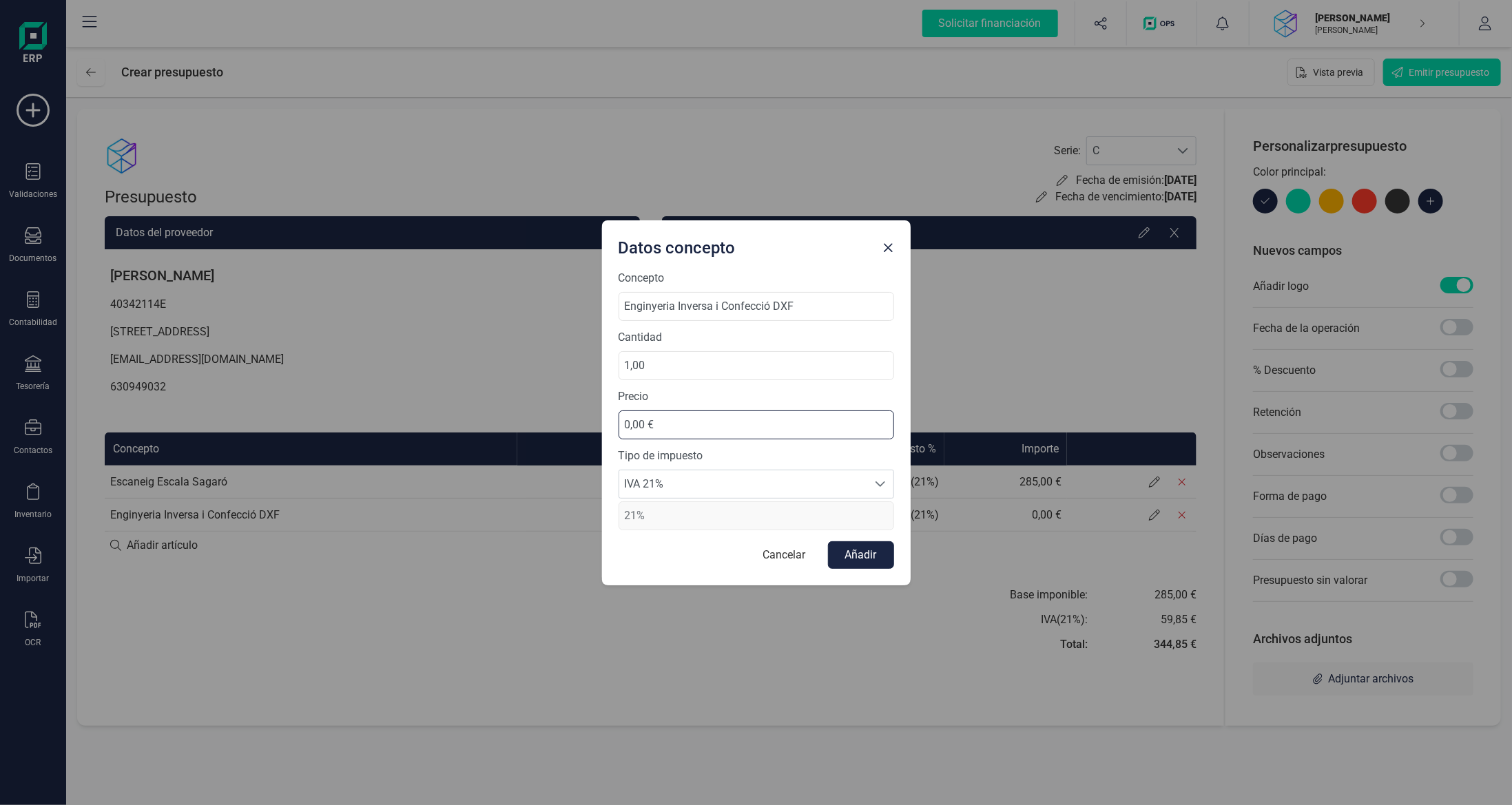
drag, startPoint x: 489, startPoint y: 406, endPoint x: 207, endPoint y: 395, distance: 282.2
click at [124, 385] on div "Datos concepto Concepto Enginyeria Inversa i Confecció DXF Cantidad 1,00 Precio…" at bounding box center [756, 402] width 1512 height 805
type input "718,00 €"
click at [848, 543] on button "Añadir" at bounding box center [861, 554] width 66 height 27
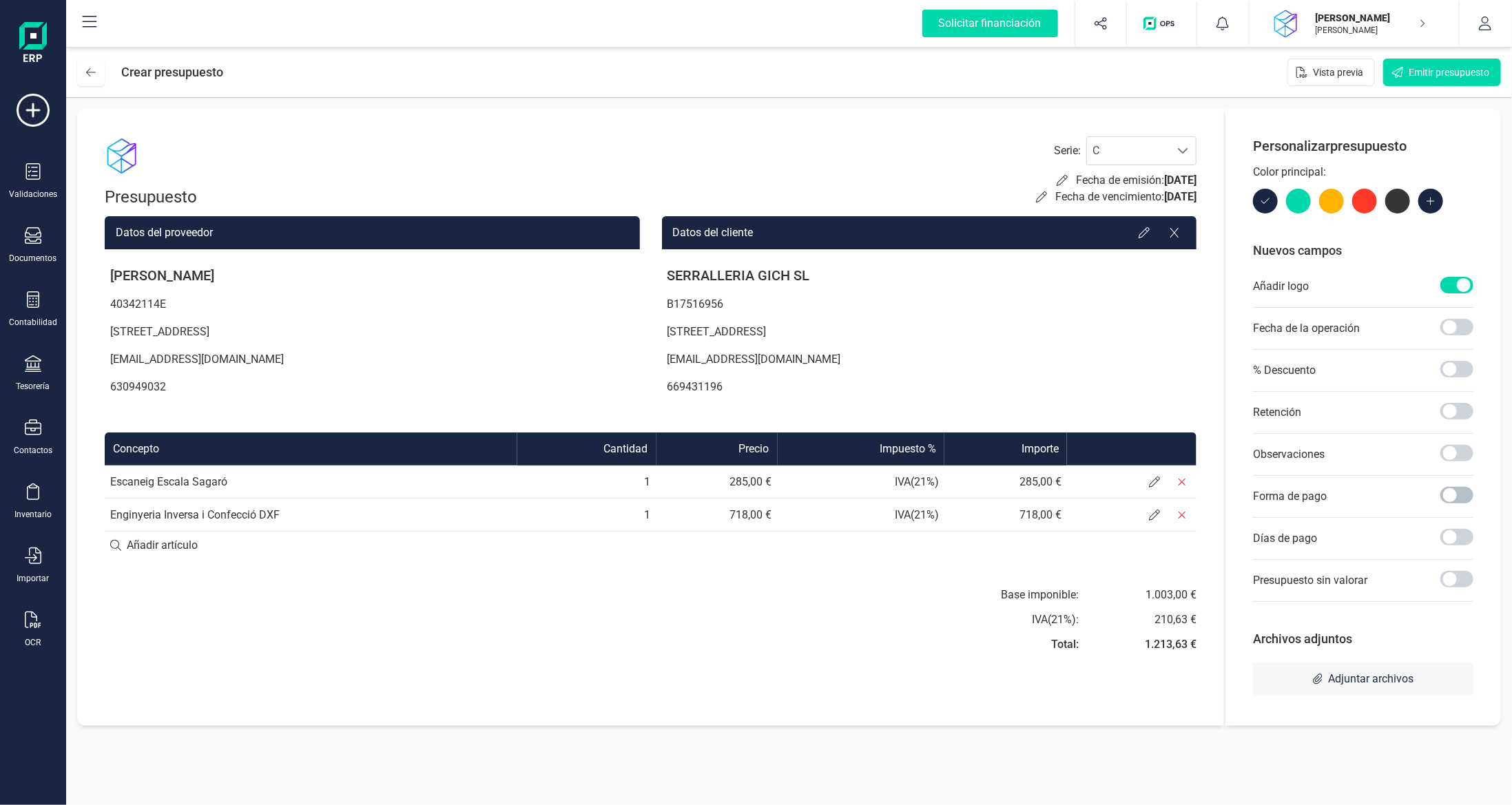
click at [1450, 495] on span at bounding box center [1456, 496] width 33 height 17
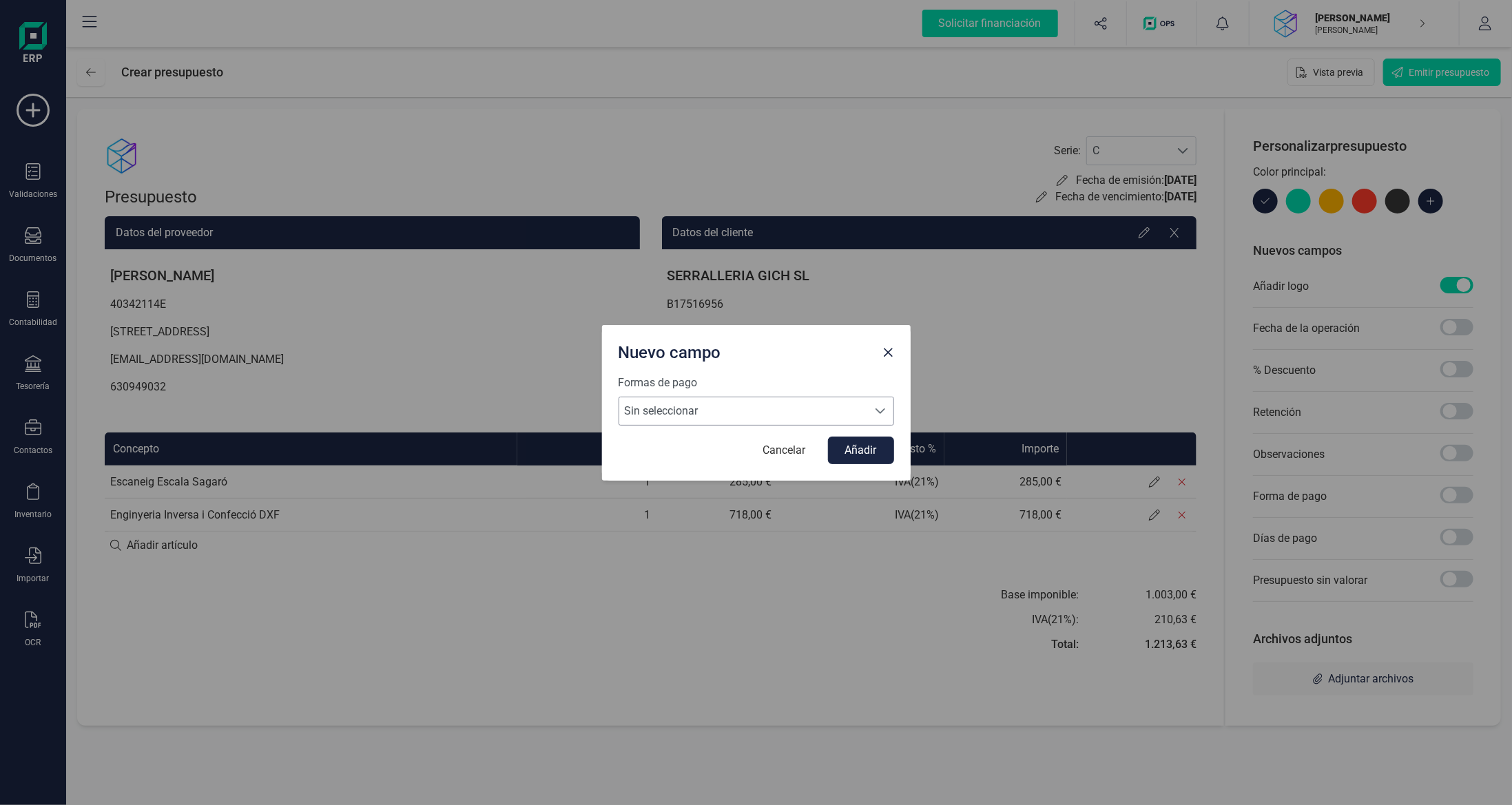
click at [720, 420] on span "Sin seleccionar" at bounding box center [743, 411] width 248 height 27
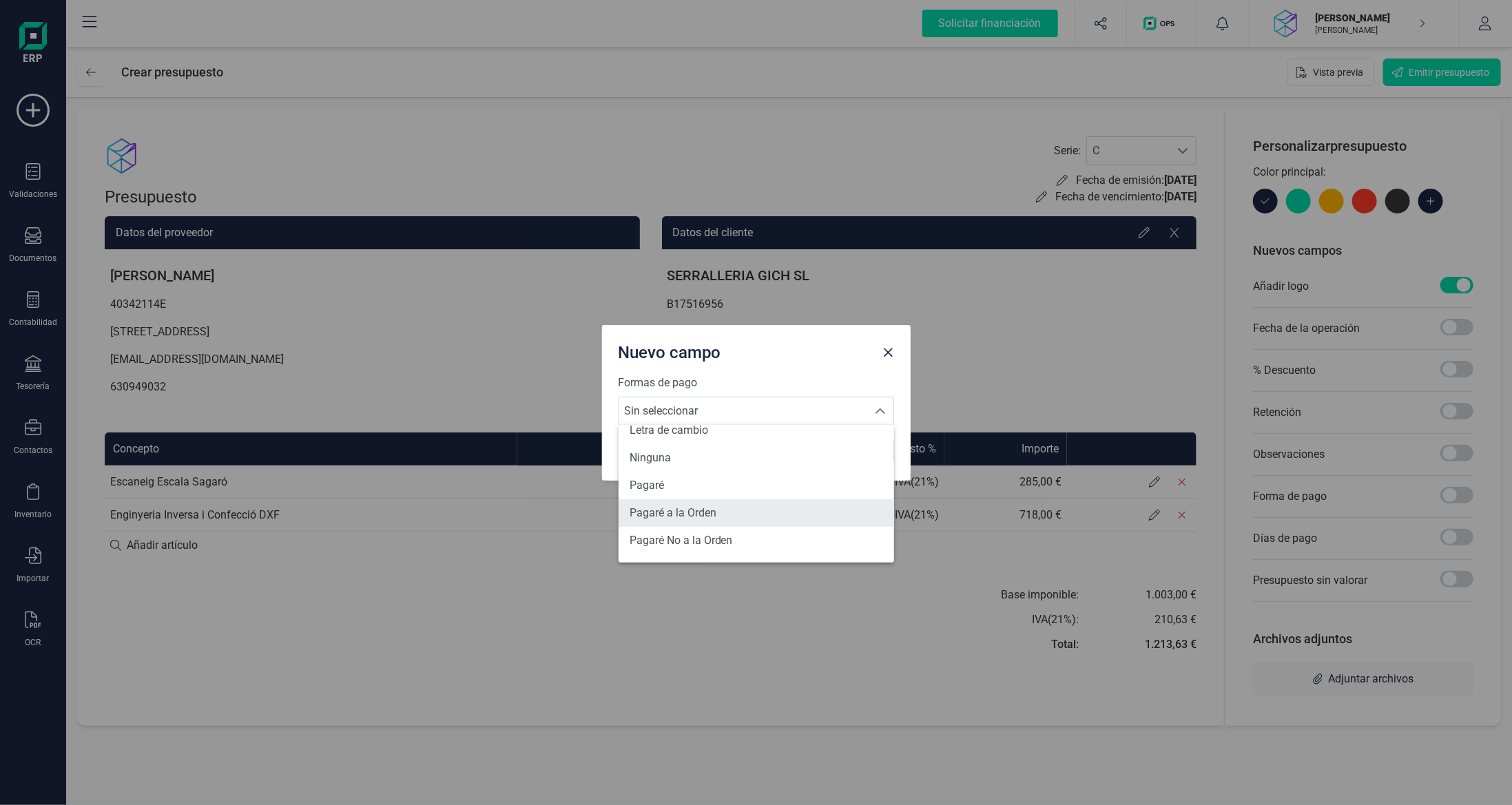
scroll to position [507, 0]
click at [707, 551] on li "Transferencia" at bounding box center [756, 543] width 275 height 27
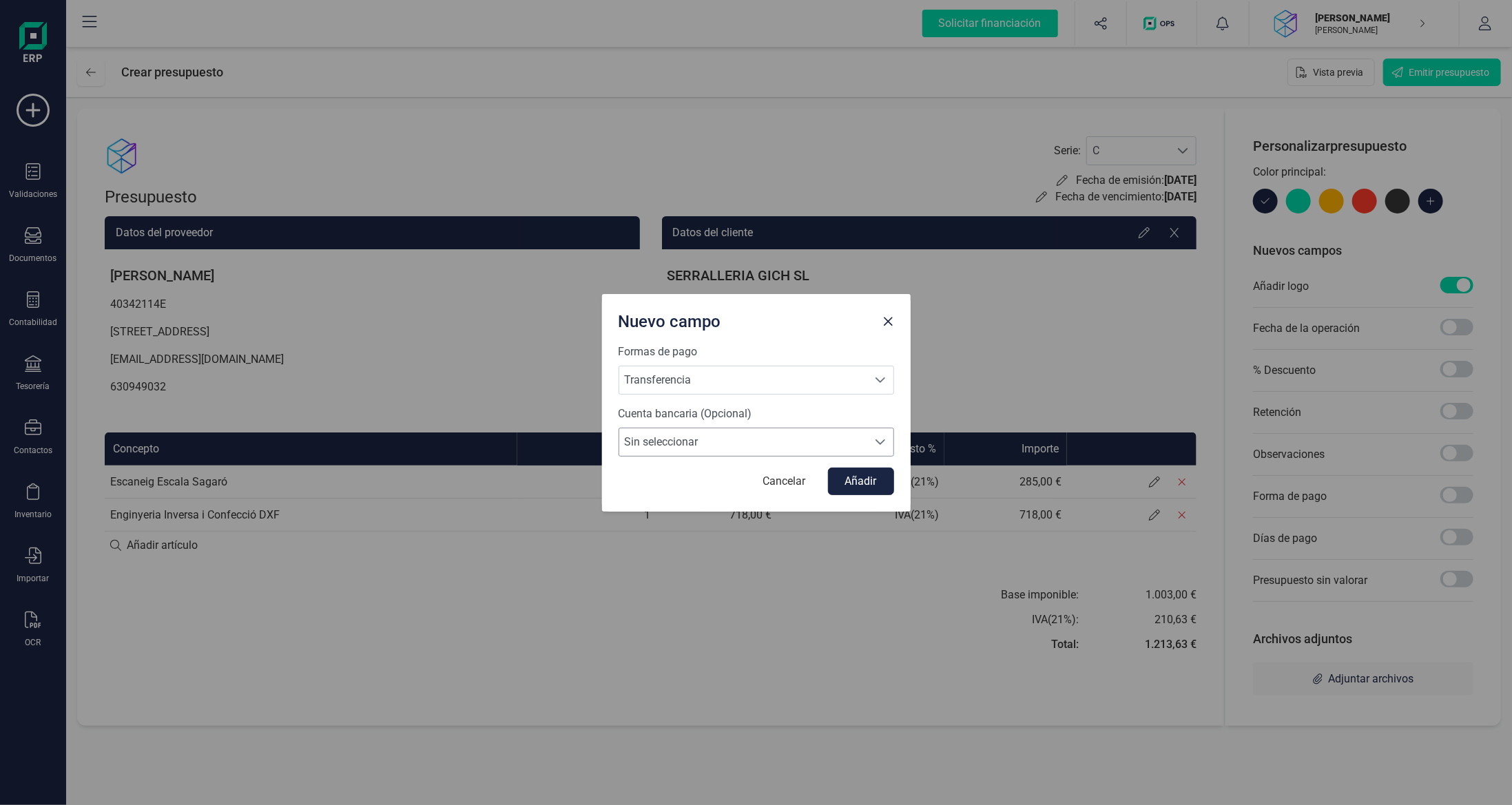
click at [825, 435] on span "Sin seleccionar" at bounding box center [743, 441] width 248 height 27
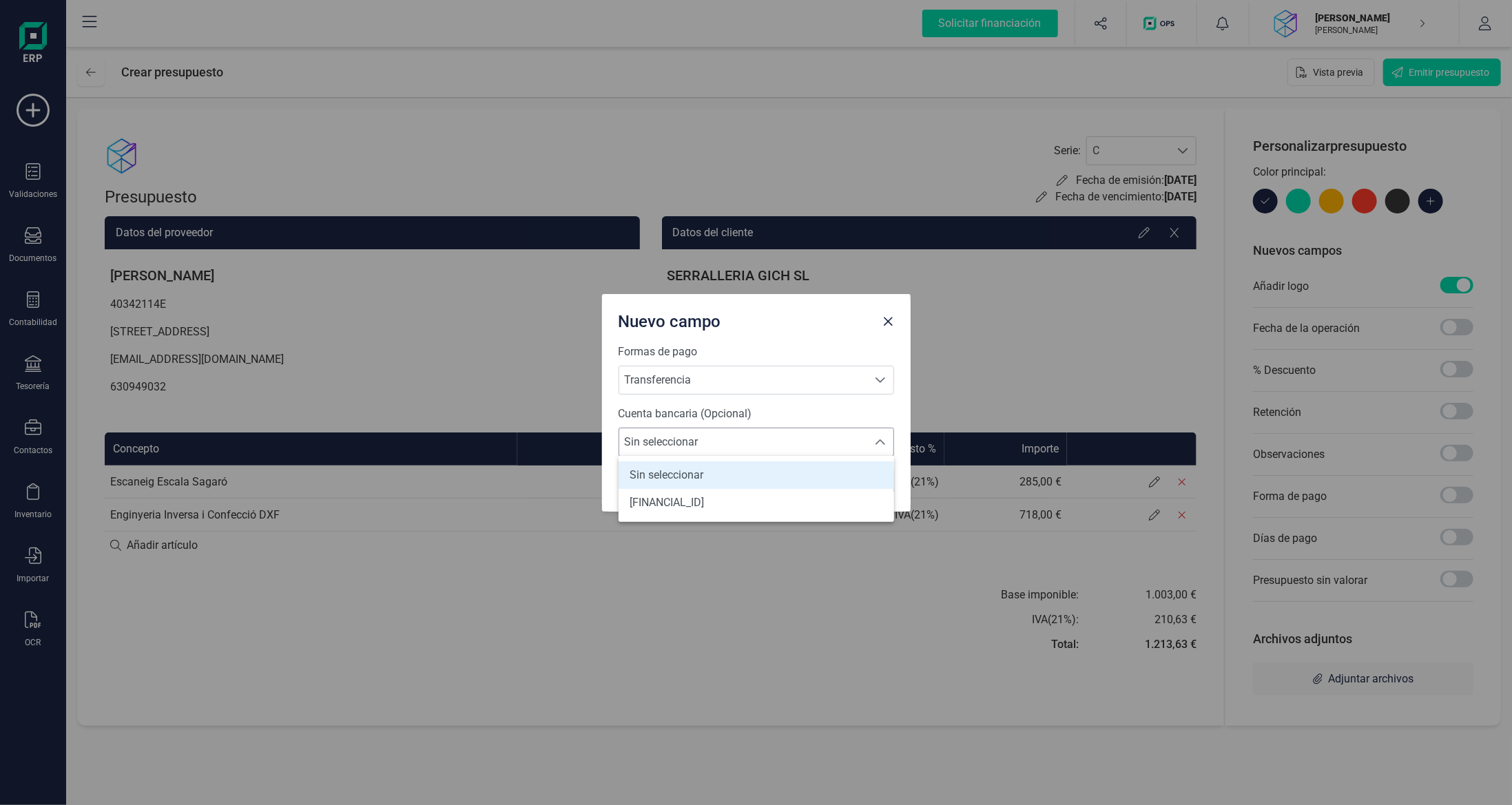
click at [815, 453] on span "Sin seleccionar" at bounding box center [743, 441] width 248 height 27
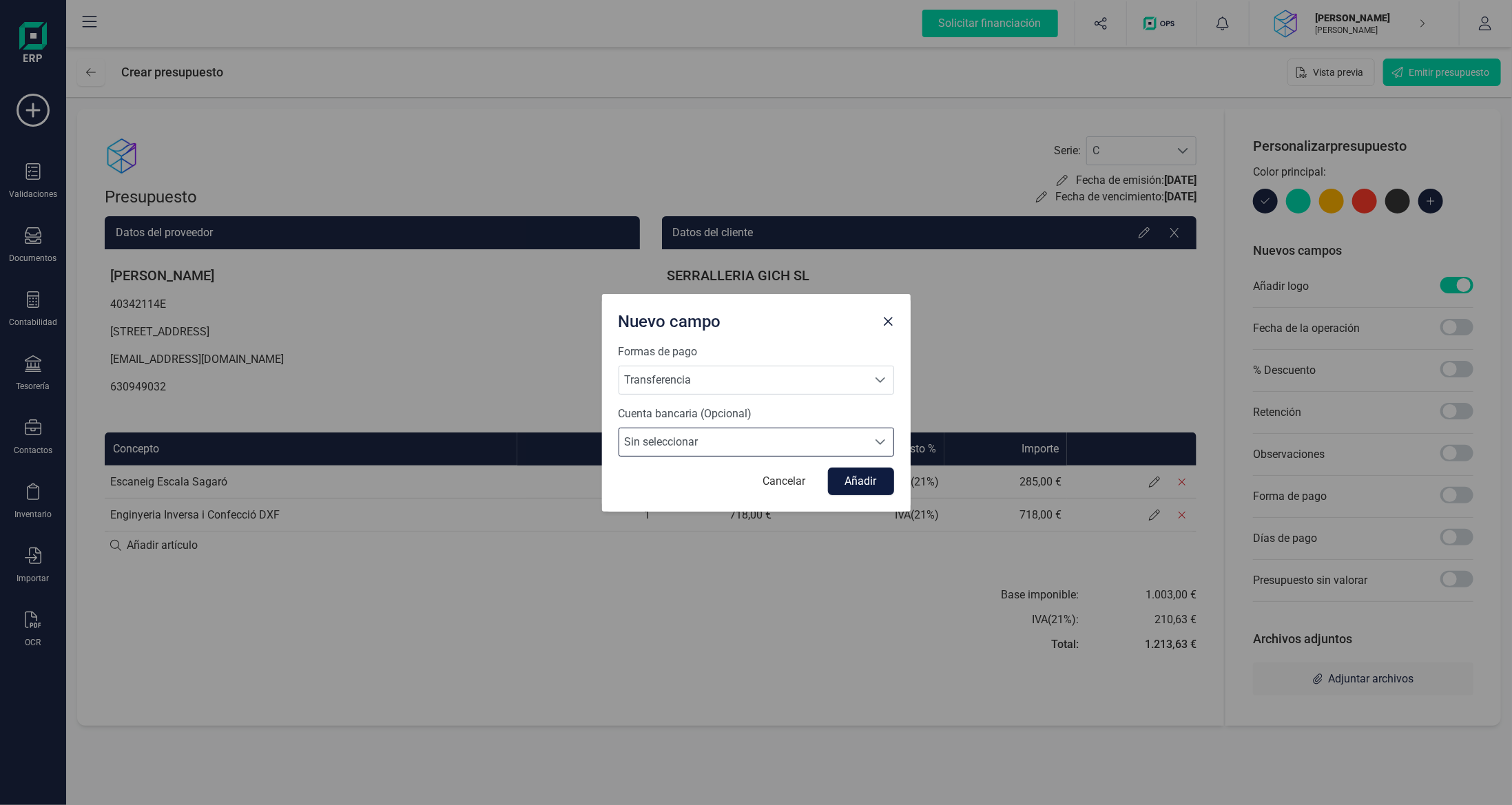
click at [872, 486] on button "Añadir" at bounding box center [861, 481] width 66 height 27
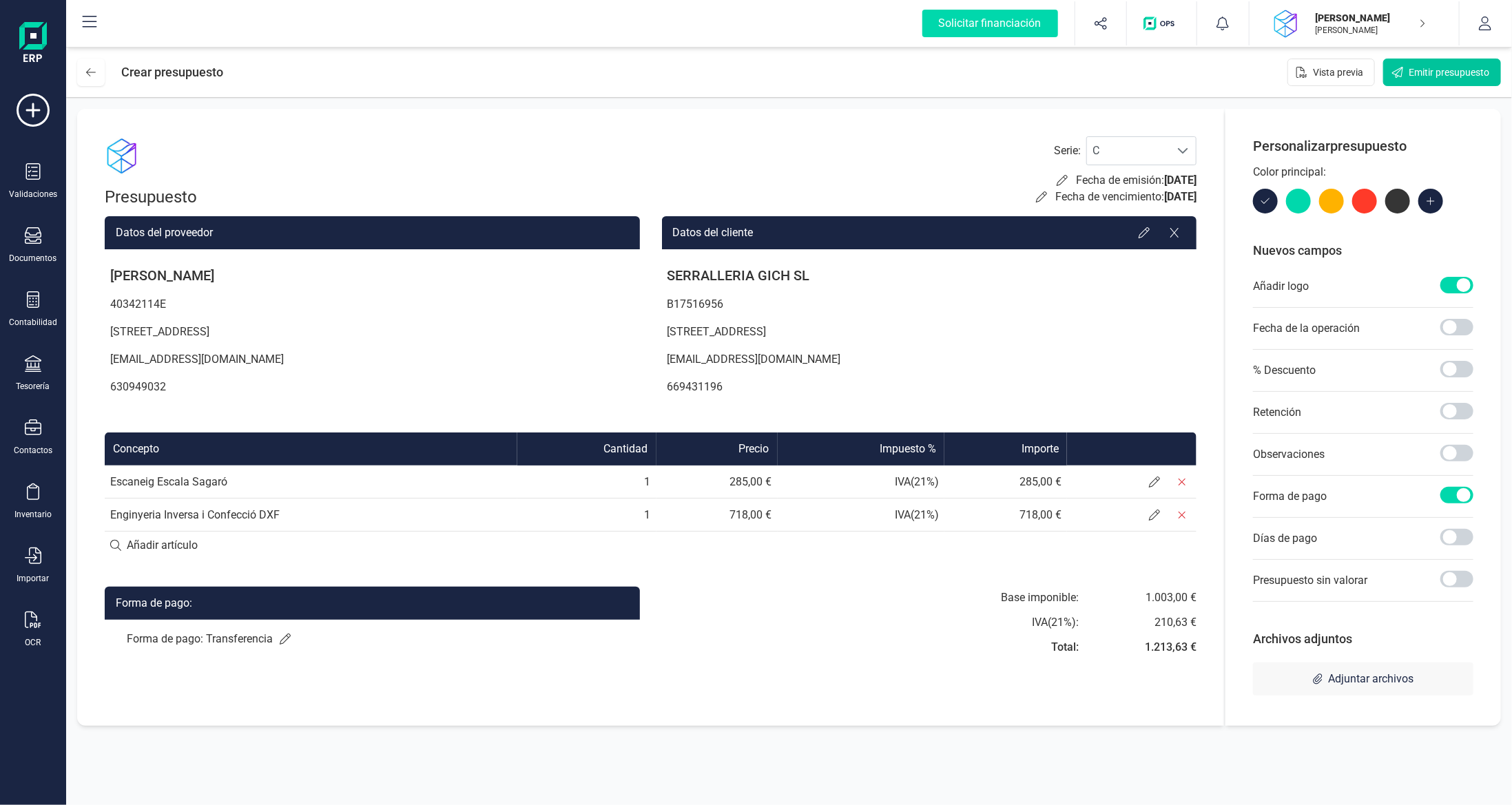
click at [1452, 74] on span "Emitir presupuesto" at bounding box center [1448, 72] width 80 height 14
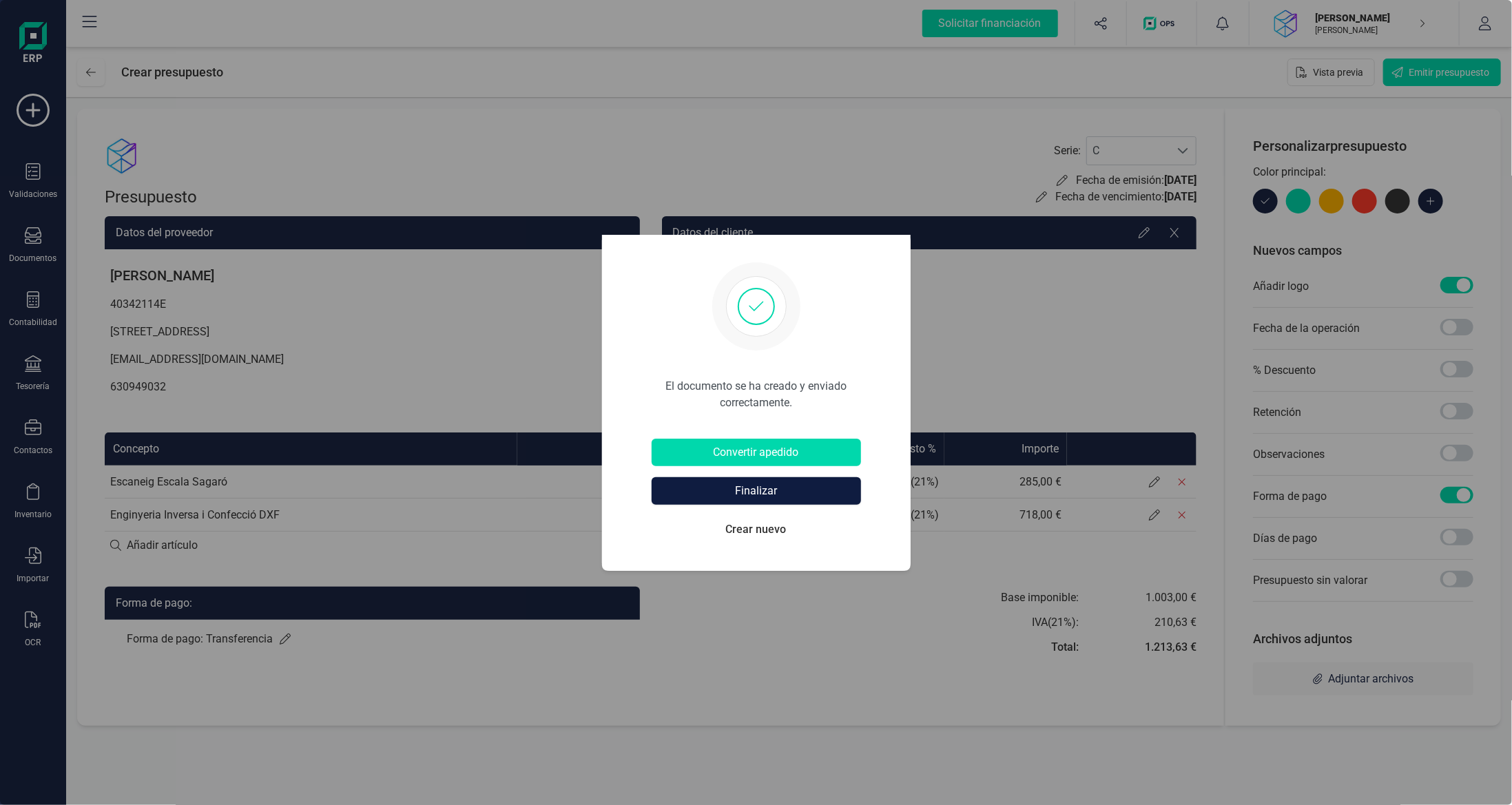
click at [780, 492] on button "Finalizar" at bounding box center [756, 490] width 209 height 27
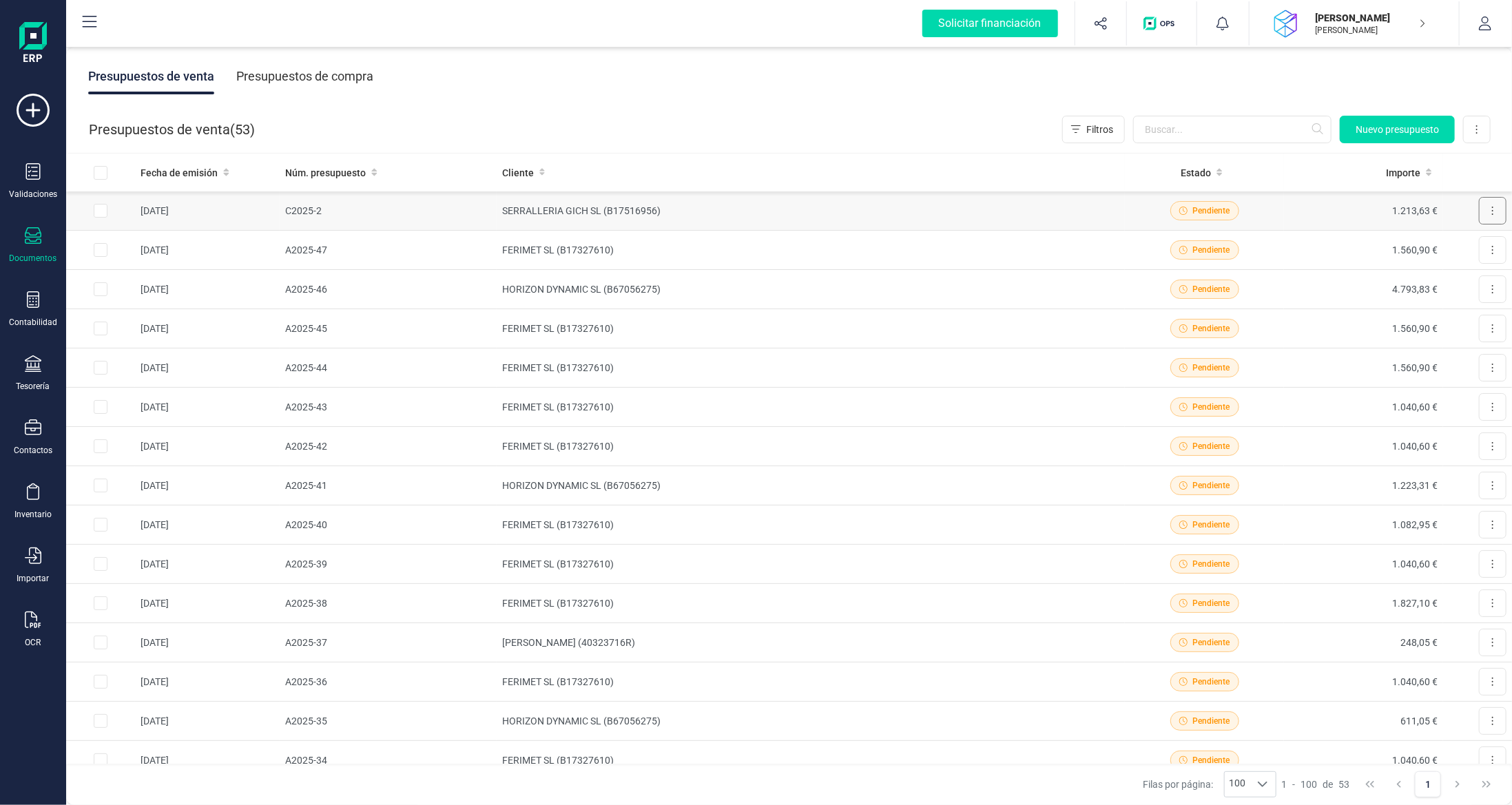
click at [1491, 214] on button at bounding box center [1492, 210] width 27 height 27
click at [1461, 242] on span "Descargar documento" at bounding box center [1447, 244] width 95 height 14
click at [344, 222] on td "C2025-2" at bounding box center [388, 211] width 217 height 40
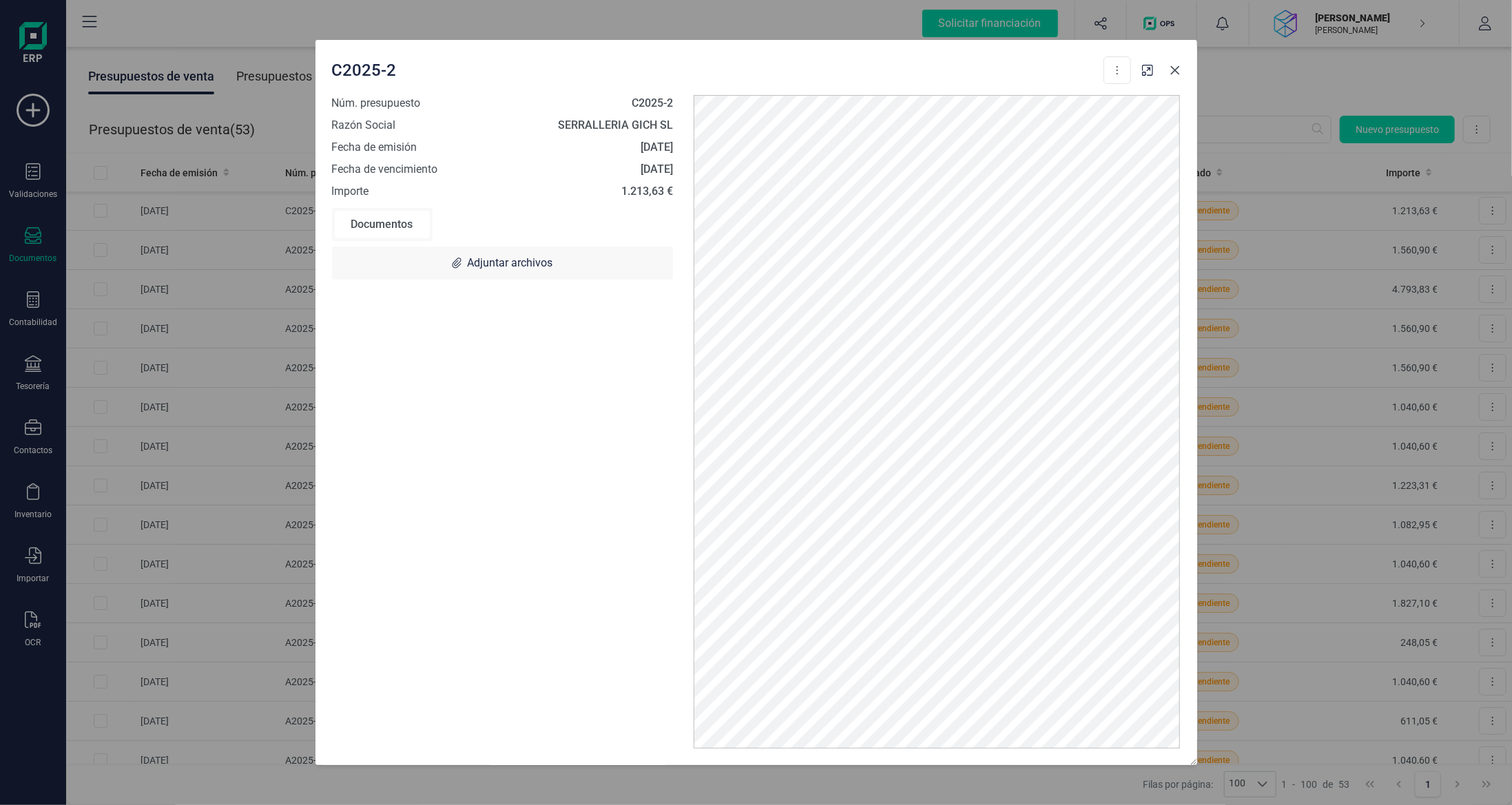
click at [1180, 67] on button "Close" at bounding box center [1175, 70] width 22 height 22
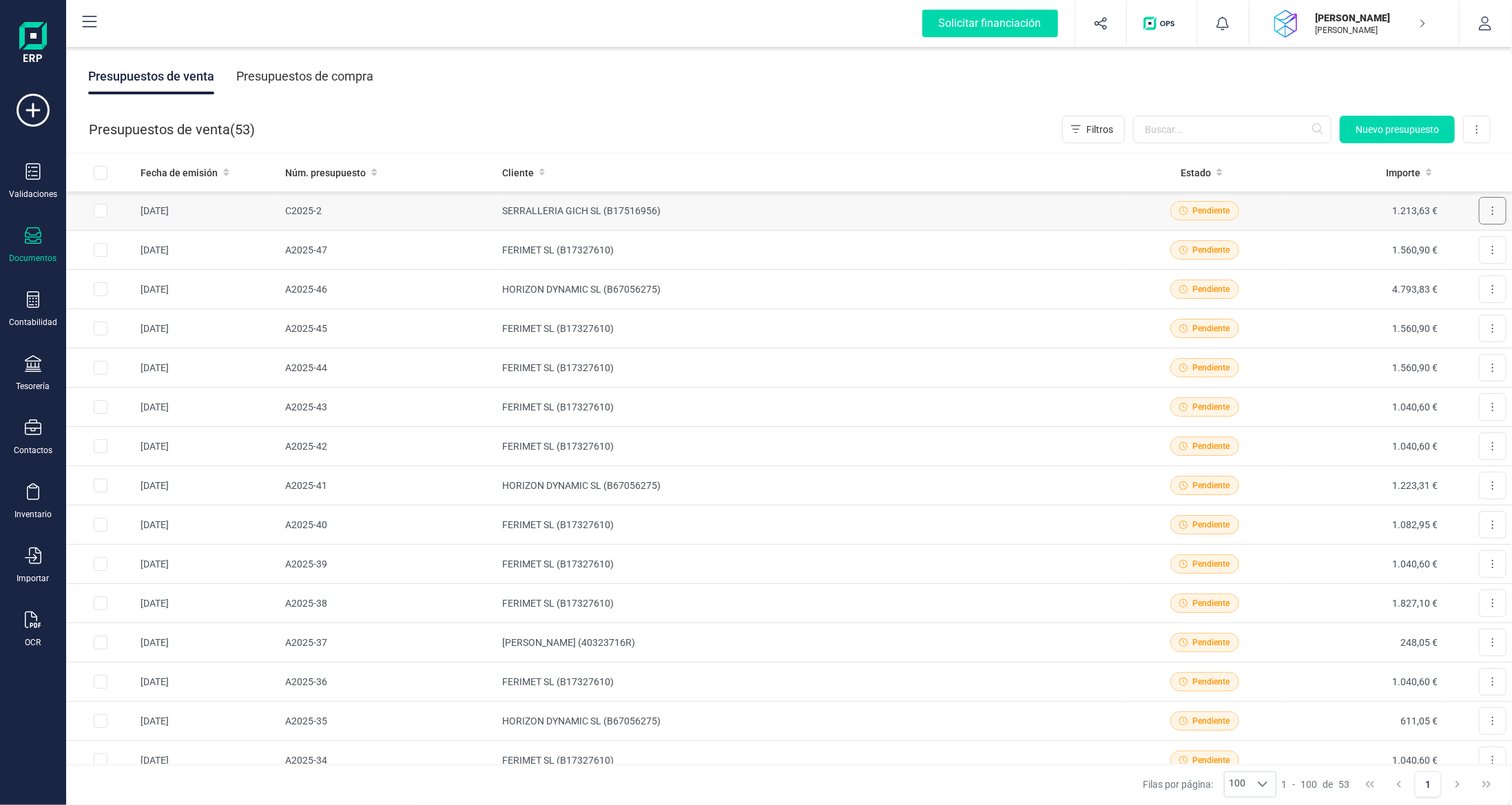
click at [1491, 209] on button at bounding box center [1492, 210] width 27 height 27
click at [1431, 238] on span "Descargar documento" at bounding box center [1447, 244] width 95 height 14
